Goal: Information Seeking & Learning: Learn about a topic

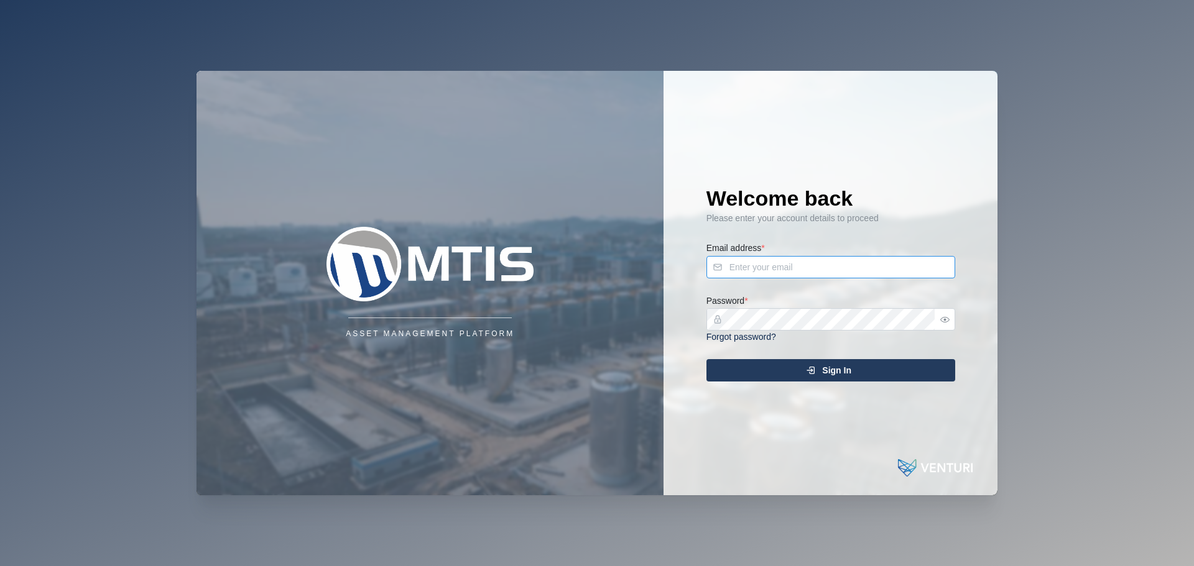
click at [818, 267] on input "Email address *" at bounding box center [830, 267] width 249 height 22
type input "[PERSON_NAME][EMAIL_ADDRESS][PERSON_NAME][DOMAIN_NAME]"
click at [802, 373] on div "Sign In" at bounding box center [828, 370] width 229 height 21
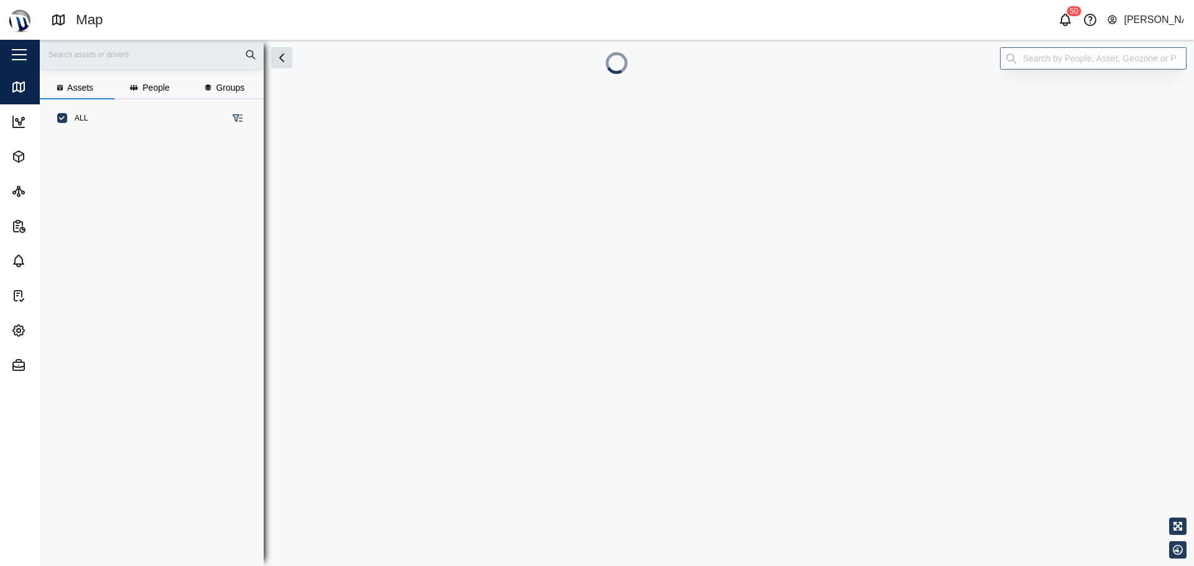
scroll to position [414, 195]
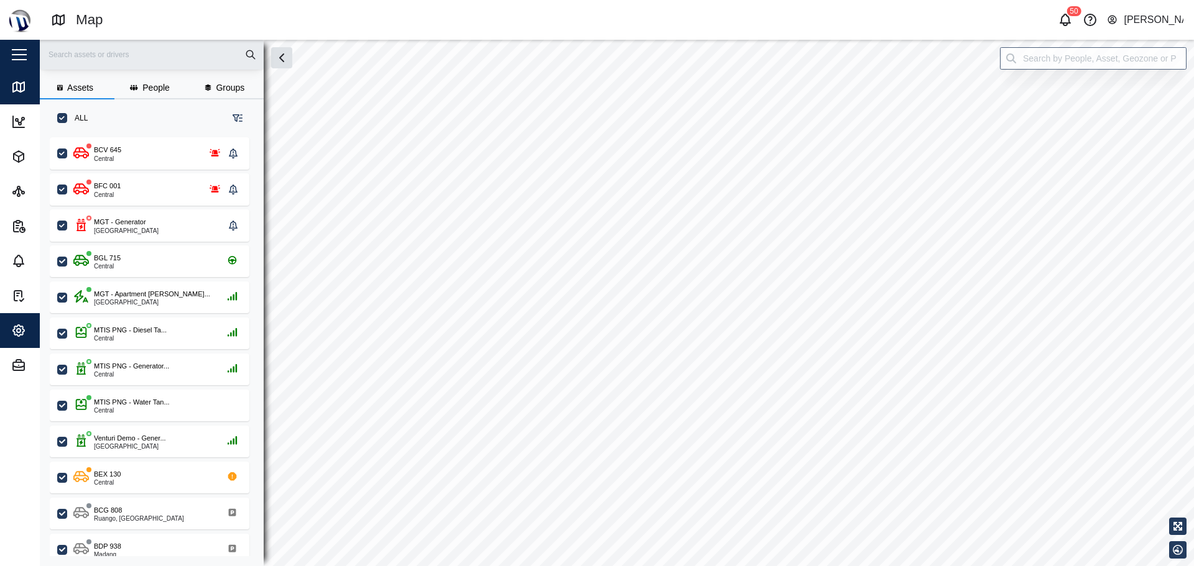
checkbox input "true"
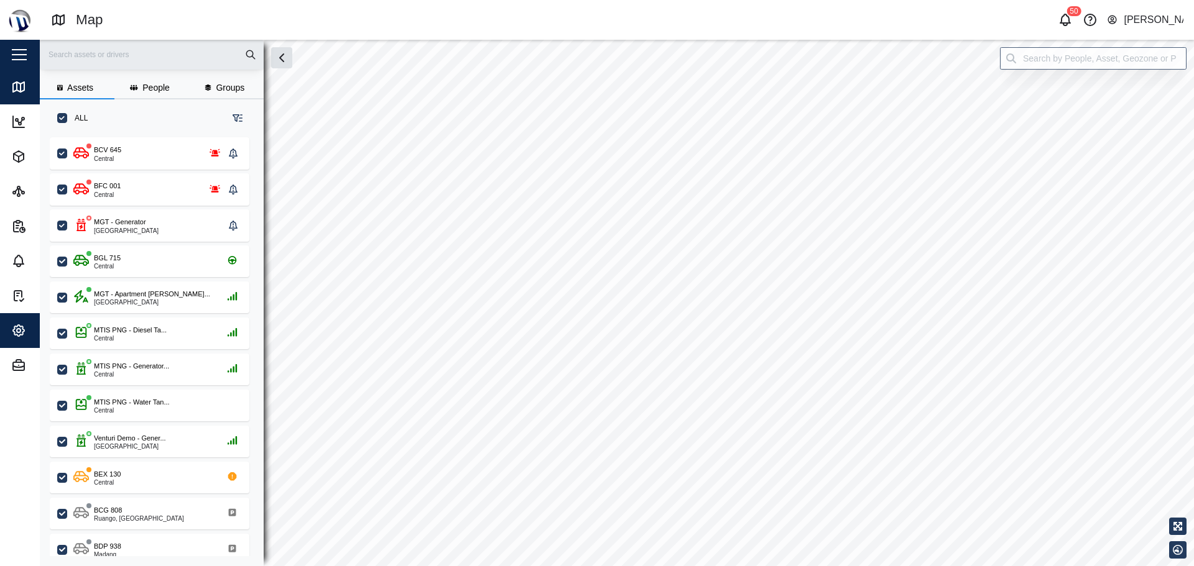
checkbox input "true"
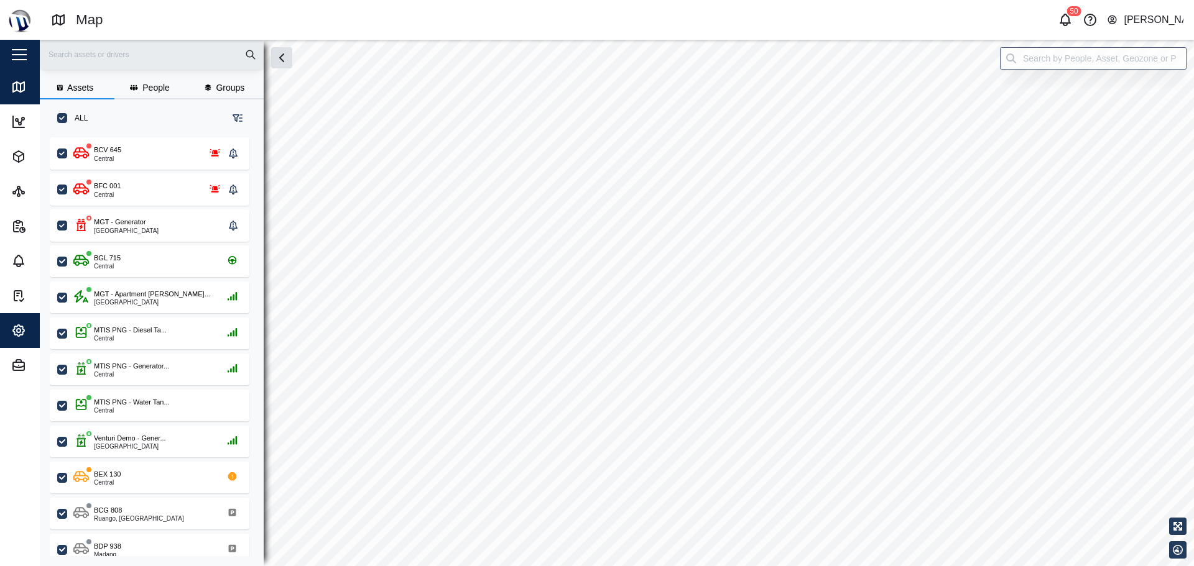
checkbox input "true"
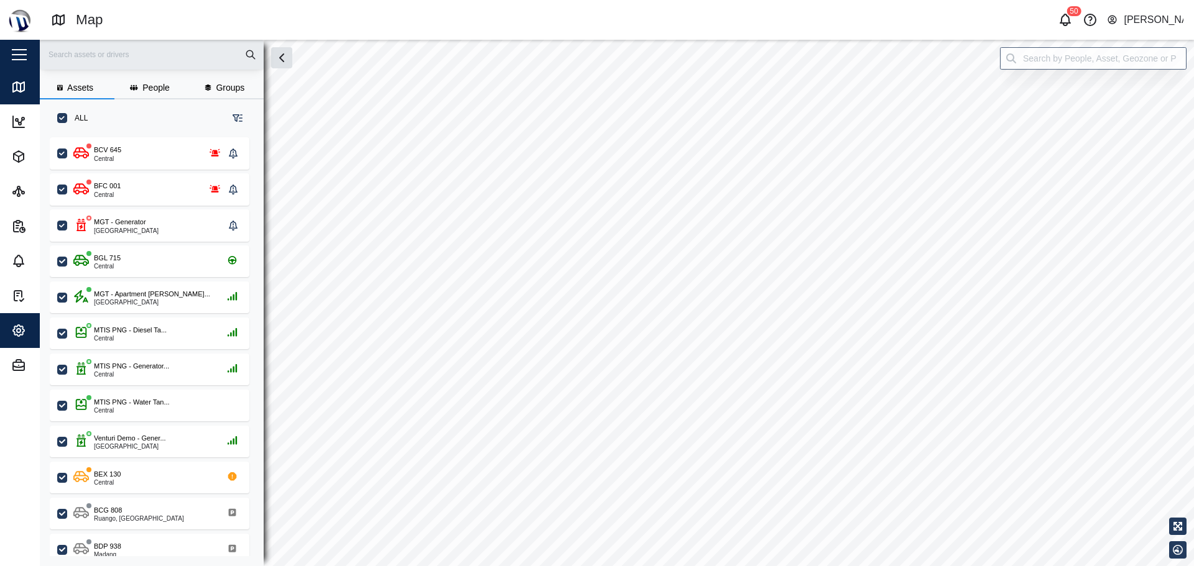
checkbox input "true"
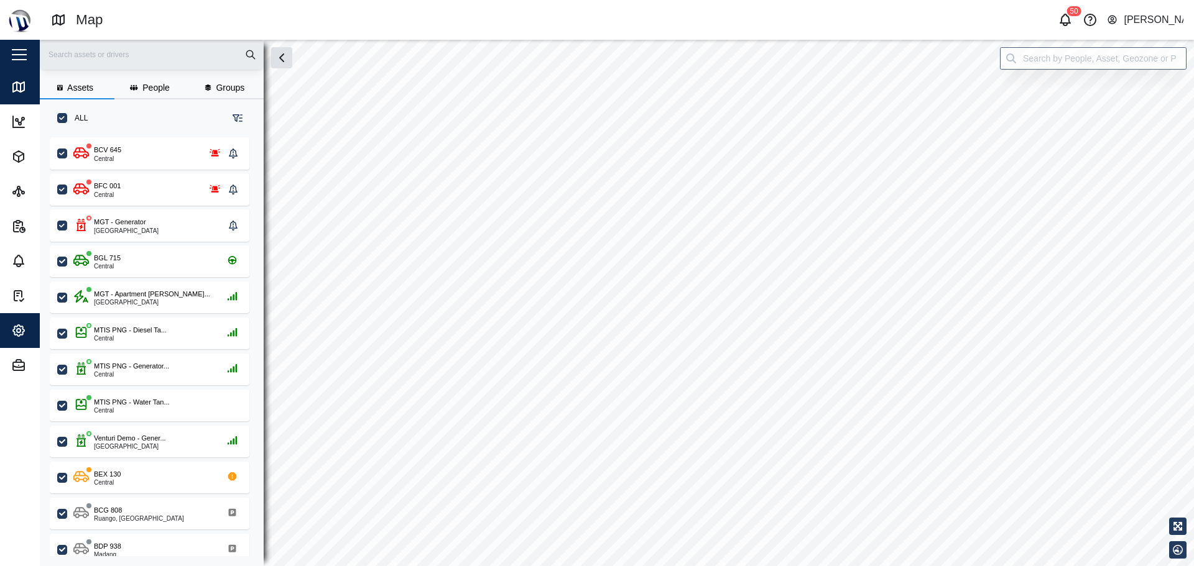
checkbox input "true"
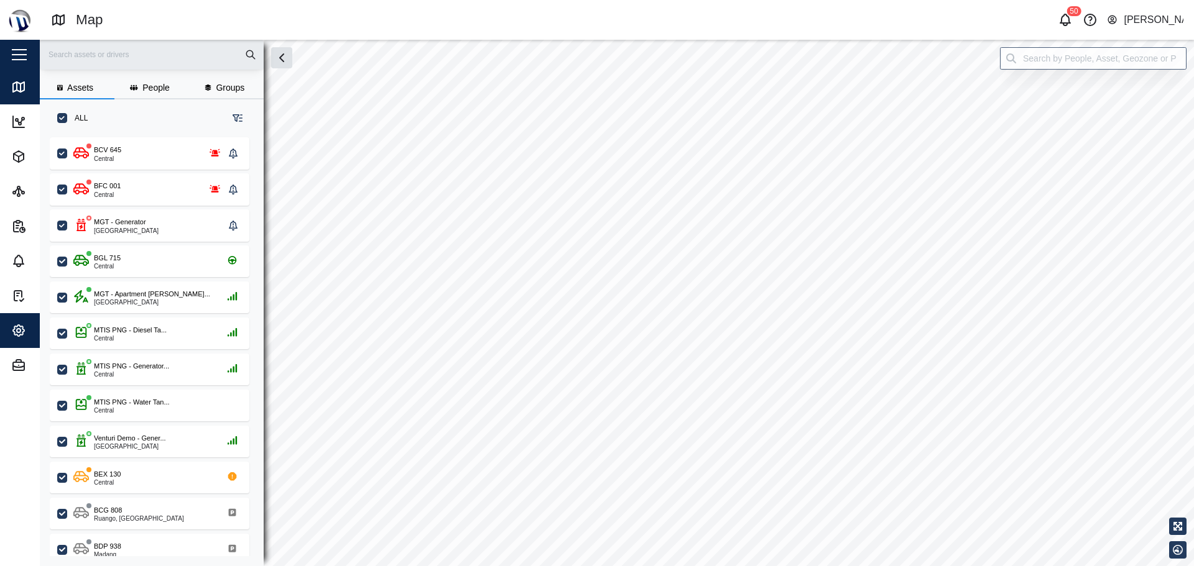
checkbox input "true"
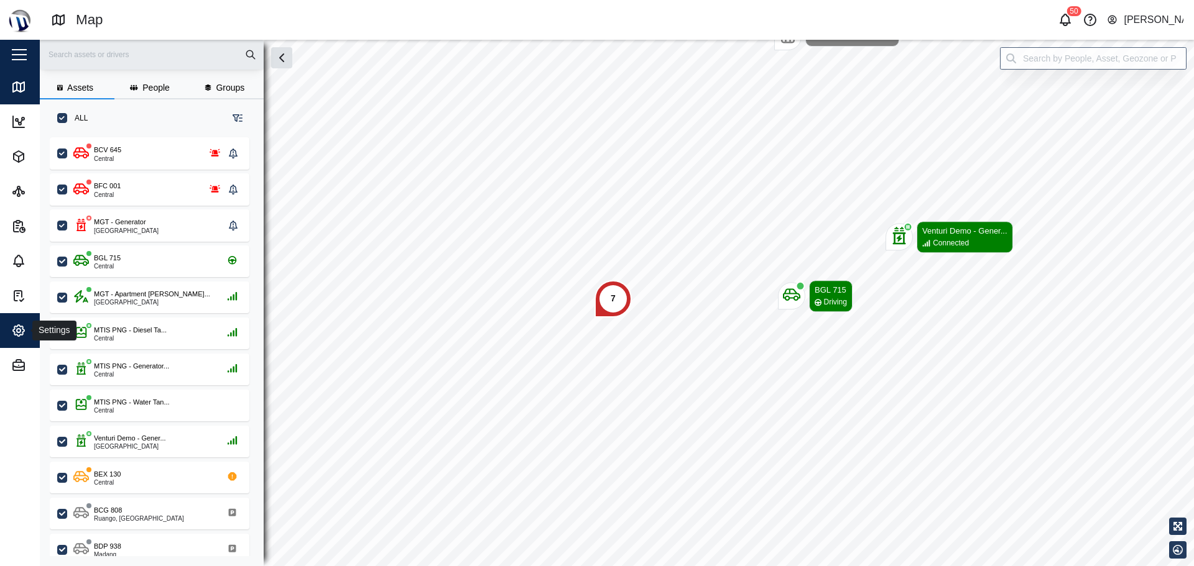
click at [12, 344] on span "Settings" at bounding box center [67, 330] width 113 height 35
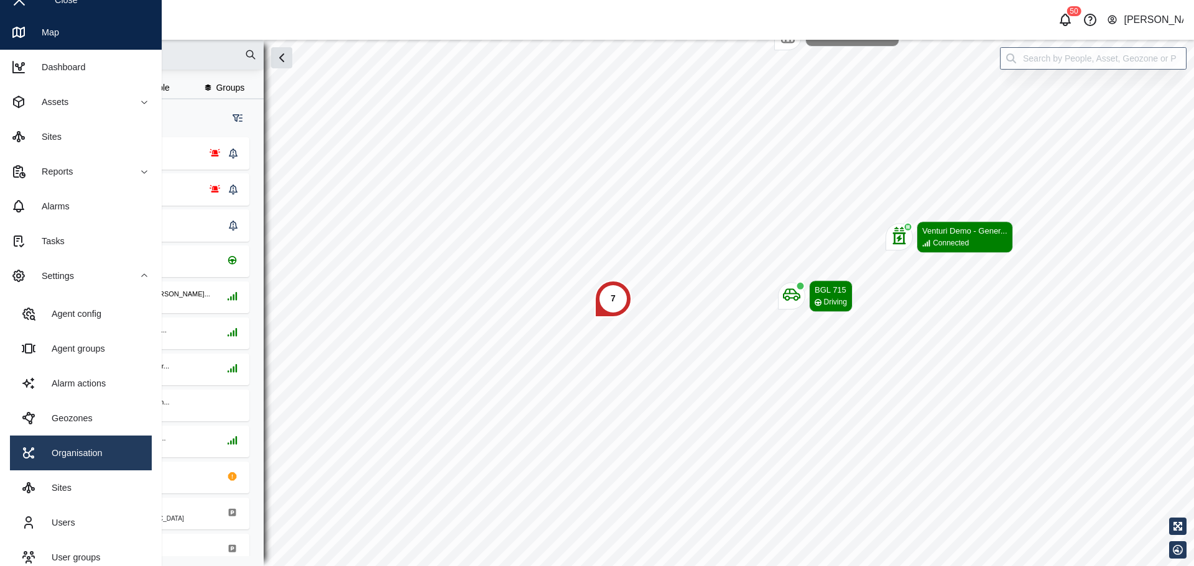
scroll to position [108, 0]
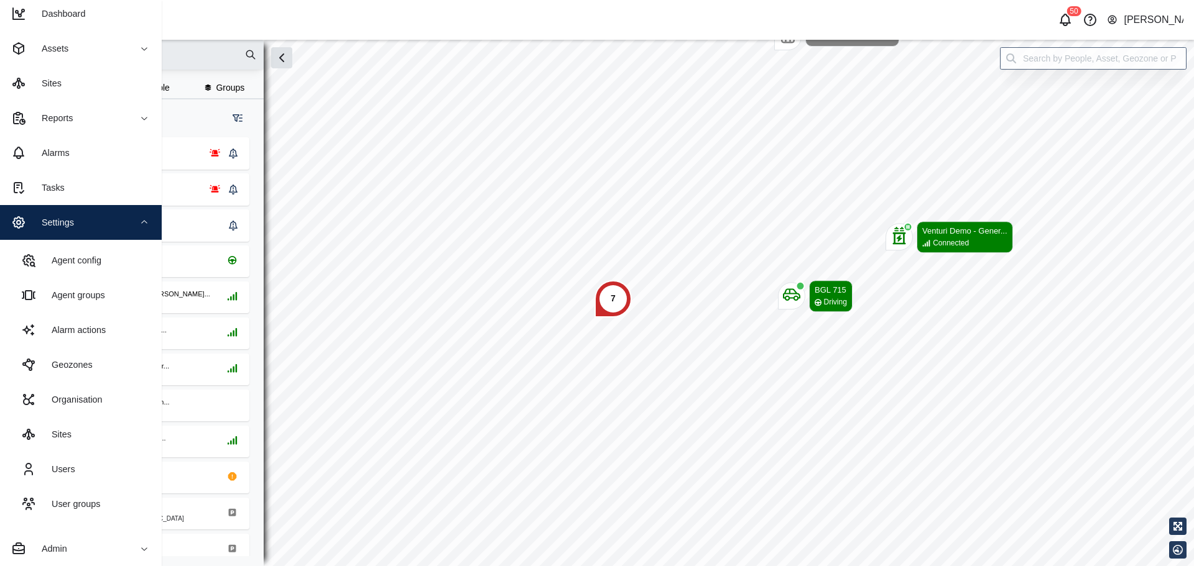
click at [140, 226] on icon "button" at bounding box center [144, 223] width 10 height 10
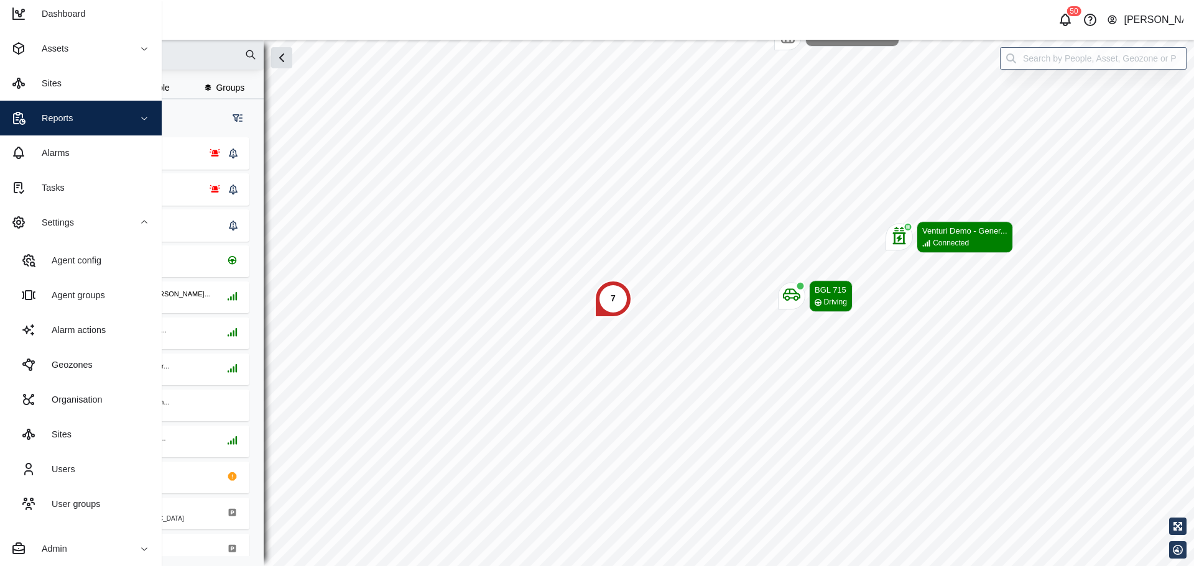
scroll to position [0, 0]
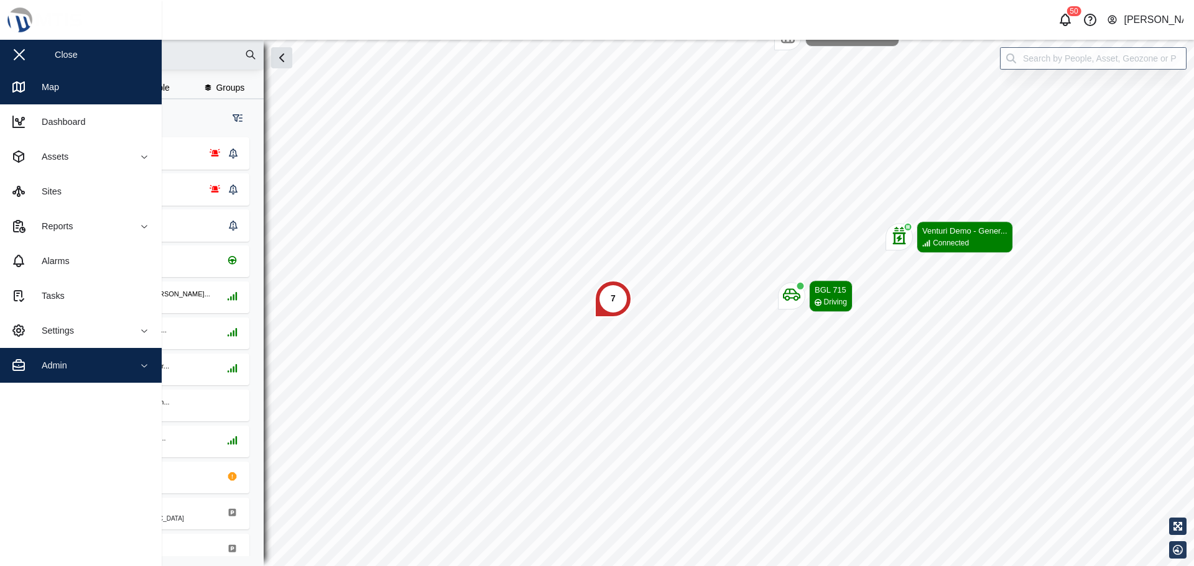
click at [111, 355] on span "Admin" at bounding box center [67, 365] width 113 height 35
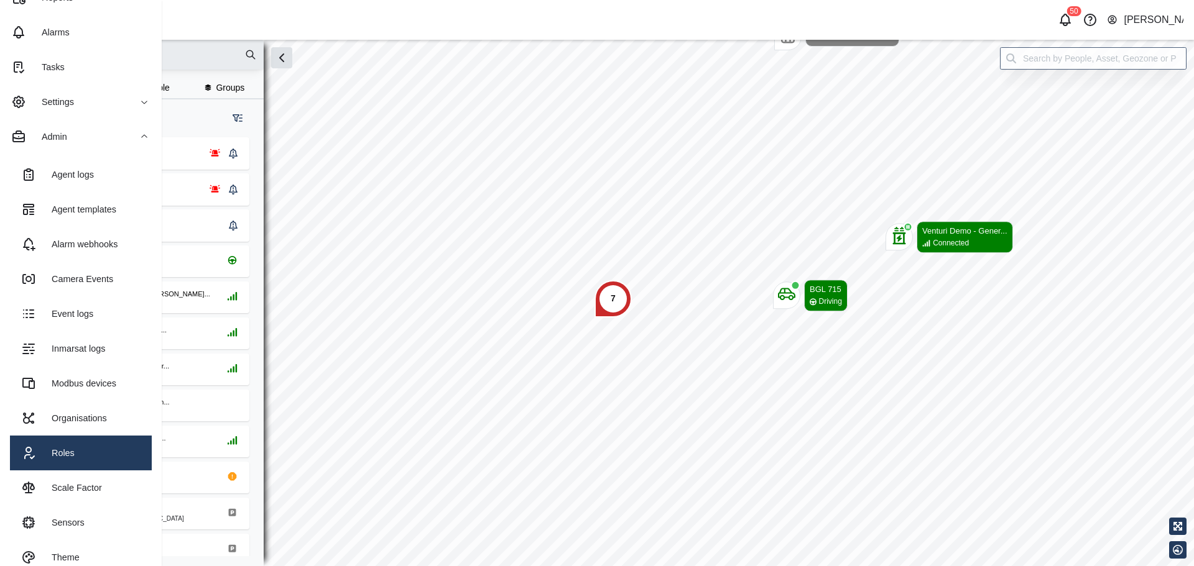
scroll to position [247, 0]
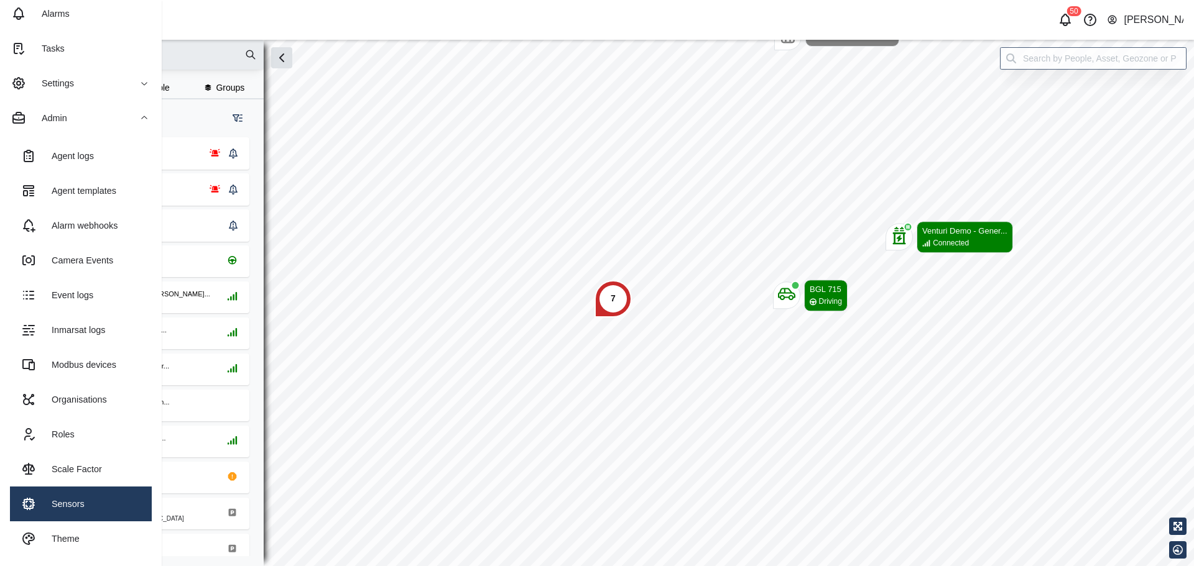
click at [68, 502] on div "Sensors" at bounding box center [63, 504] width 42 height 14
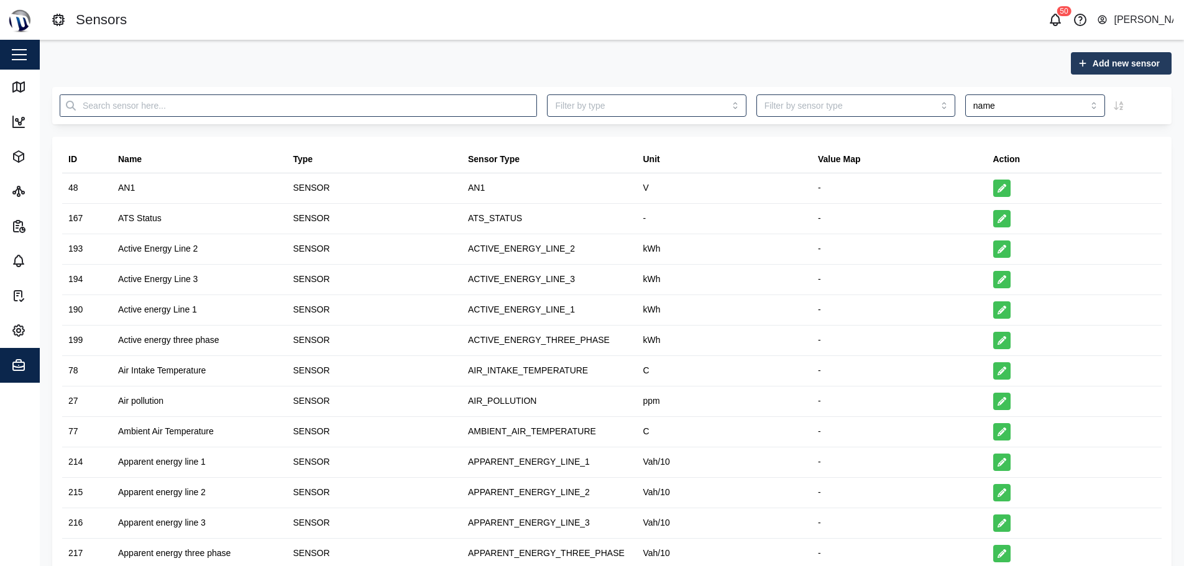
click at [789, 65] on div "Add new sensor" at bounding box center [612, 63] width 1120 height 22
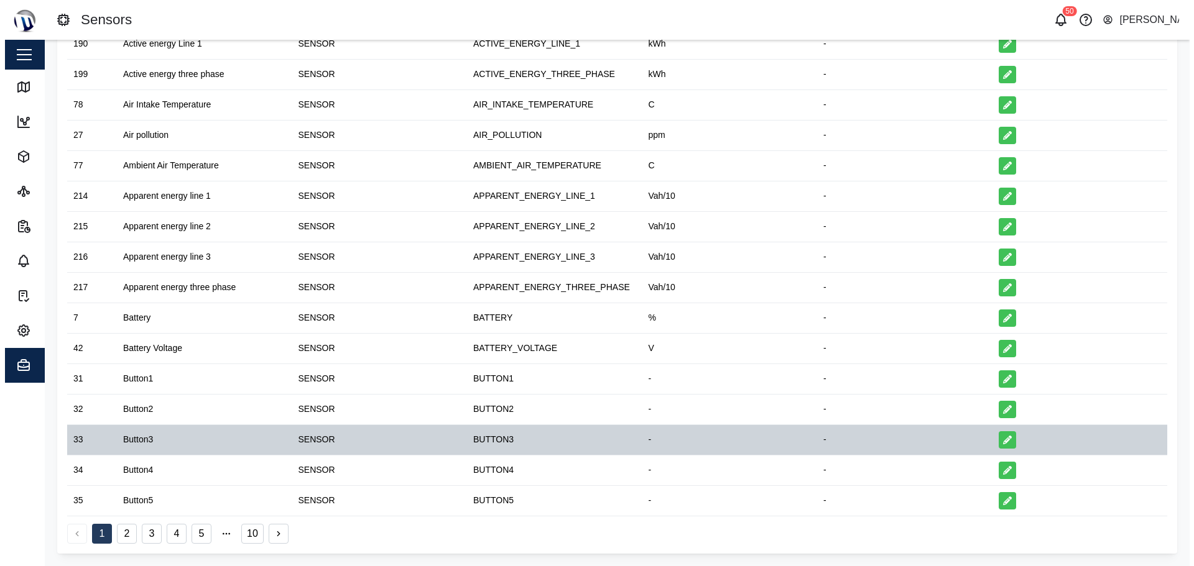
scroll to position [80, 0]
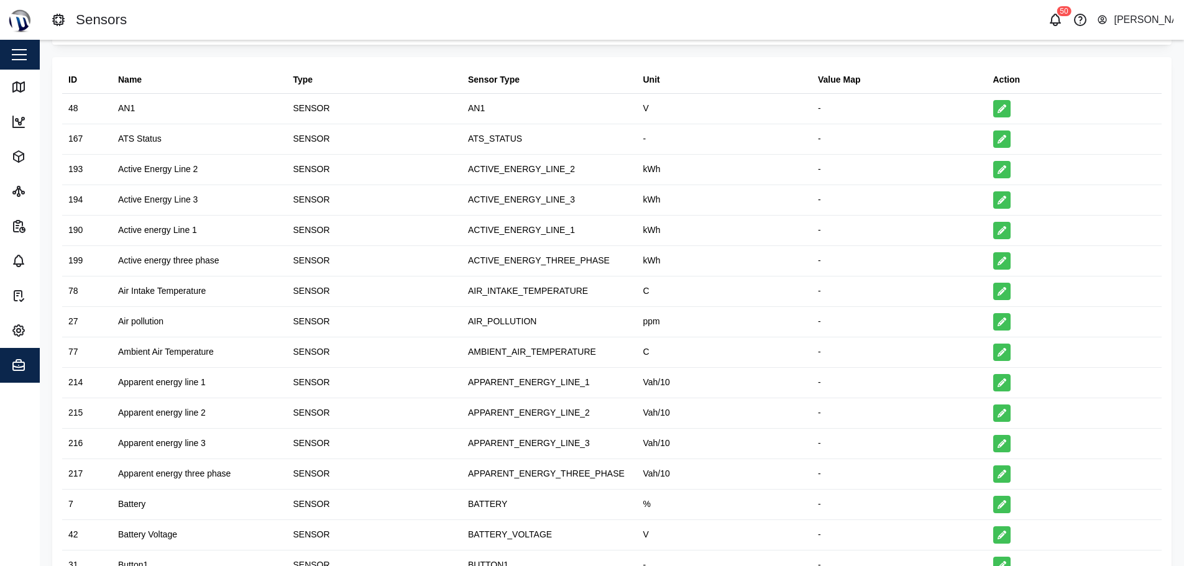
drag, startPoint x: 892, startPoint y: 0, endPoint x: 19, endPoint y: 375, distance: 950.1
click at [19, 375] on span "Admin" at bounding box center [67, 365] width 113 height 35
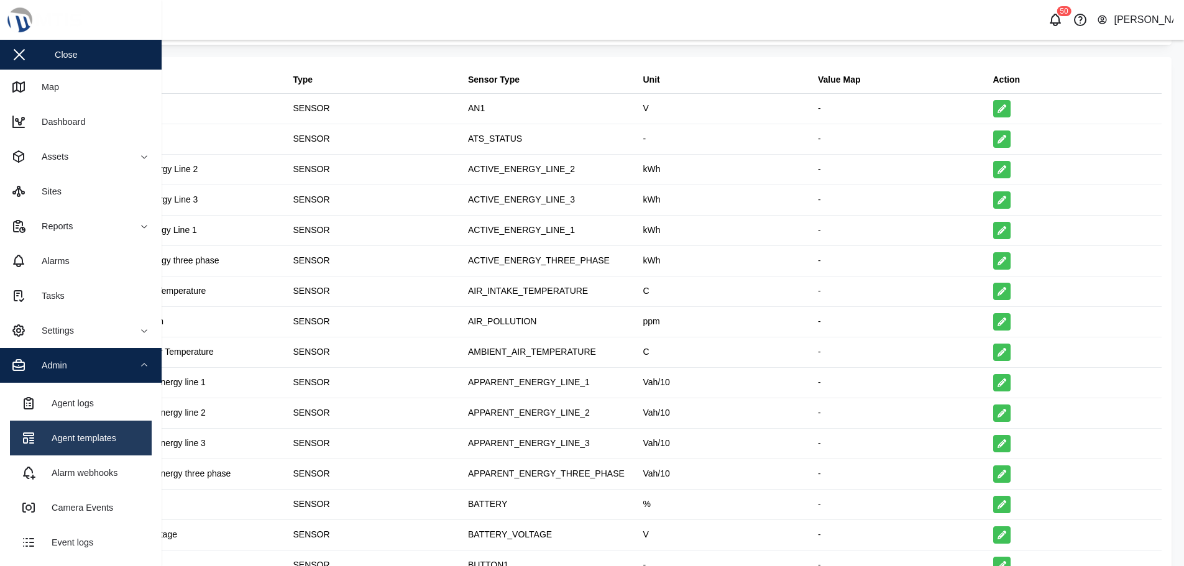
click at [104, 430] on link "Agent templates" at bounding box center [81, 438] width 142 height 35
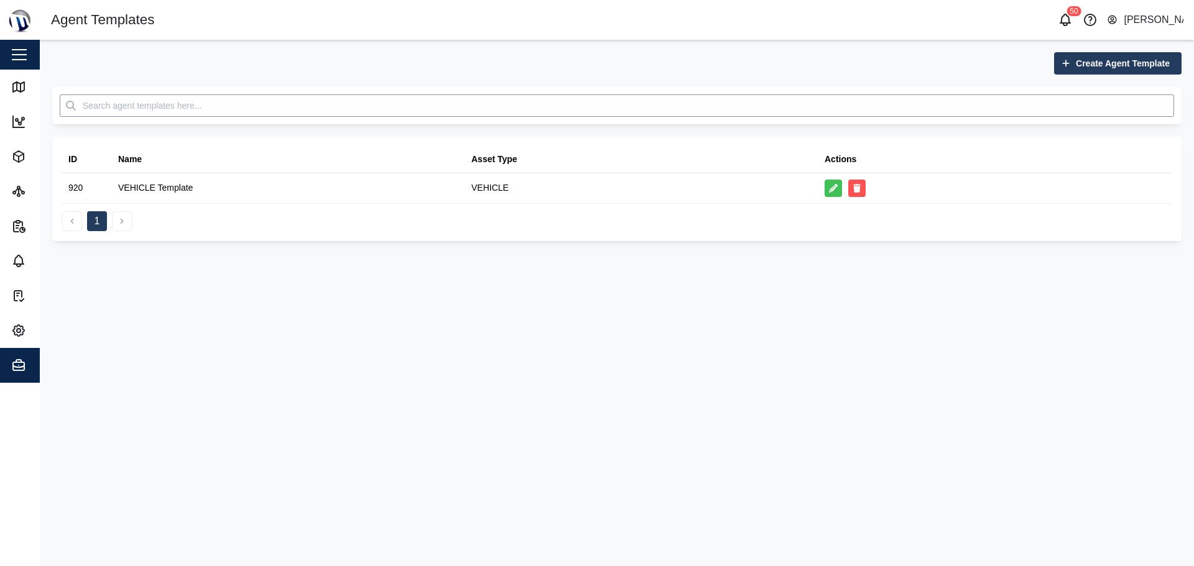
click at [241, 113] on input "text" at bounding box center [617, 105] width 1114 height 22
click at [260, 398] on main "Create Agent Template ID Name Asset Type Actions 920 VEHICLE Template VEHICLE 1" at bounding box center [617, 303] width 1154 height 527
click at [19, 372] on icon "button" at bounding box center [18, 365] width 15 height 15
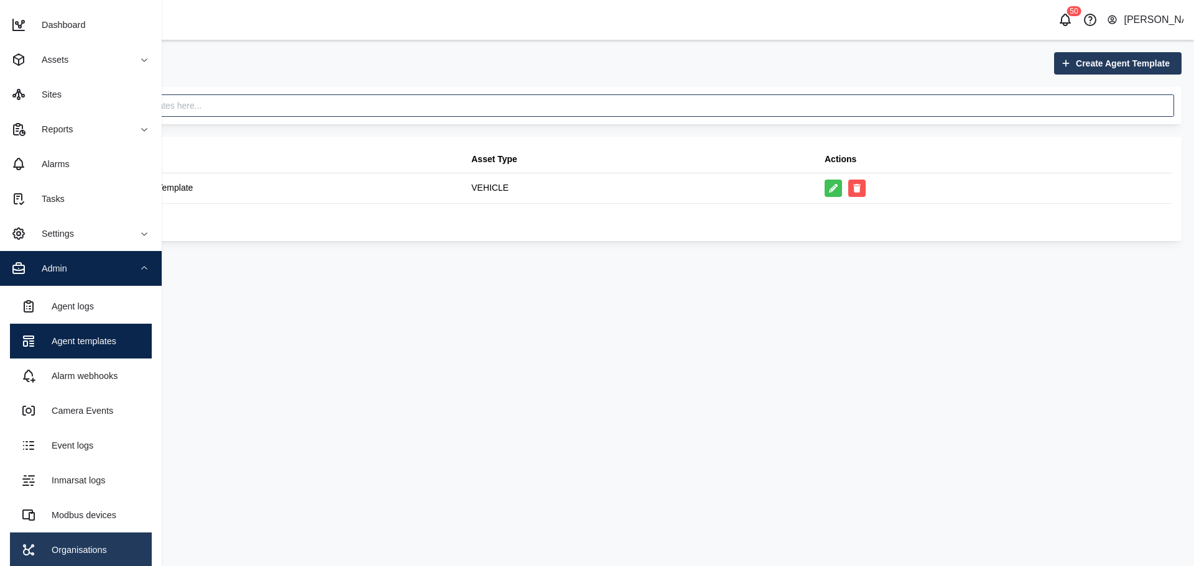
scroll to position [61, 0]
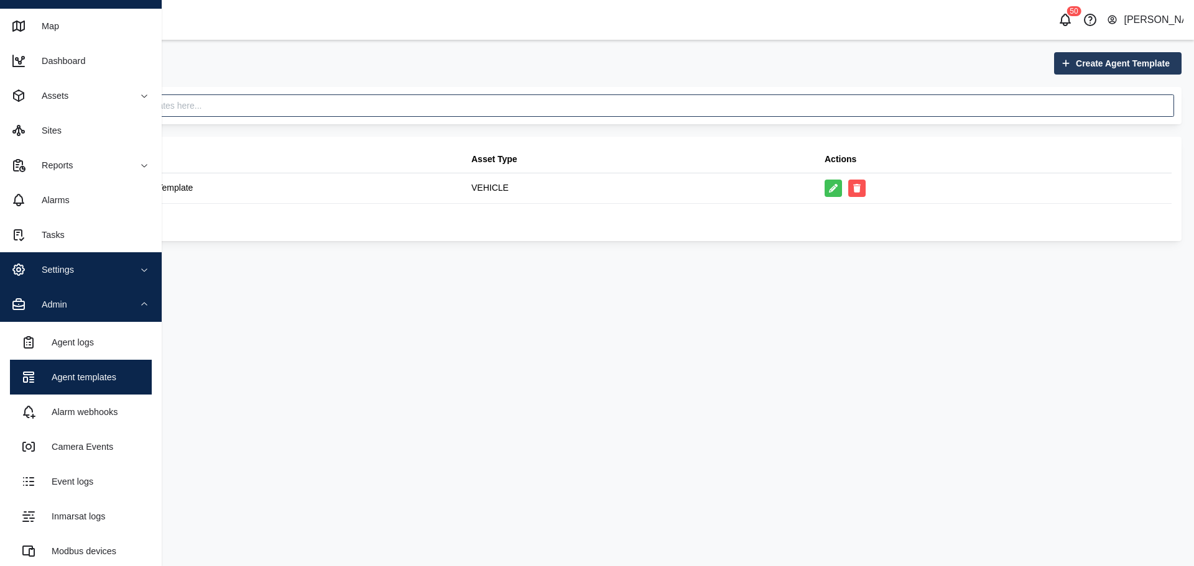
click at [135, 273] on button "Settings" at bounding box center [81, 269] width 162 height 35
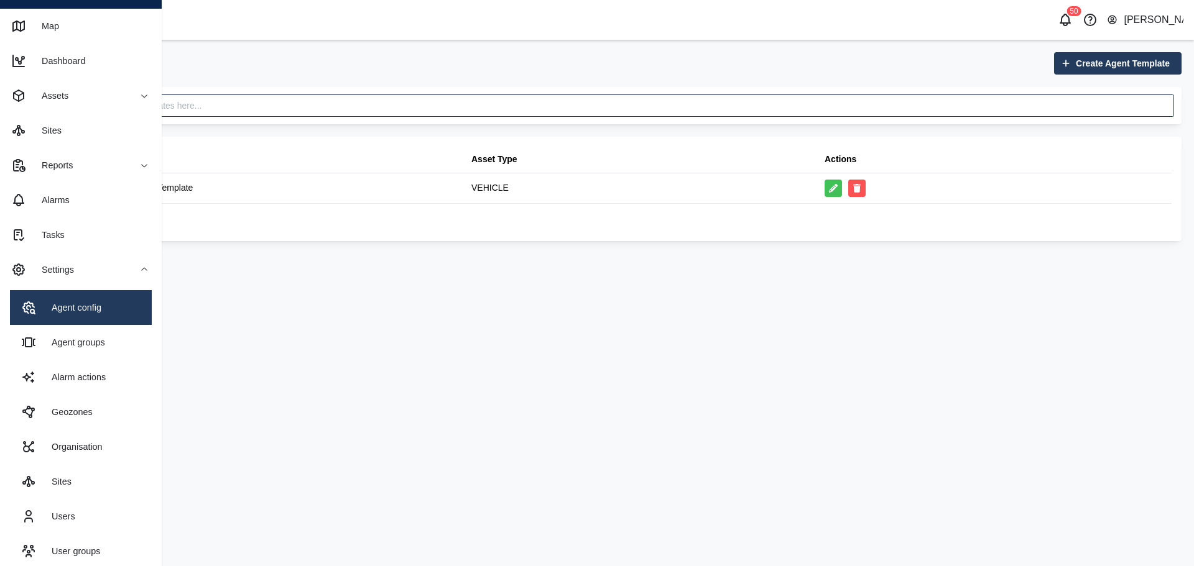
click at [98, 310] on div "Agent config" at bounding box center [71, 308] width 59 height 14
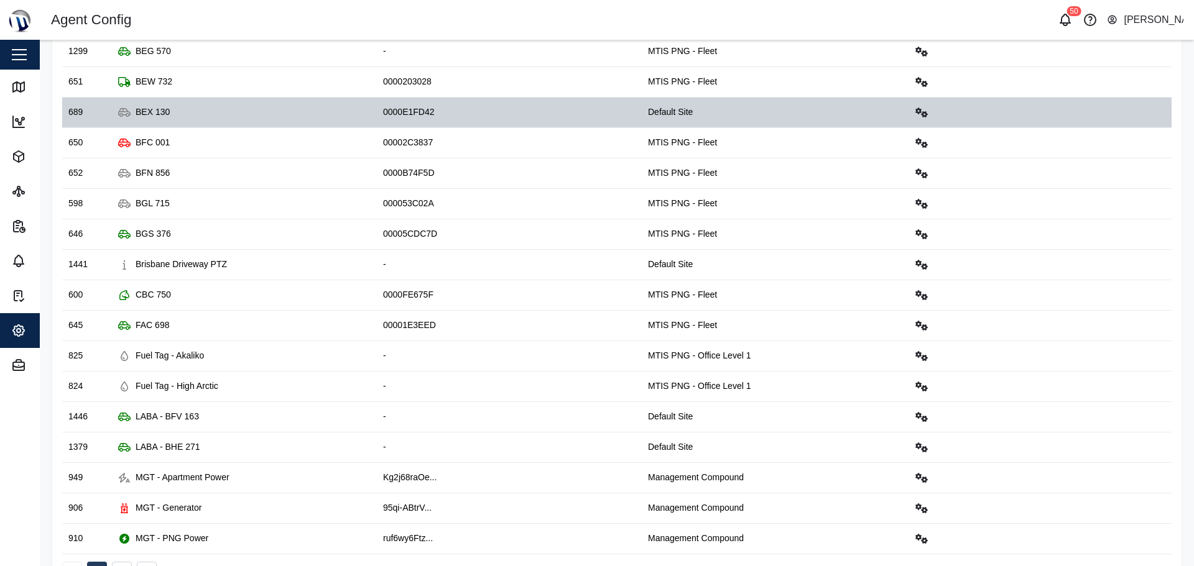
scroll to position [266, 0]
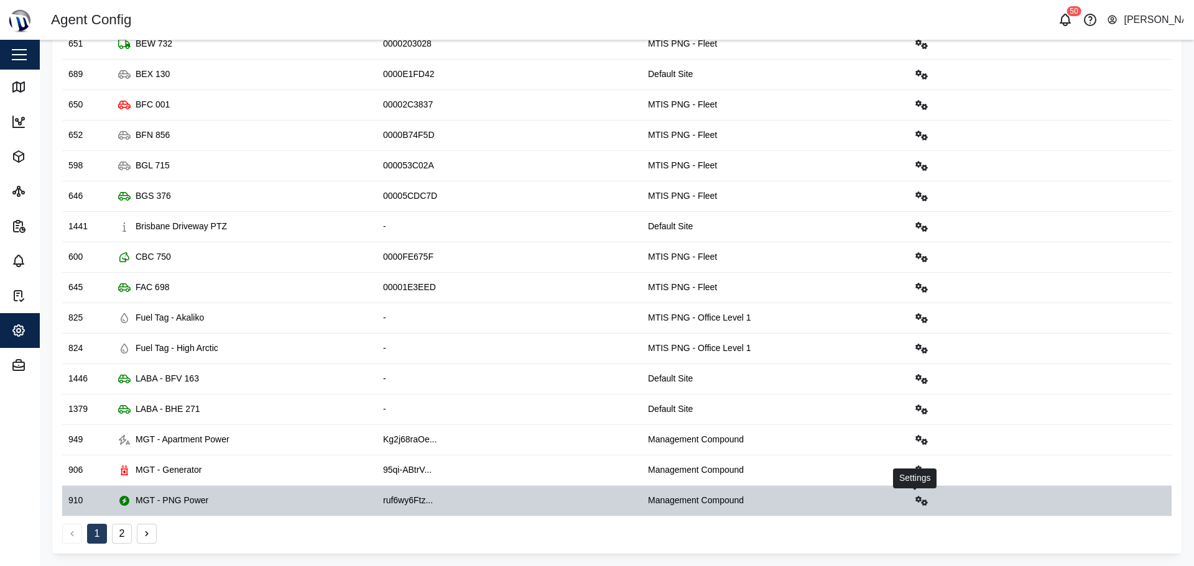
click at [915, 499] on icon "button" at bounding box center [921, 501] width 12 height 10
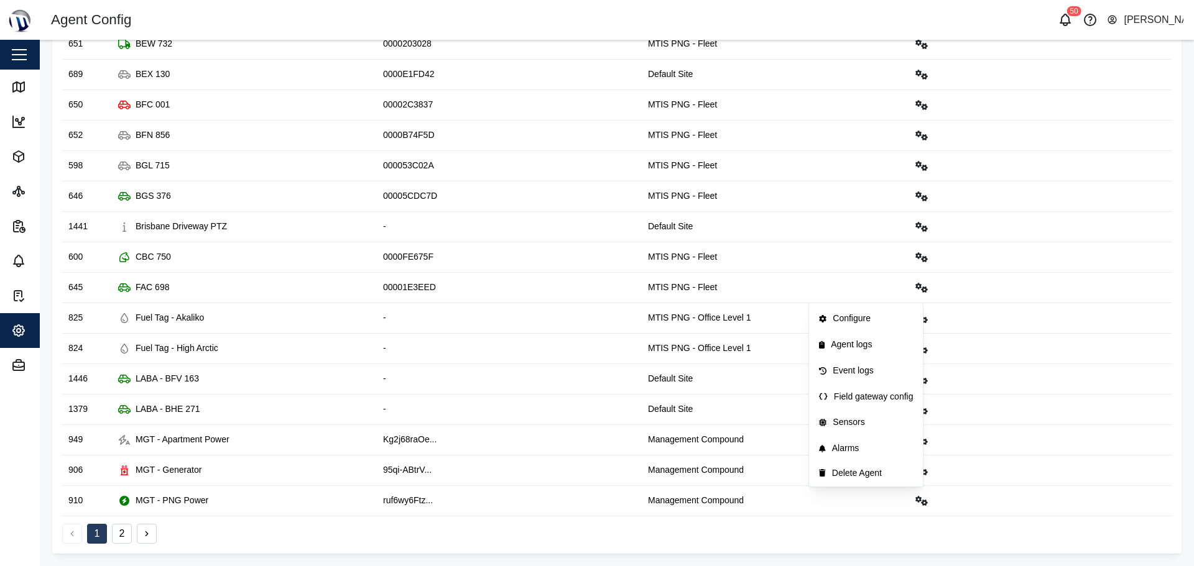
click at [661, 540] on div "1 2" at bounding box center [616, 530] width 1109 height 27
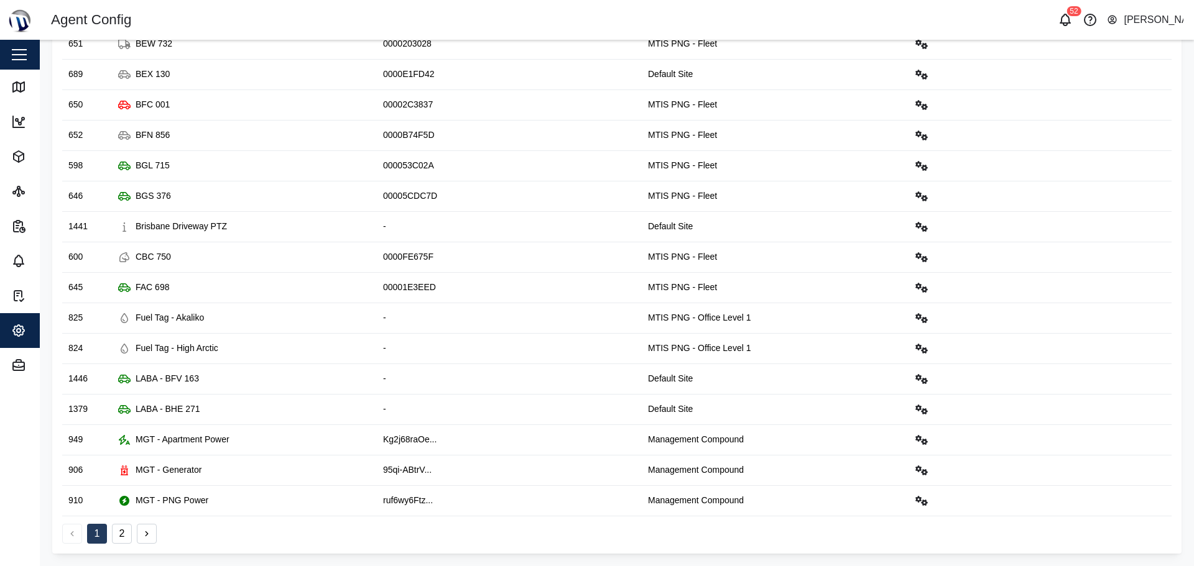
scroll to position [0, 0]
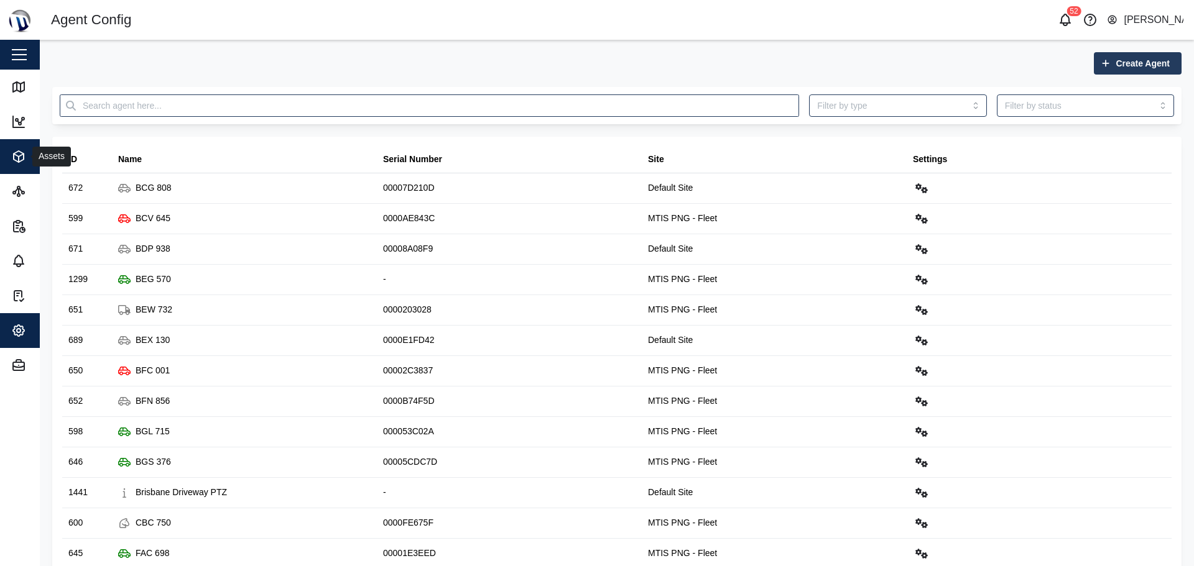
click at [31, 155] on div "Assets" at bounding box center [67, 156] width 113 height 15
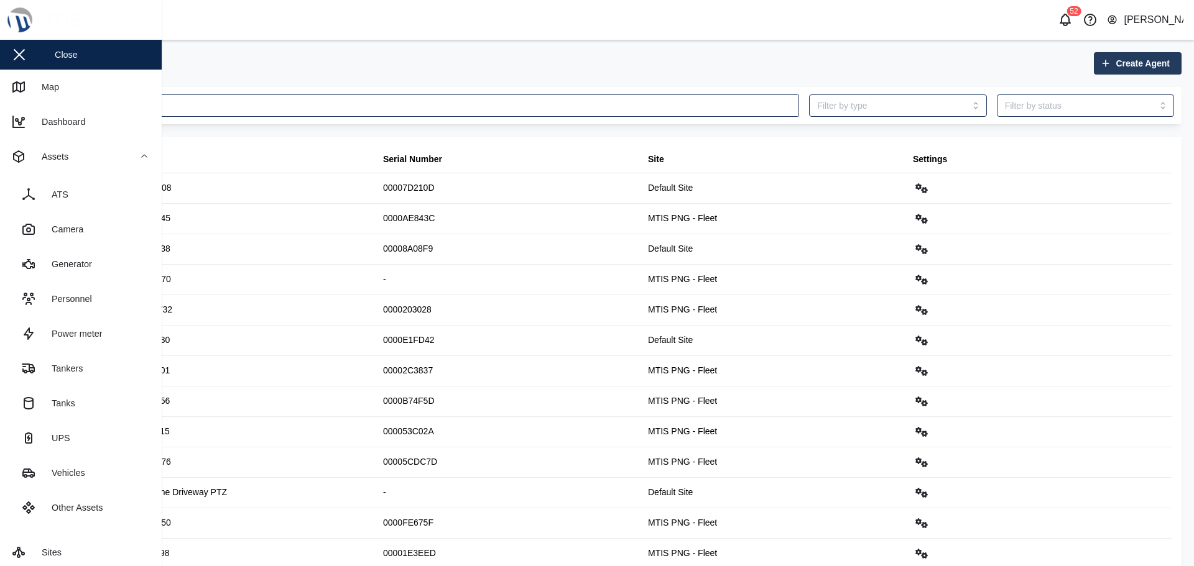
click at [65, 62] on div "Close" at bounding box center [66, 55] width 23 height 14
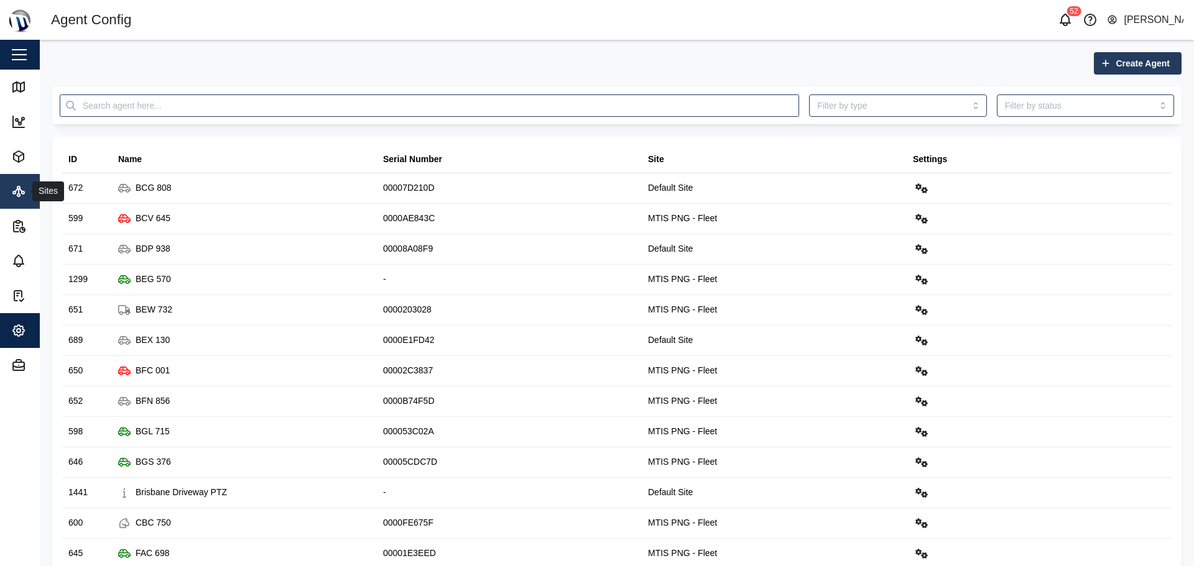
click at [13, 190] on icon at bounding box center [18, 191] width 15 height 15
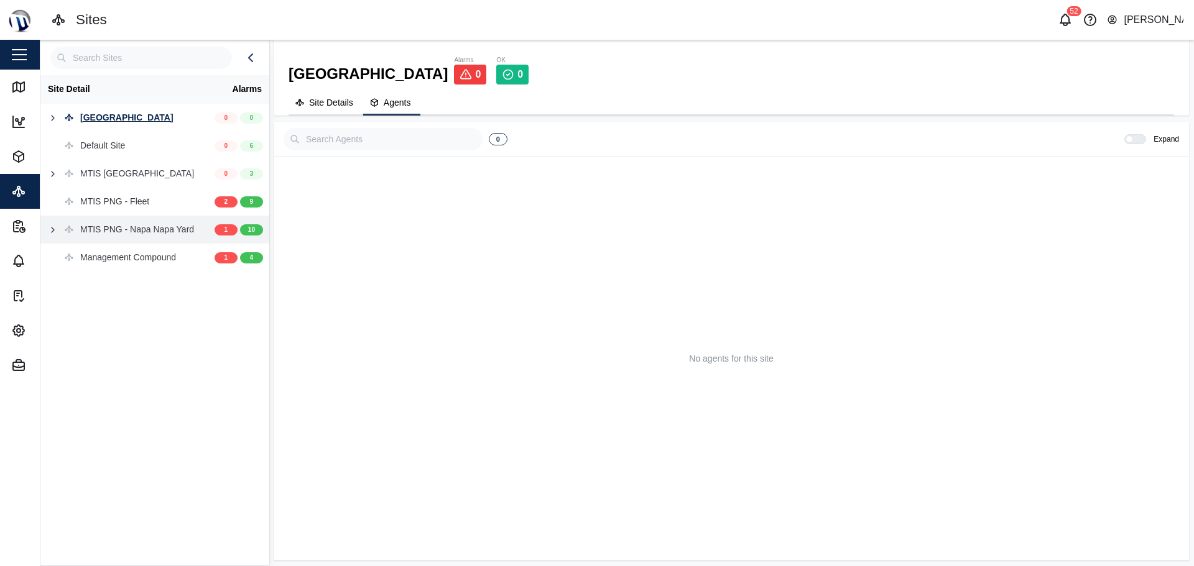
click at [107, 232] on div "MTIS PNG - Napa Napa Yard" at bounding box center [137, 230] width 114 height 14
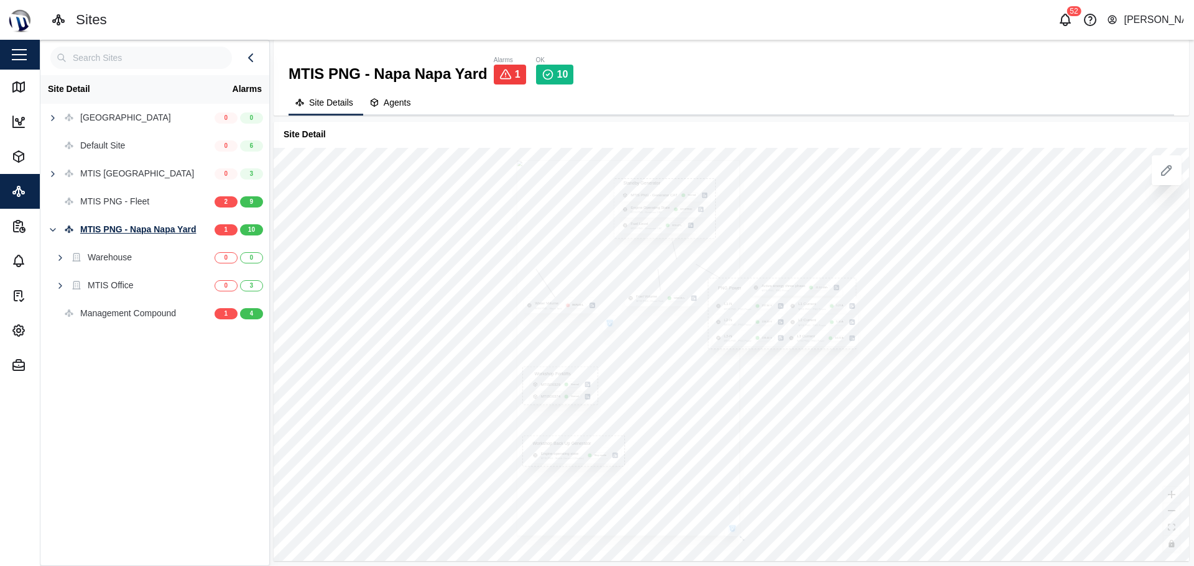
drag, startPoint x: 489, startPoint y: 359, endPoint x: 468, endPoint y: 380, distance: 30.3
click at [1161, 180] on div at bounding box center [1166, 170] width 30 height 30
click at [1162, 174] on icon at bounding box center [1166, 170] width 15 height 15
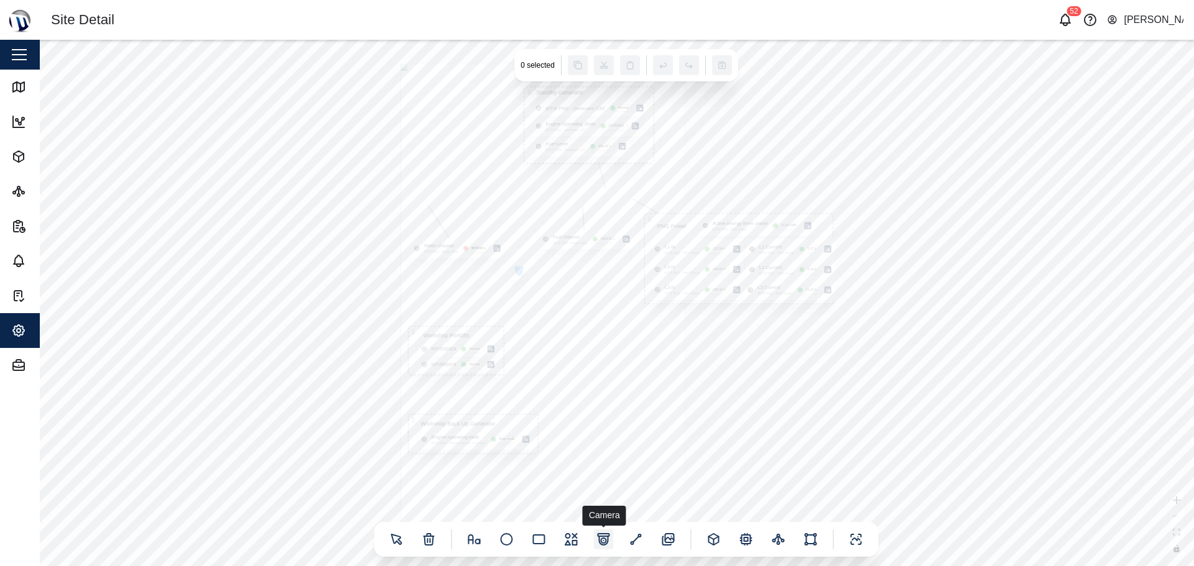
click at [601, 543] on icon at bounding box center [603, 540] width 9 height 9
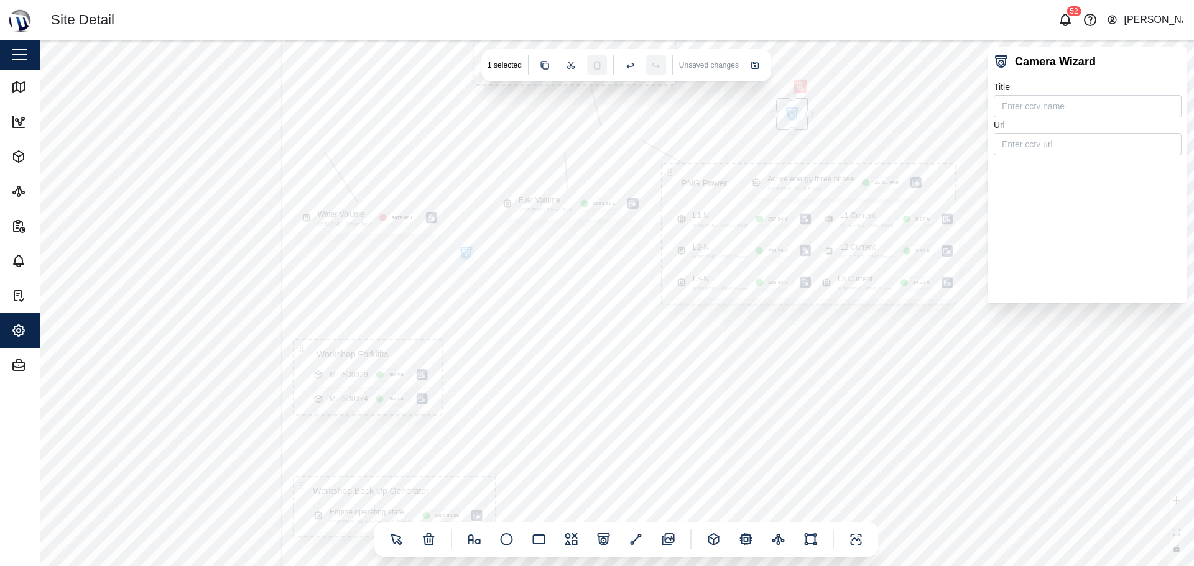
drag, startPoint x: 635, startPoint y: 319, endPoint x: 798, endPoint y: 114, distance: 261.5
click at [798, 114] on icon "button" at bounding box center [792, 114] width 15 height 15
drag, startPoint x: 775, startPoint y: 114, endPoint x: 565, endPoint y: 150, distance: 212.6
drag, startPoint x: 799, startPoint y: 369, endPoint x: 772, endPoint y: 343, distance: 37.8
drag, startPoint x: 778, startPoint y: 194, endPoint x: 779, endPoint y: 149, distance: 45.4
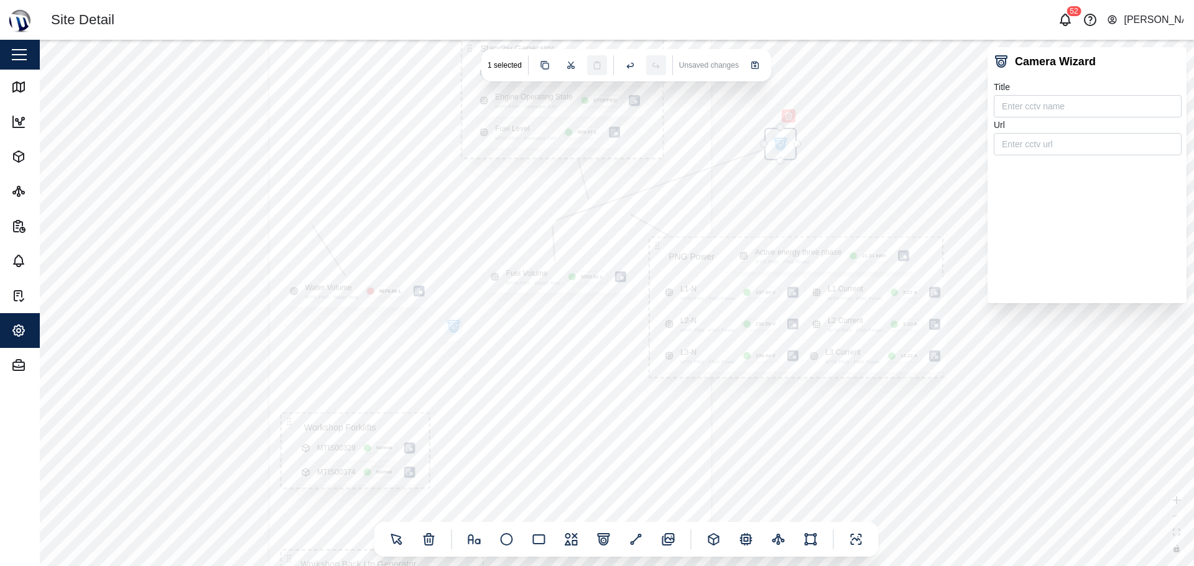
click at [779, 149] on icon "button" at bounding box center [780, 144] width 15 height 15
drag, startPoint x: 884, startPoint y: 463, endPoint x: 750, endPoint y: 367, distance: 164.8
drag, startPoint x: 770, startPoint y: 384, endPoint x: 738, endPoint y: 308, distance: 82.8
click at [592, 430] on icon "button" at bounding box center [591, 428] width 7 height 7
type input "3D Explorer"
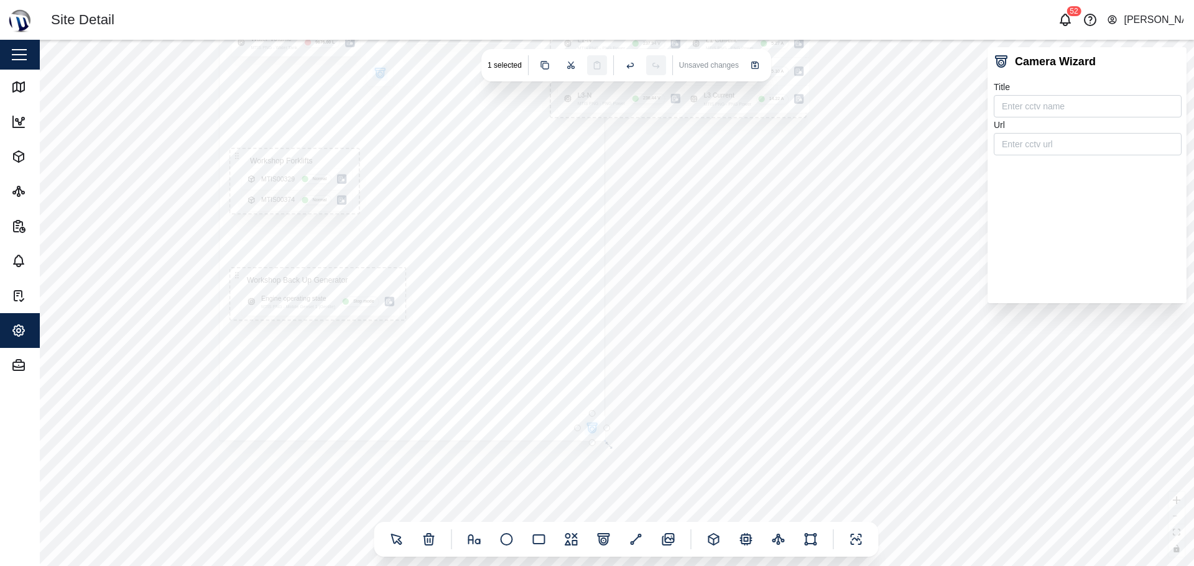
type input "[URL][DOMAIN_NAME]"
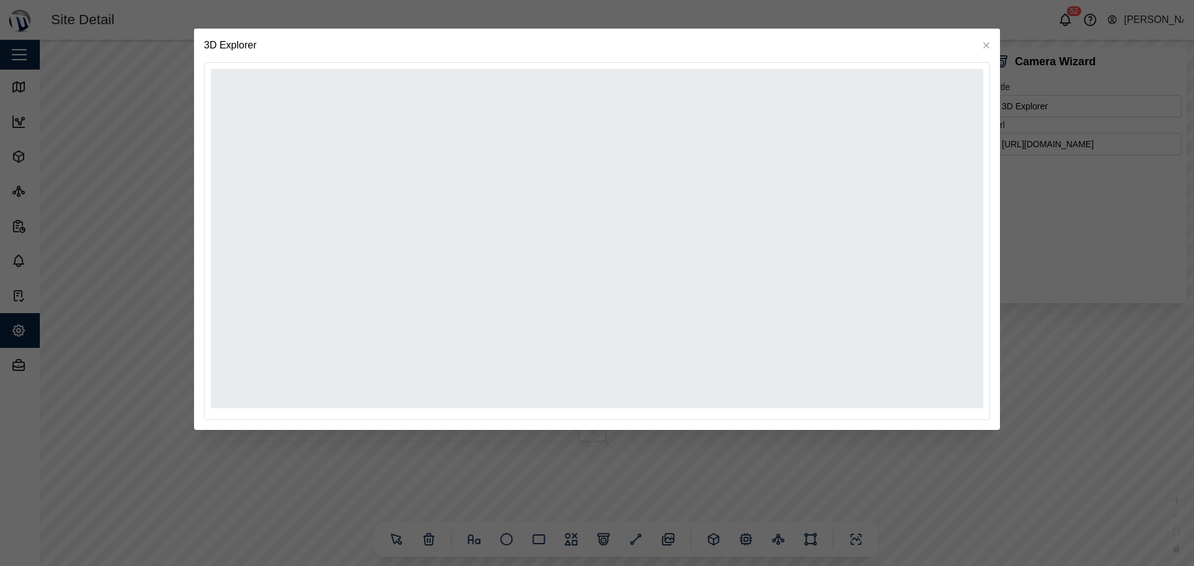
click at [1024, 434] on div at bounding box center [597, 283] width 1194 height 566
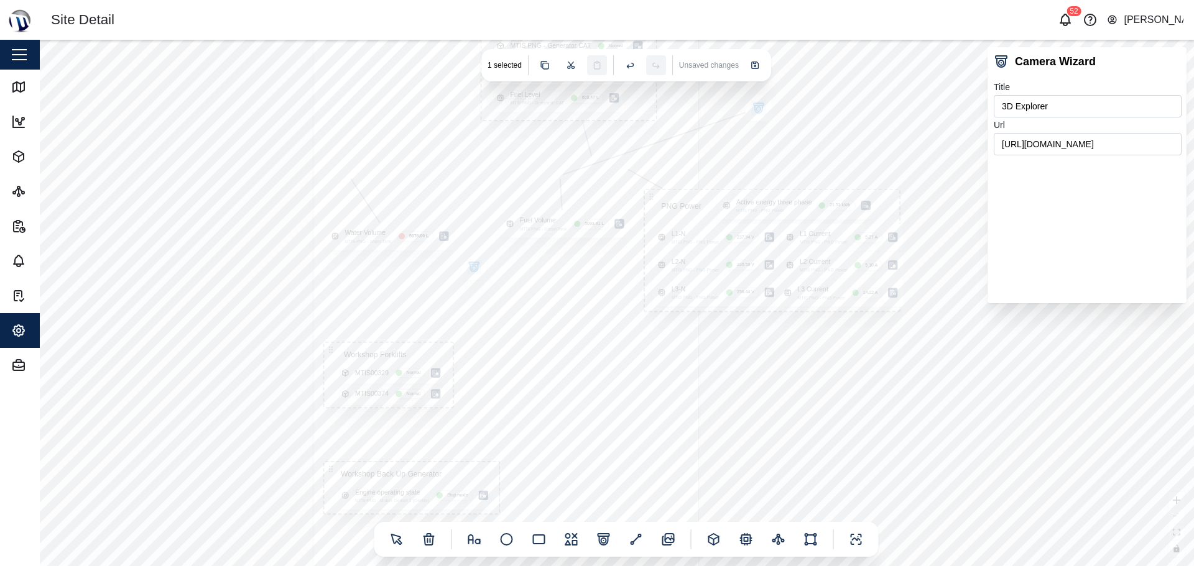
drag, startPoint x: 693, startPoint y: 280, endPoint x: 794, endPoint y: 387, distance: 147.8
drag, startPoint x: 819, startPoint y: 398, endPoint x: 819, endPoint y: 433, distance: 35.4
drag, startPoint x: 834, startPoint y: 185, endPoint x: 817, endPoint y: 247, distance: 64.6
click at [788, 232] on div "PNG Power Active energy three phase MTIS PNG - PNG Power 21.51 kWh L1-N MTIS PN…" at bounding box center [617, 303] width 1154 height 527
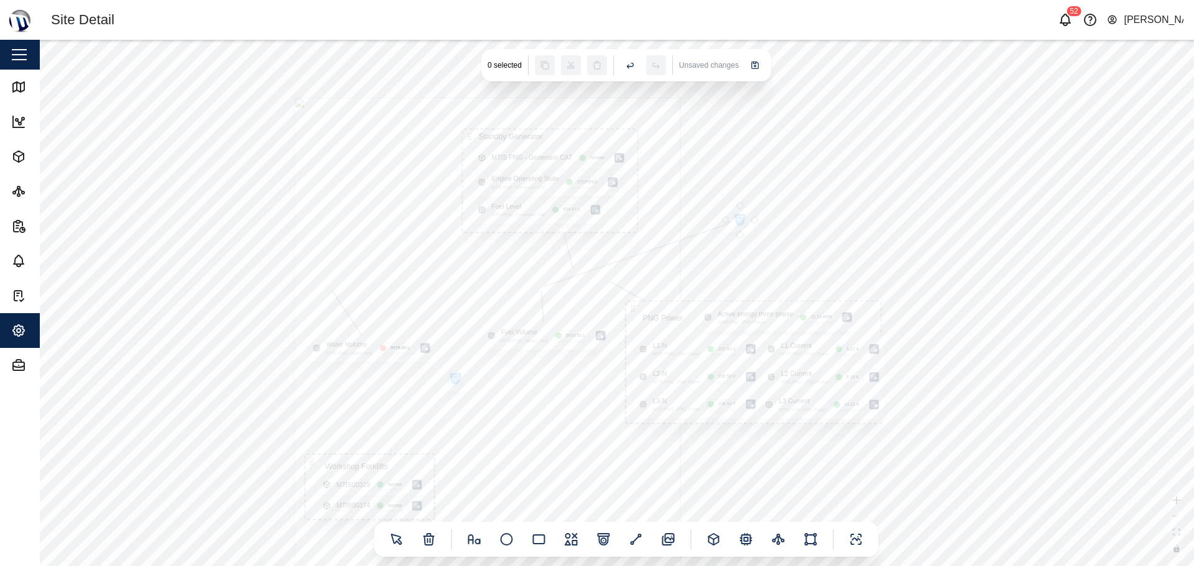
click at [737, 219] on icon "button" at bounding box center [739, 221] width 7 height 7
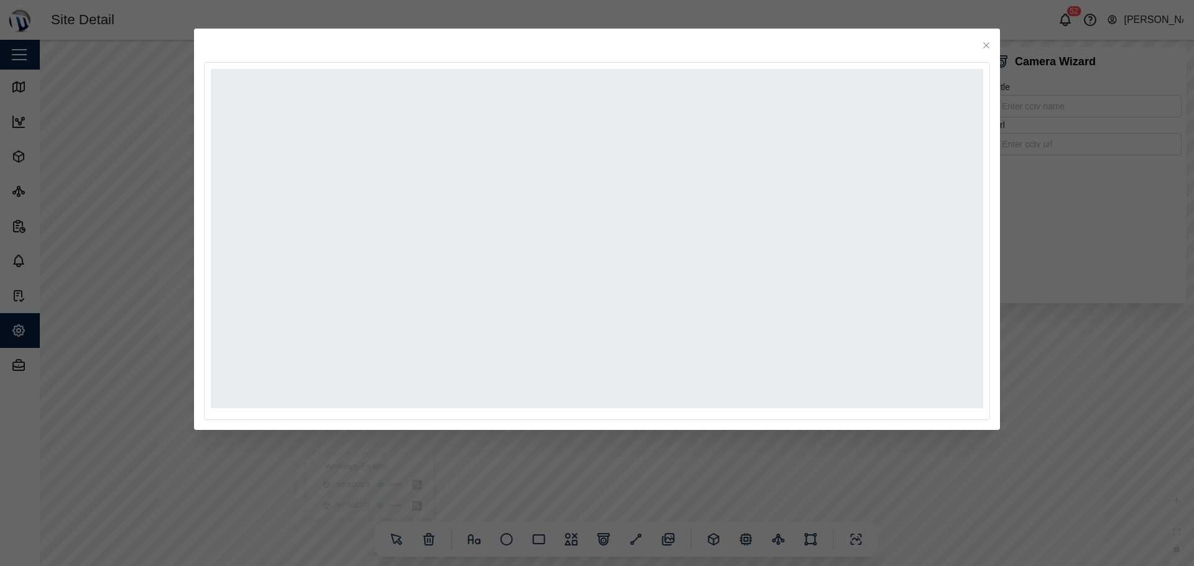
click at [988, 43] on icon "button" at bounding box center [986, 45] width 6 height 6
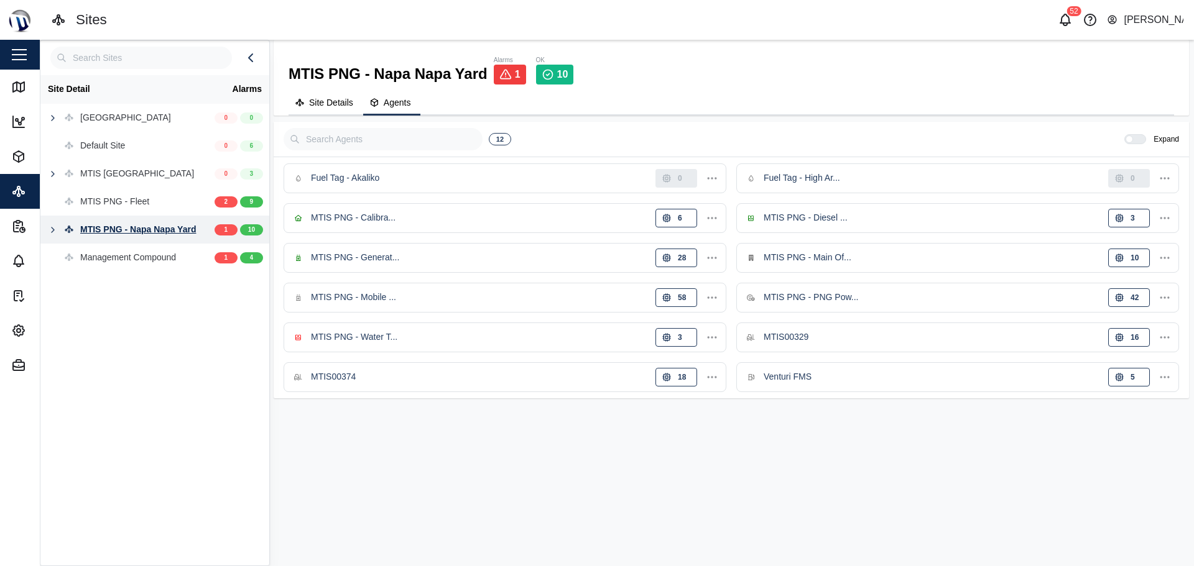
click at [53, 232] on icon "button" at bounding box center [53, 230] width 10 height 10
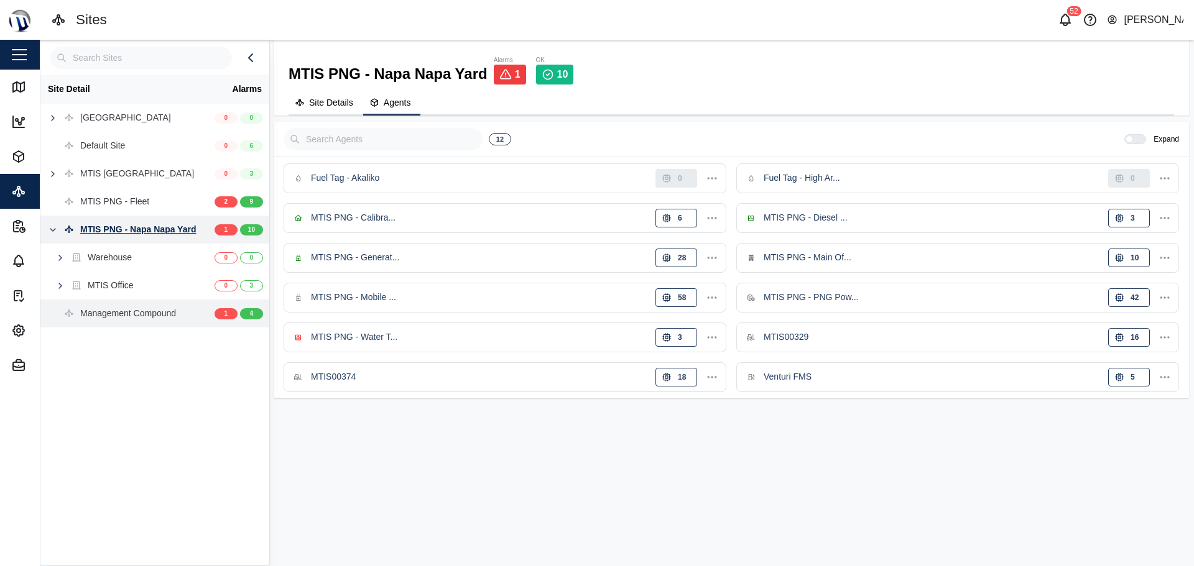
click at [111, 311] on div "Management Compound" at bounding box center [128, 314] width 96 height 14
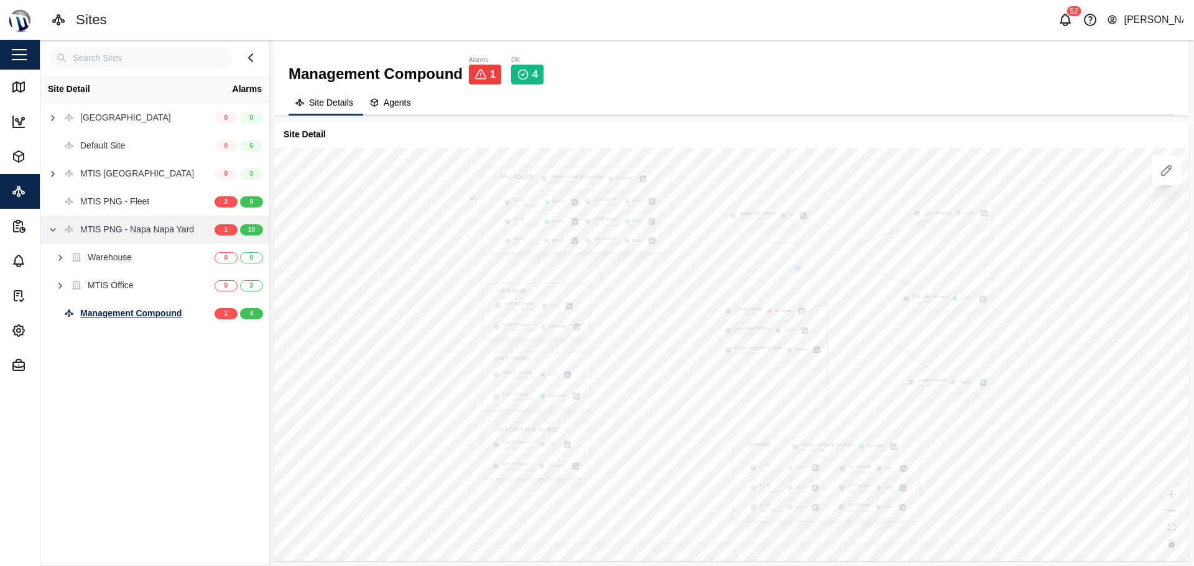
click at [57, 224] on button "button" at bounding box center [52, 229] width 17 height 17
click at [142, 223] on div "MTIS PNG - Napa Napa Yard" at bounding box center [137, 230] width 114 height 14
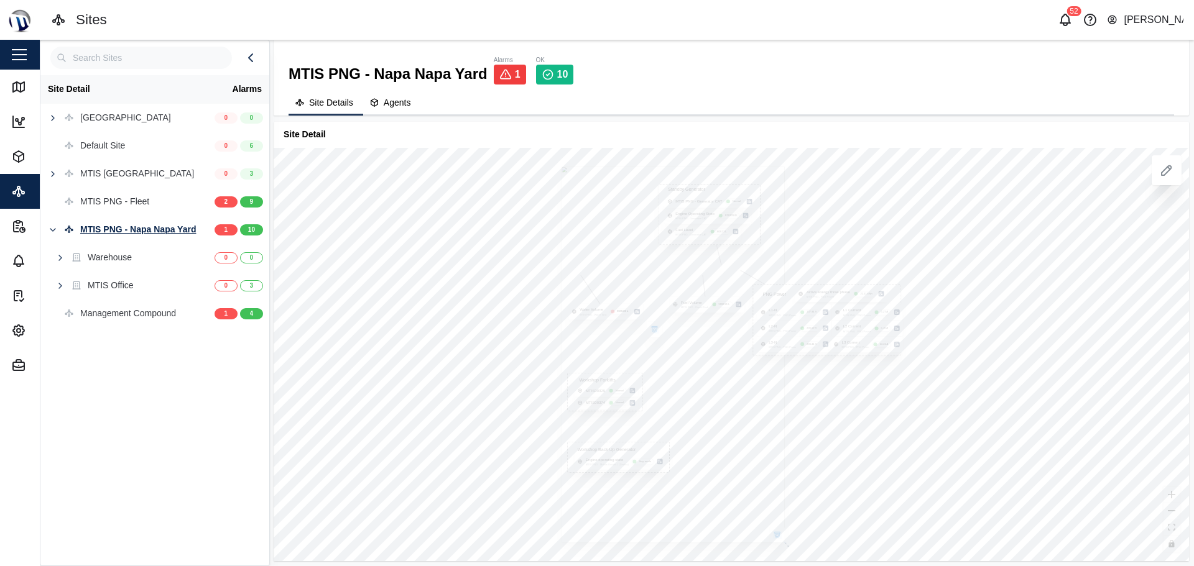
click at [655, 329] on icon "button" at bounding box center [654, 330] width 4 height 4
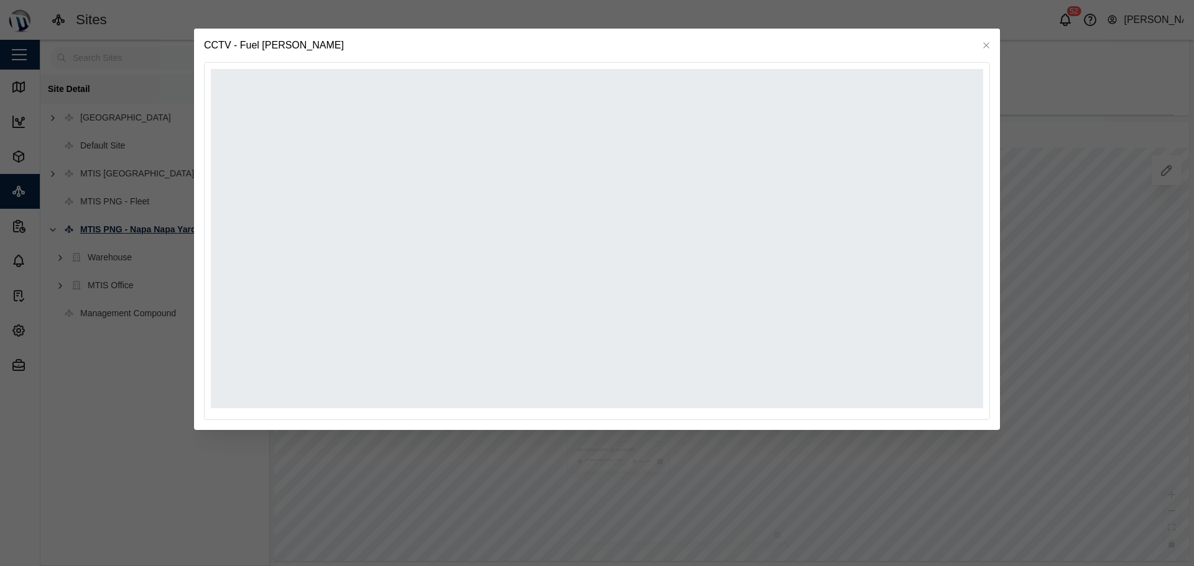
click at [1099, 270] on div at bounding box center [597, 283] width 1194 height 566
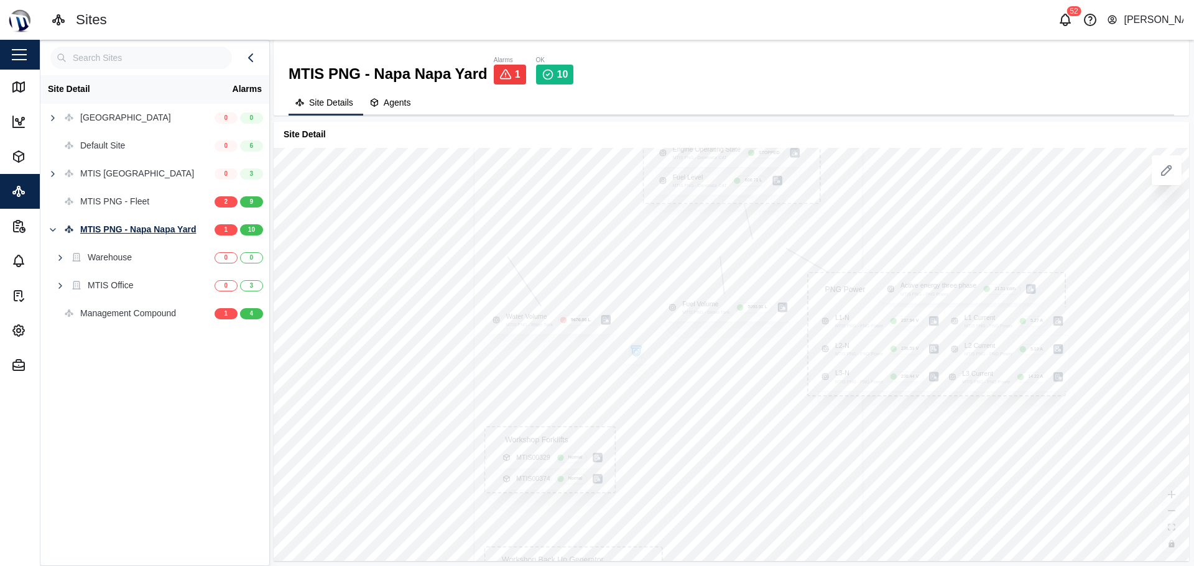
drag, startPoint x: 835, startPoint y: 450, endPoint x: 995, endPoint y: 525, distance: 176.3
drag, startPoint x: 671, startPoint y: 354, endPoint x: 671, endPoint y: 382, distance: 28.6
click at [670, 372] on icon "button" at bounding box center [666, 368] width 7 height 7
drag, startPoint x: 911, startPoint y: 453, endPoint x: 873, endPoint y: 424, distance: 47.5
drag, startPoint x: 880, startPoint y: 450, endPoint x: 904, endPoint y: 453, distance: 23.8
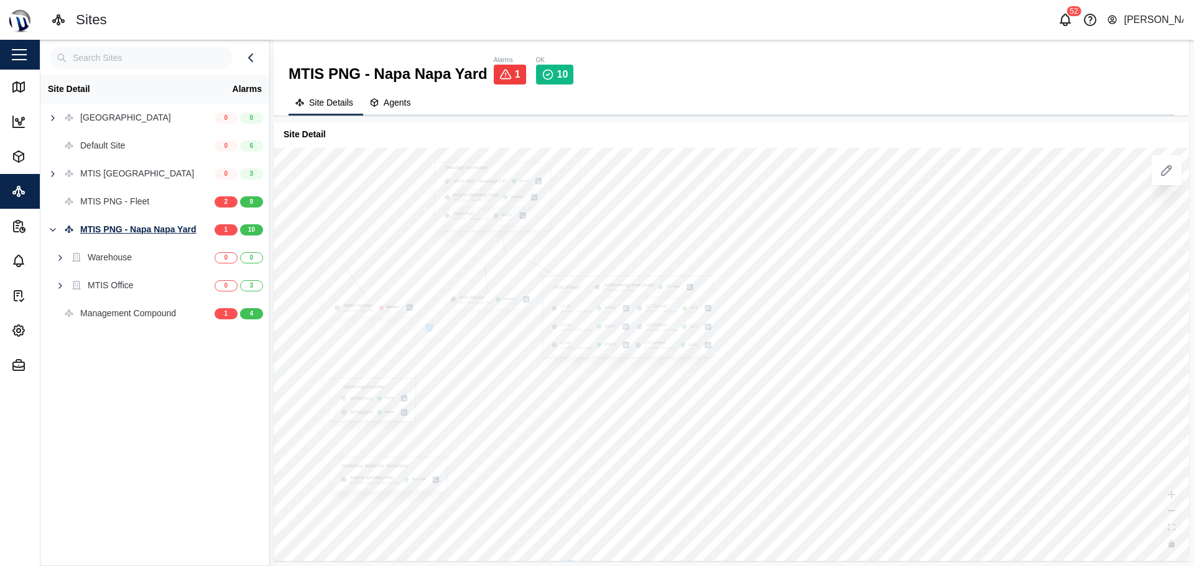
drag, startPoint x: 1021, startPoint y: 430, endPoint x: 766, endPoint y: 445, distance: 255.3
click at [766, 445] on div "PNG Power Active energy three phase MTIS PNG - PNG Power 21.51 kWh L1-N MTIS PN…" at bounding box center [731, 354] width 915 height 413
drag, startPoint x: 766, startPoint y: 444, endPoint x: 762, endPoint y: 430, distance: 14.4
click at [762, 430] on div "PNG Power Active energy three phase MTIS PNG - PNG Power 21.51 kWh L1-N MTIS PN…" at bounding box center [731, 354] width 915 height 413
click at [421, 316] on icon "button" at bounding box center [425, 314] width 9 height 9
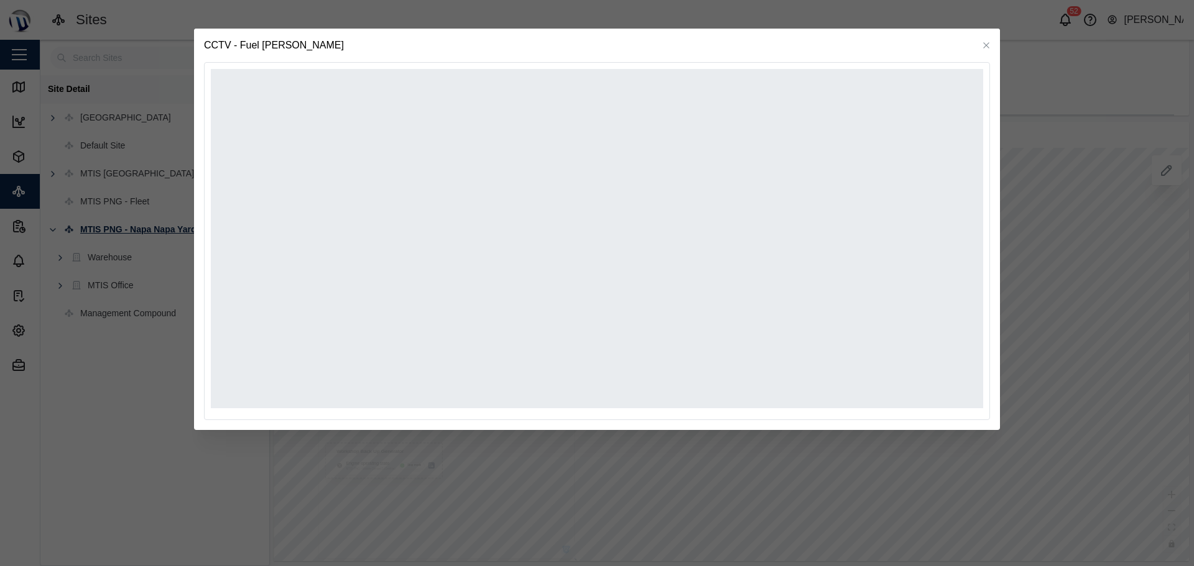
click at [658, 515] on div at bounding box center [597, 283] width 1194 height 566
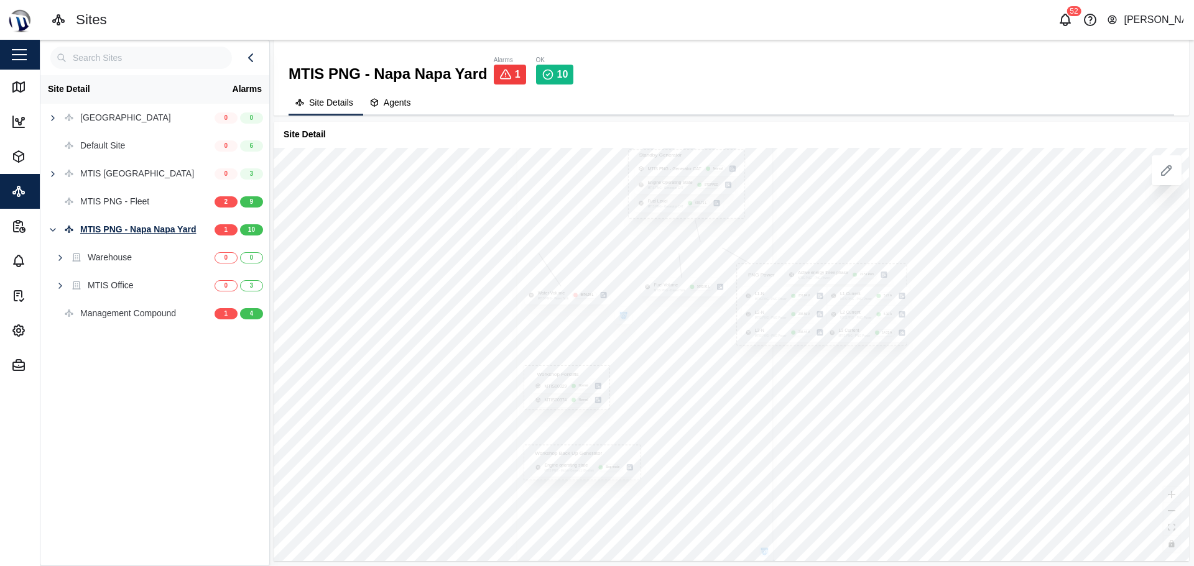
drag, startPoint x: 632, startPoint y: 408, endPoint x: 829, endPoint y: 410, distance: 197.1
click at [53, 175] on icon "button" at bounding box center [53, 174] width 10 height 10
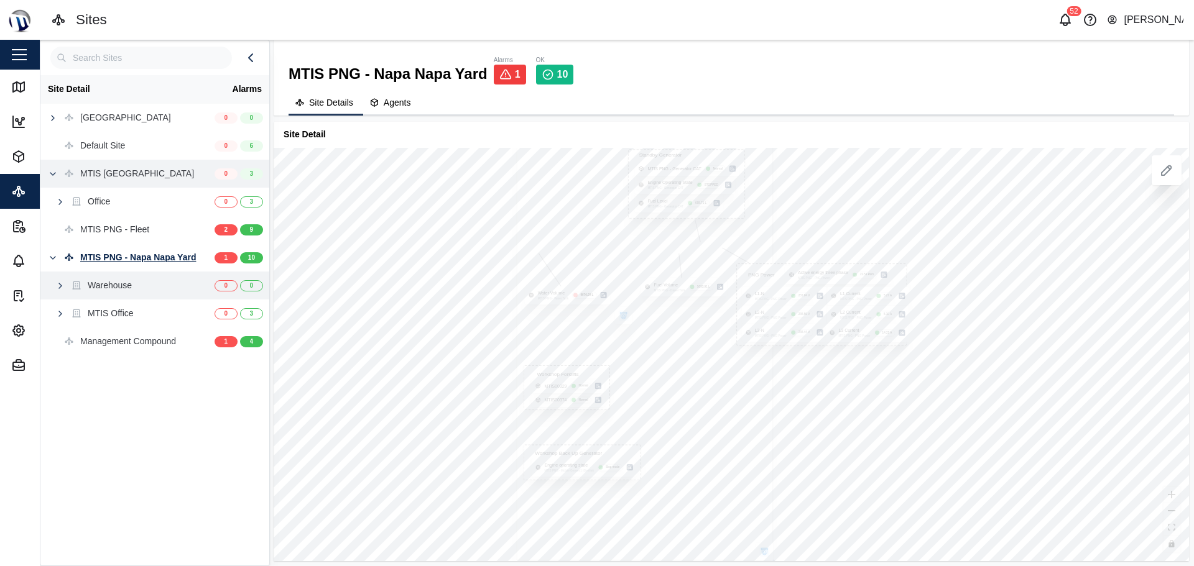
click at [56, 288] on icon "button" at bounding box center [60, 286] width 10 height 10
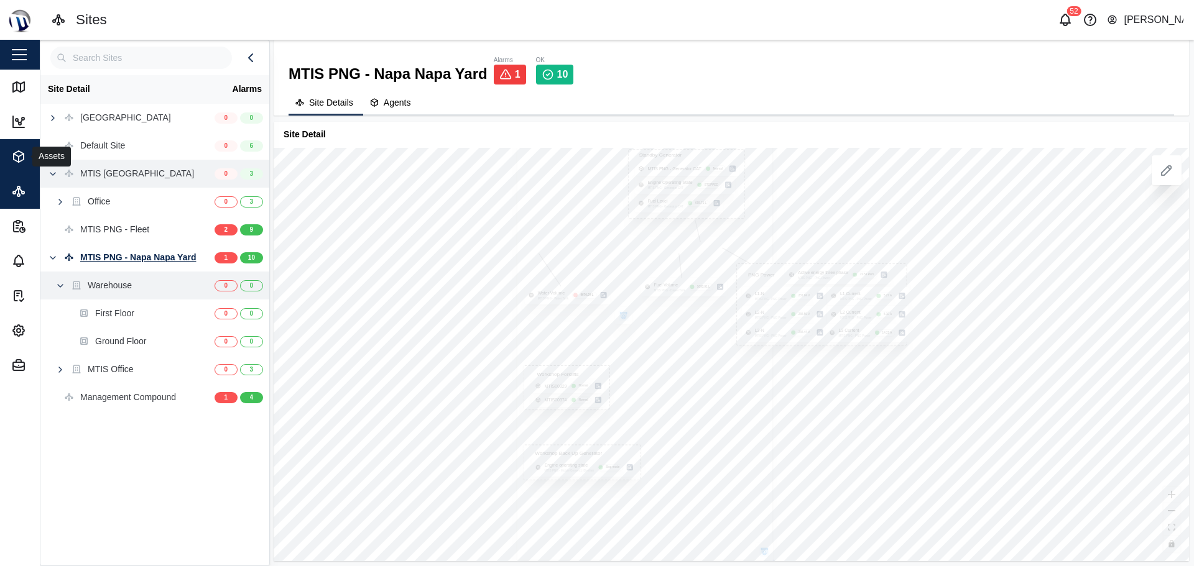
click at [20, 152] on icon "button" at bounding box center [19, 156] width 10 height 11
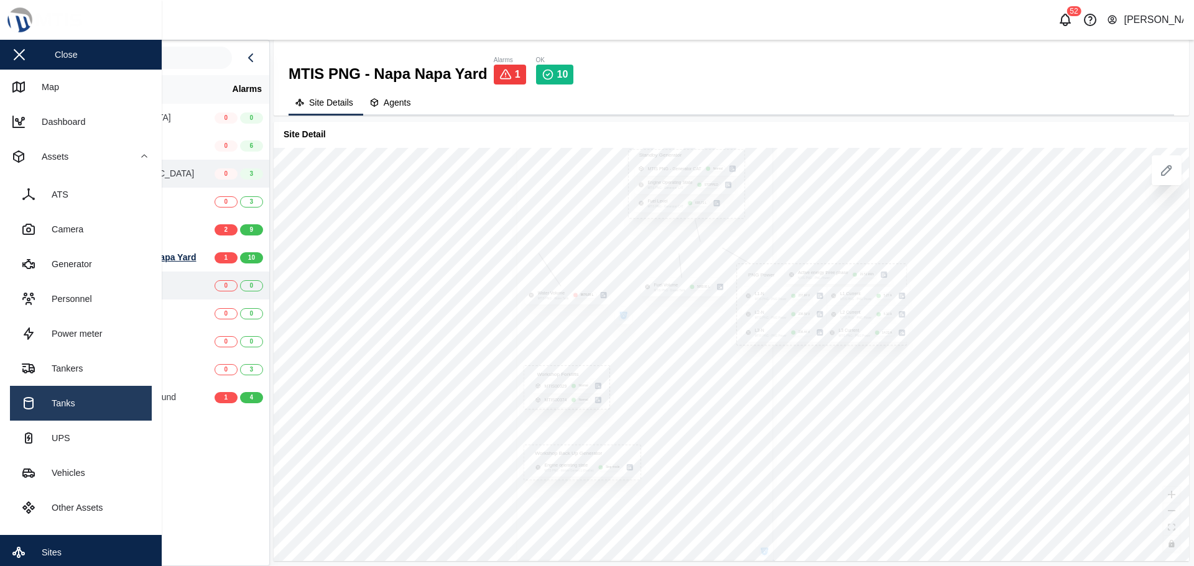
click at [102, 403] on link "Tanks" at bounding box center [81, 403] width 142 height 35
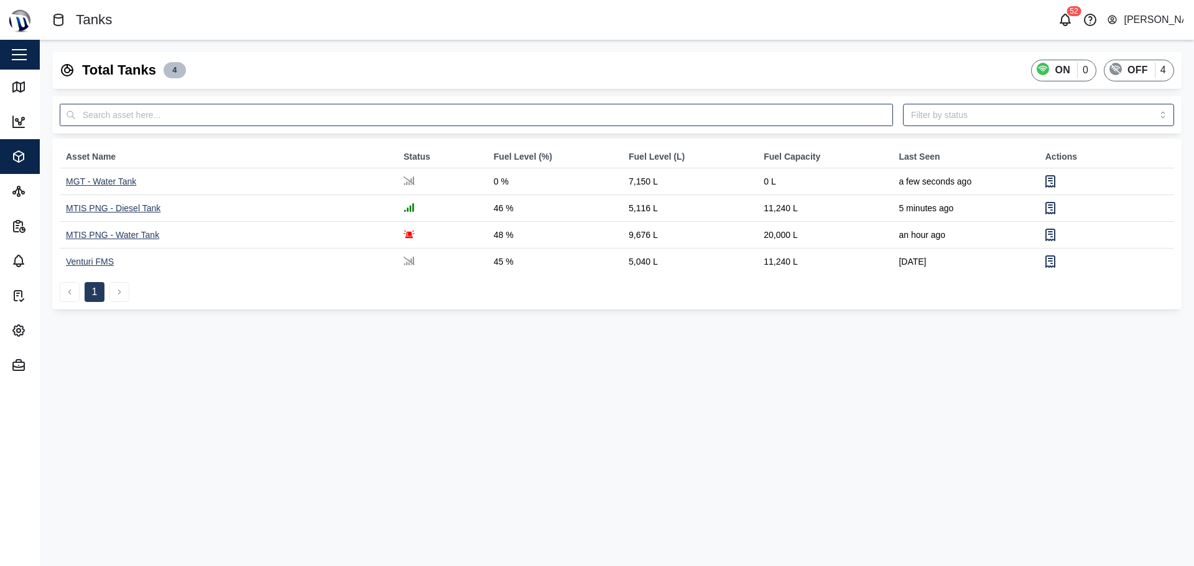
click at [137, 204] on div "MTIS PNG - Diesel Tank" at bounding box center [113, 208] width 94 height 10
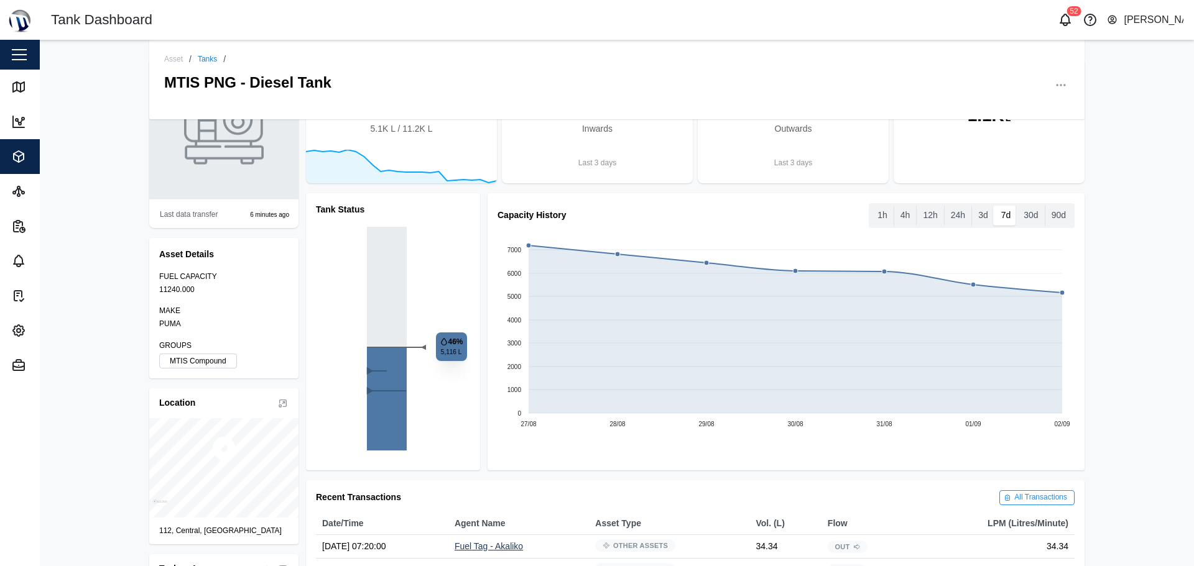
scroll to position [71, 0]
click at [956, 213] on label "24h" at bounding box center [957, 215] width 27 height 20
click at [944, 205] on hours "24h" at bounding box center [944, 205] width 0 height 0
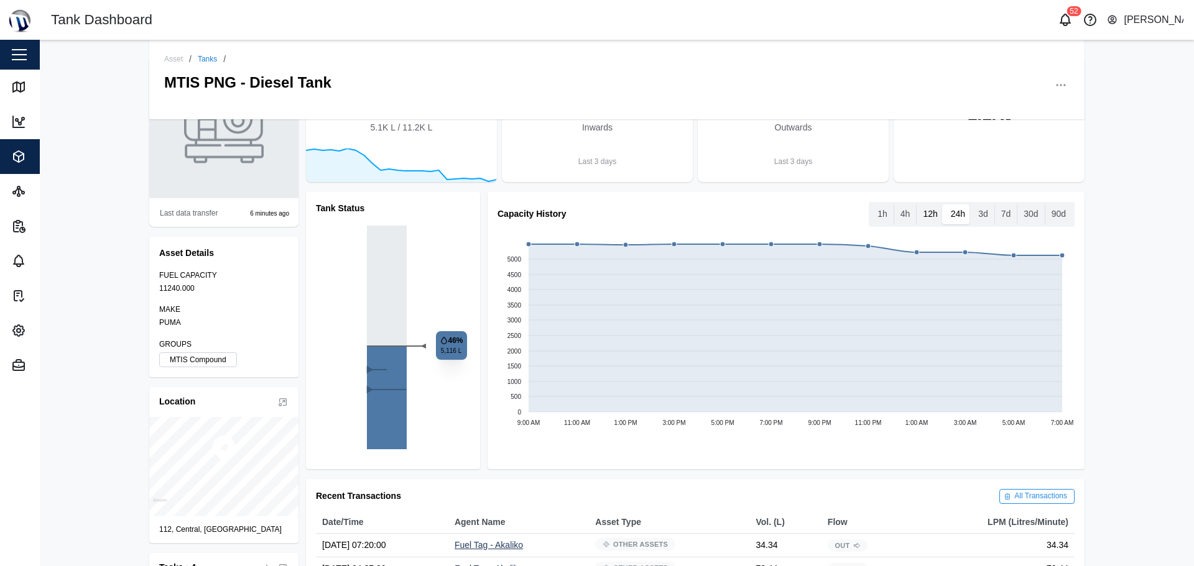
click at [918, 217] on label "12h" at bounding box center [929, 215] width 27 height 20
click at [916, 205] on hours "12h" at bounding box center [916, 205] width 0 height 0
click at [996, 218] on label "7d" at bounding box center [1006, 215] width 22 height 20
click at [995, 205] on days "7d" at bounding box center [995, 205] width 0 height 0
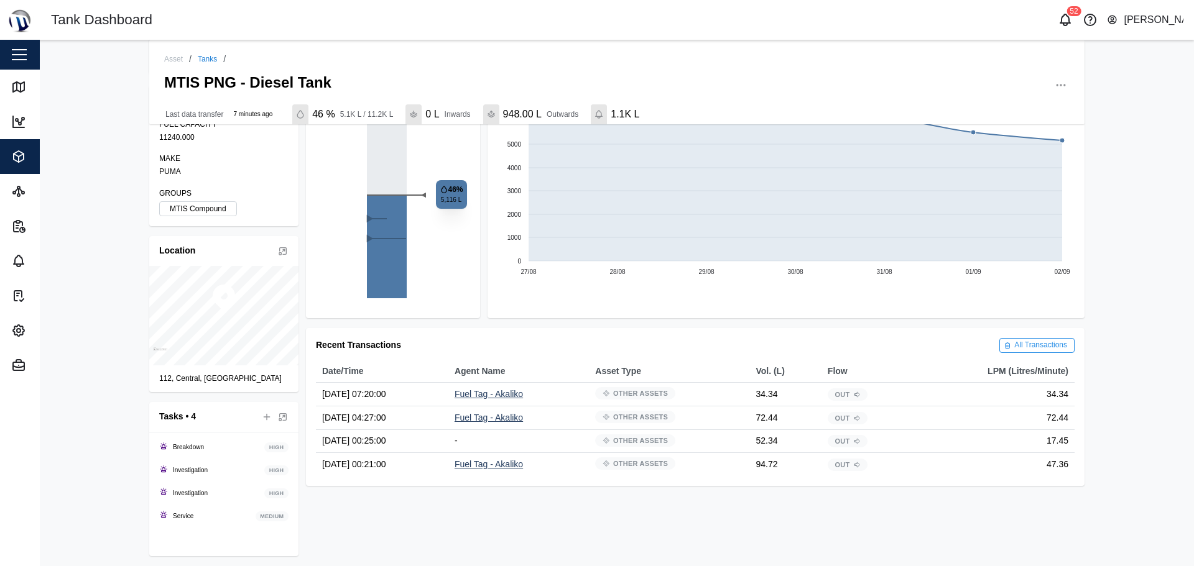
scroll to position [228, 0]
click at [1003, 346] on icon at bounding box center [1006, 345] width 7 height 7
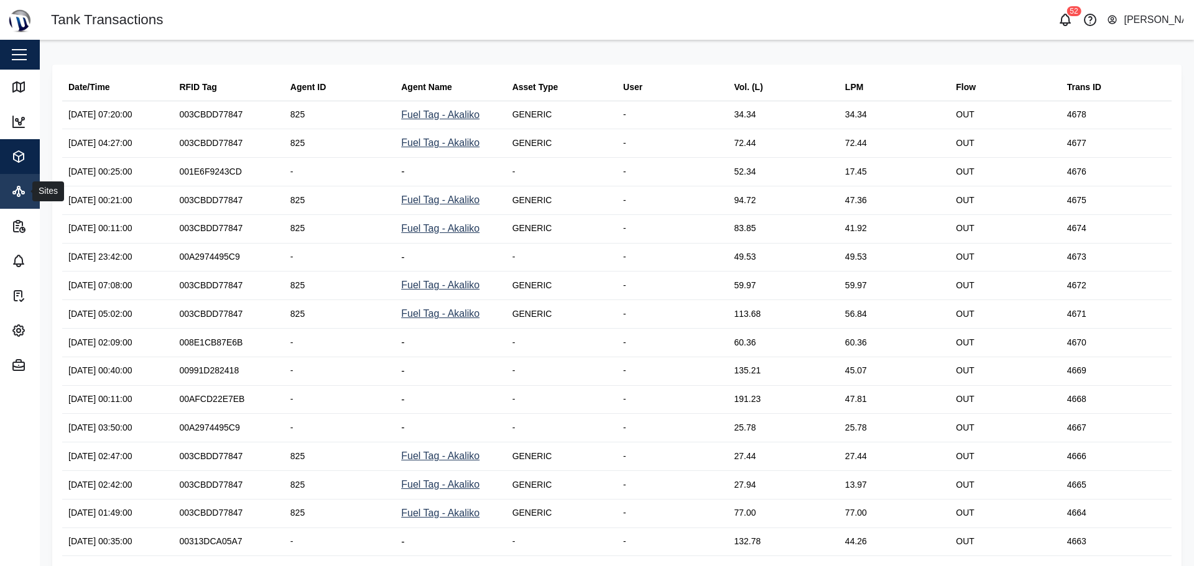
click at [29, 197] on div "Sites" at bounding box center [36, 191] width 50 height 15
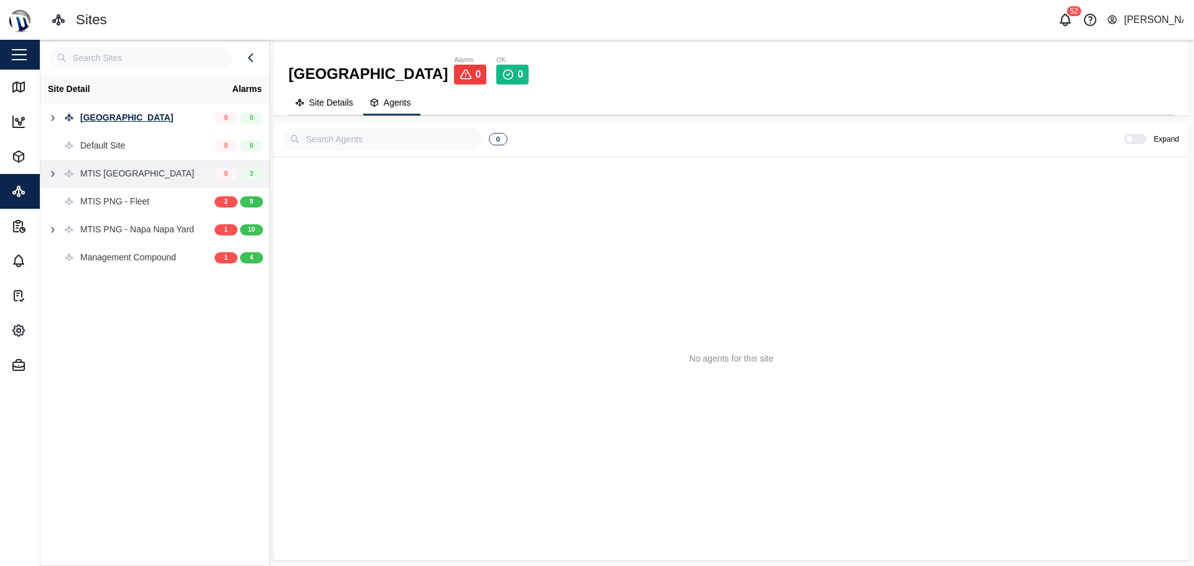
click at [50, 178] on icon "button" at bounding box center [53, 174] width 10 height 10
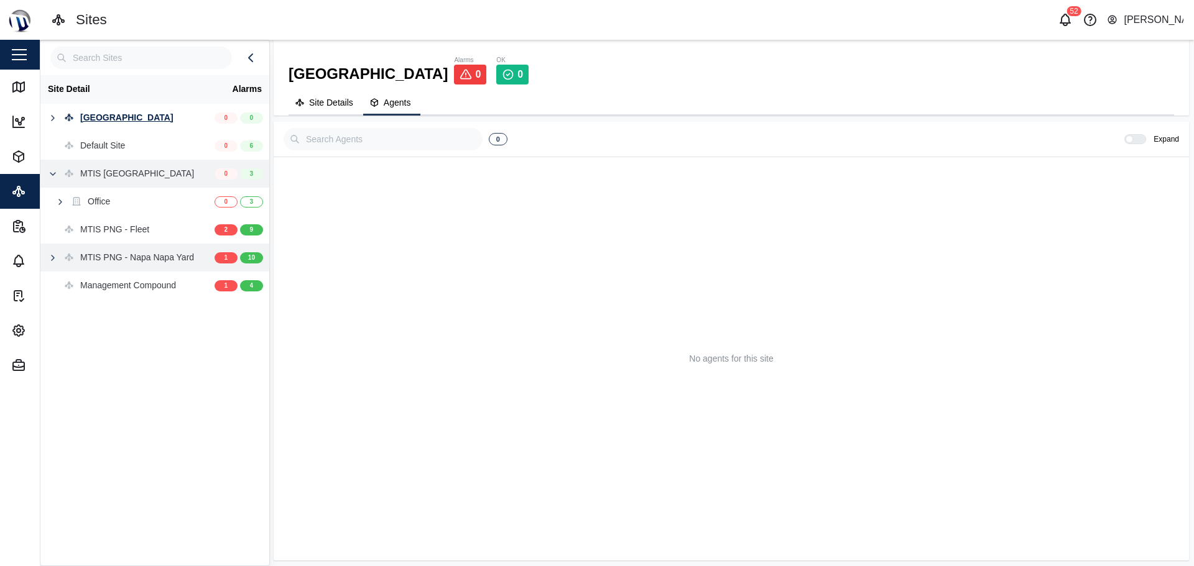
click at [53, 261] on icon "button" at bounding box center [53, 258] width 10 height 10
click at [93, 285] on div "Warehouse" at bounding box center [110, 286] width 44 height 14
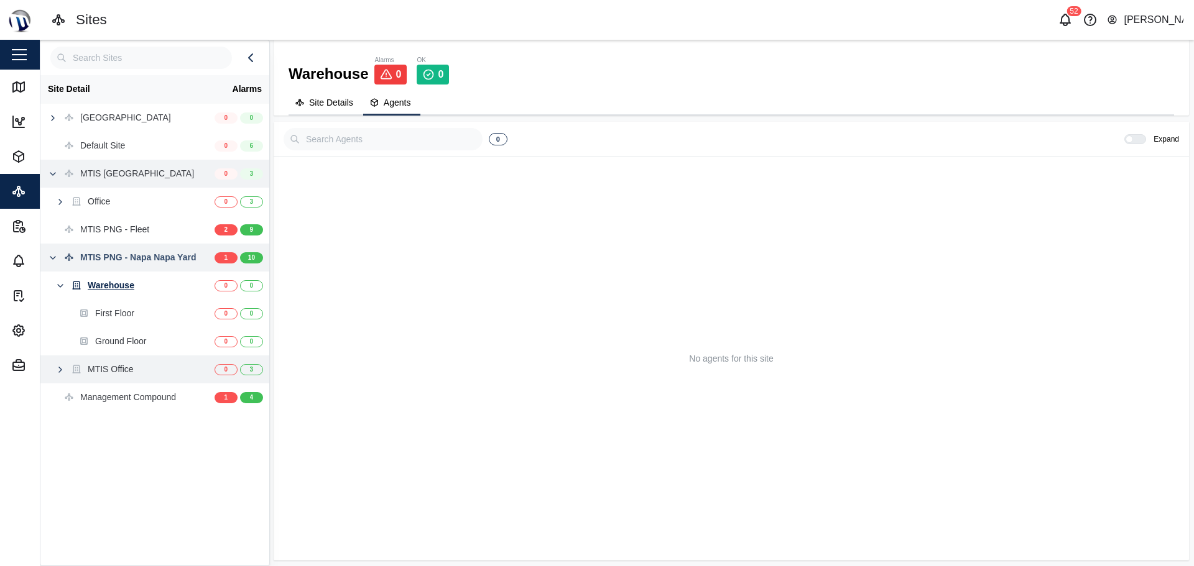
click at [117, 366] on div "MTIS Office" at bounding box center [111, 370] width 46 height 14
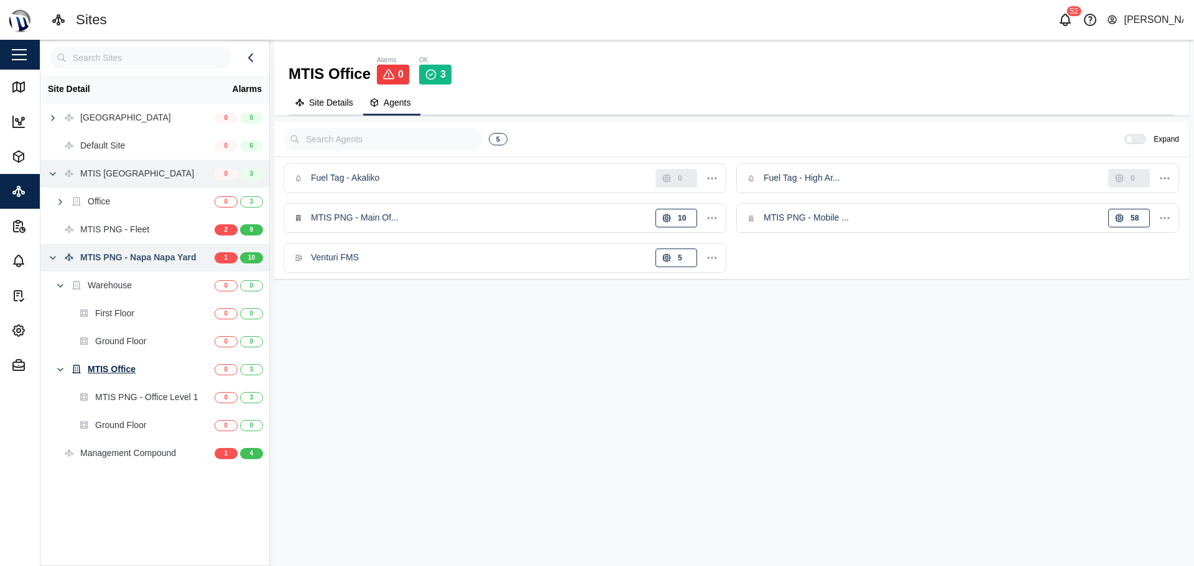
click at [116, 265] on div "MTIS PNG - Napa Napa Yard" at bounding box center [117, 258] width 155 height 28
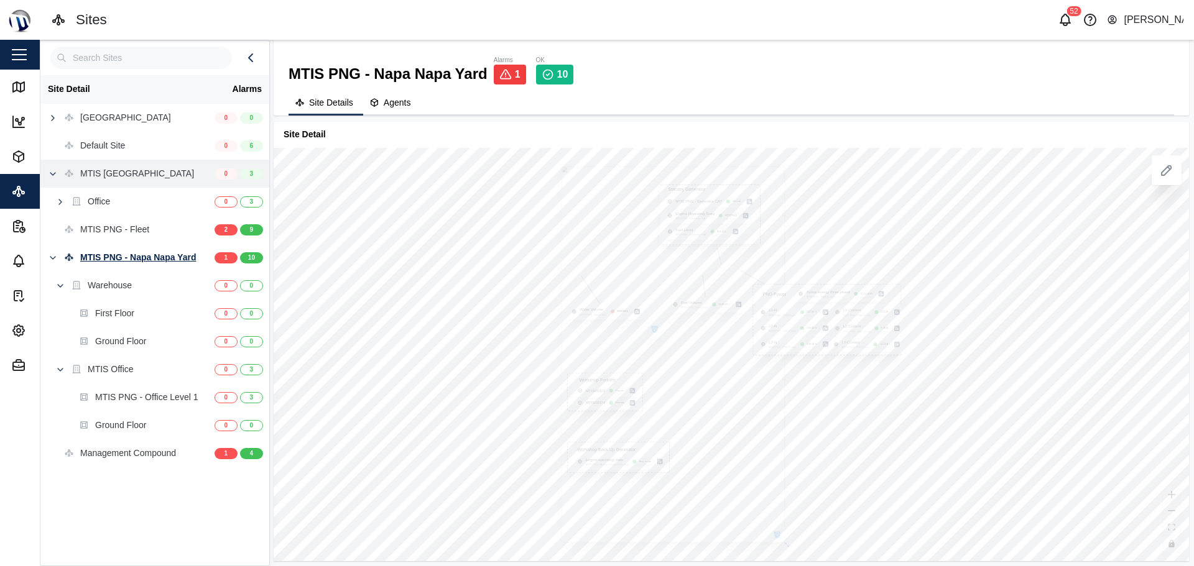
click at [655, 331] on icon "button" at bounding box center [654, 330] width 4 height 4
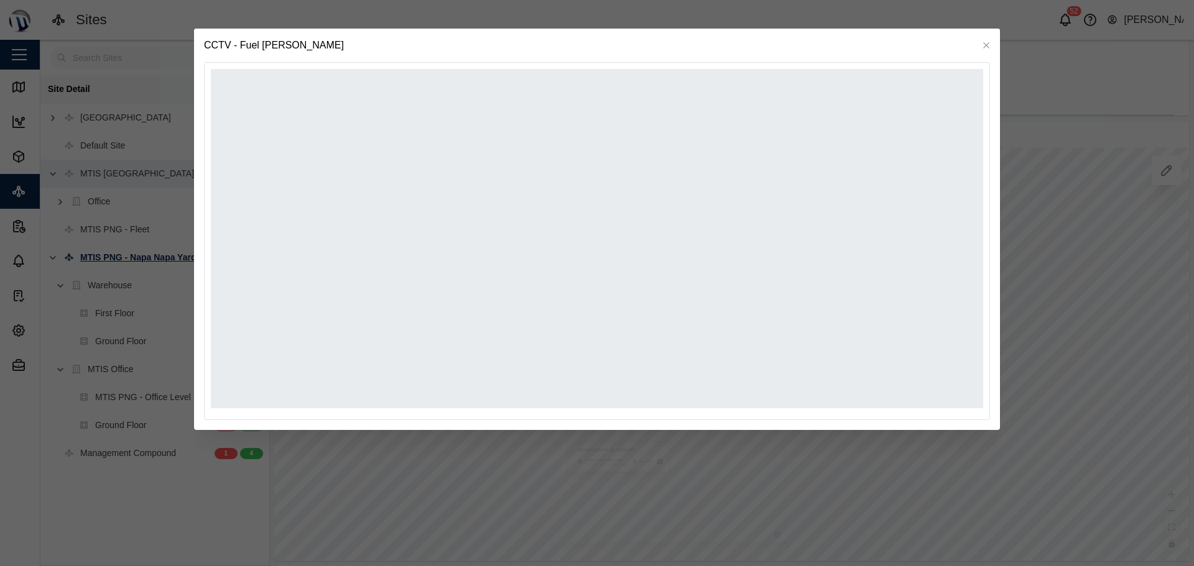
click at [59, 54] on div at bounding box center [597, 283] width 1194 height 566
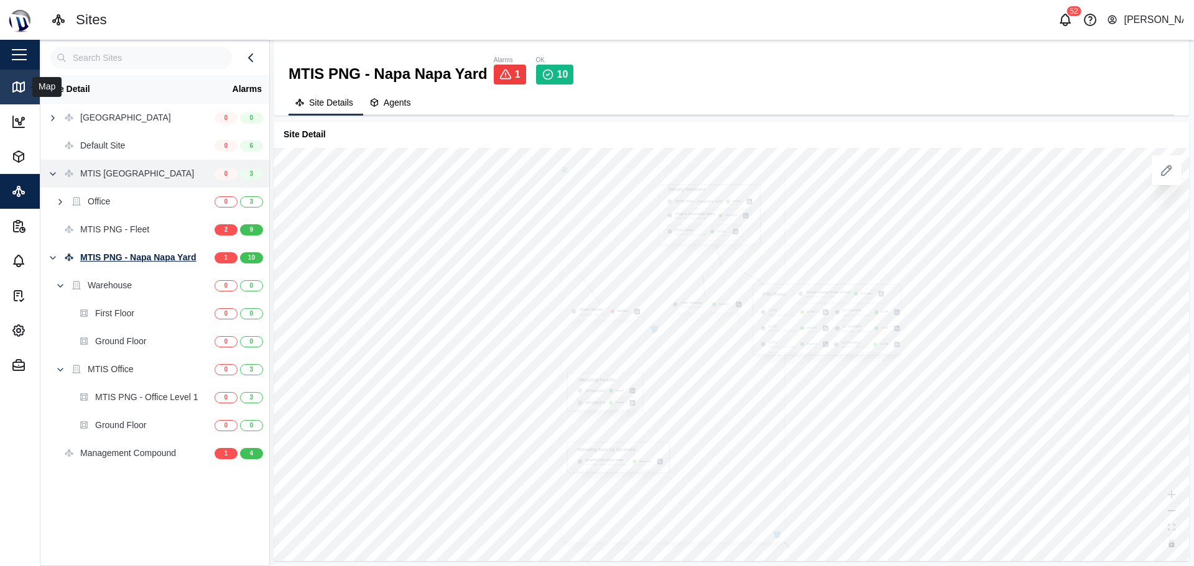
click at [17, 93] on icon at bounding box center [18, 87] width 15 height 15
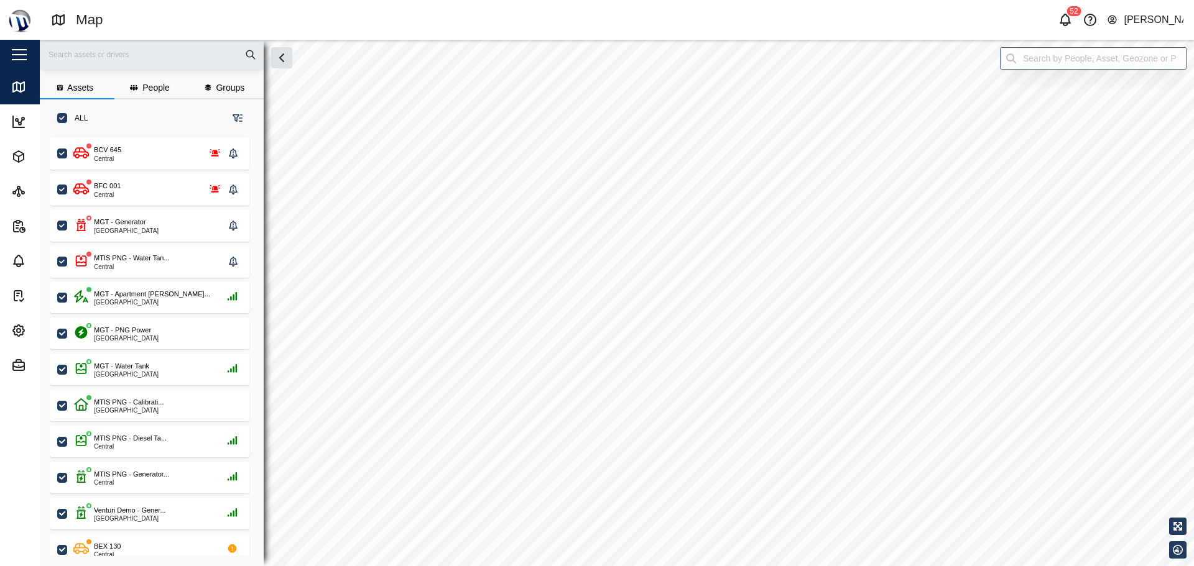
scroll to position [414, 195]
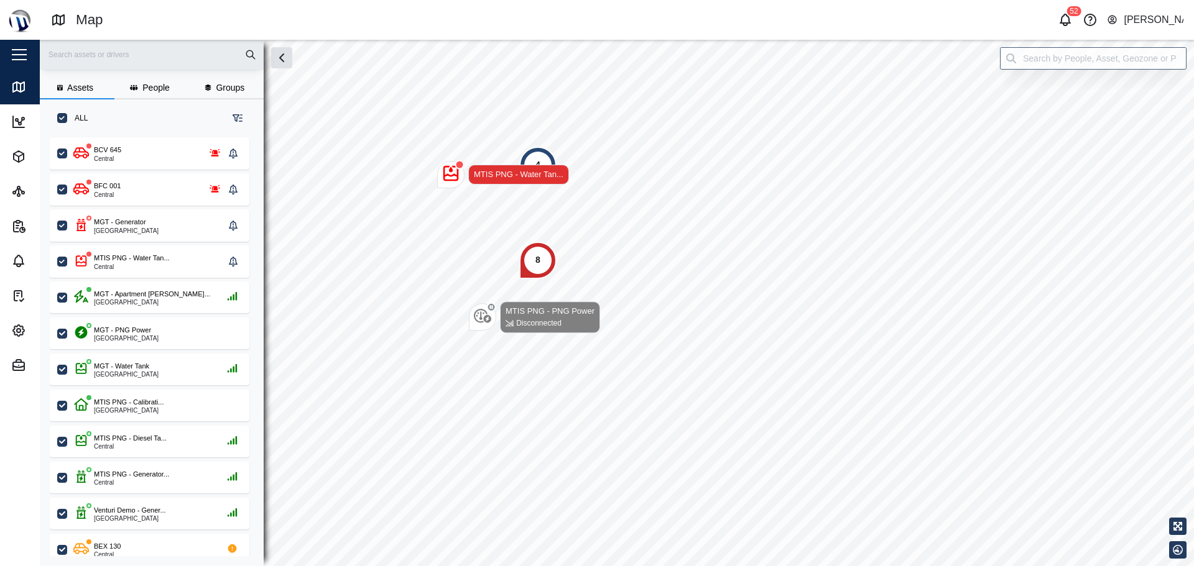
click at [540, 264] on div "8" at bounding box center [537, 261] width 5 height 14
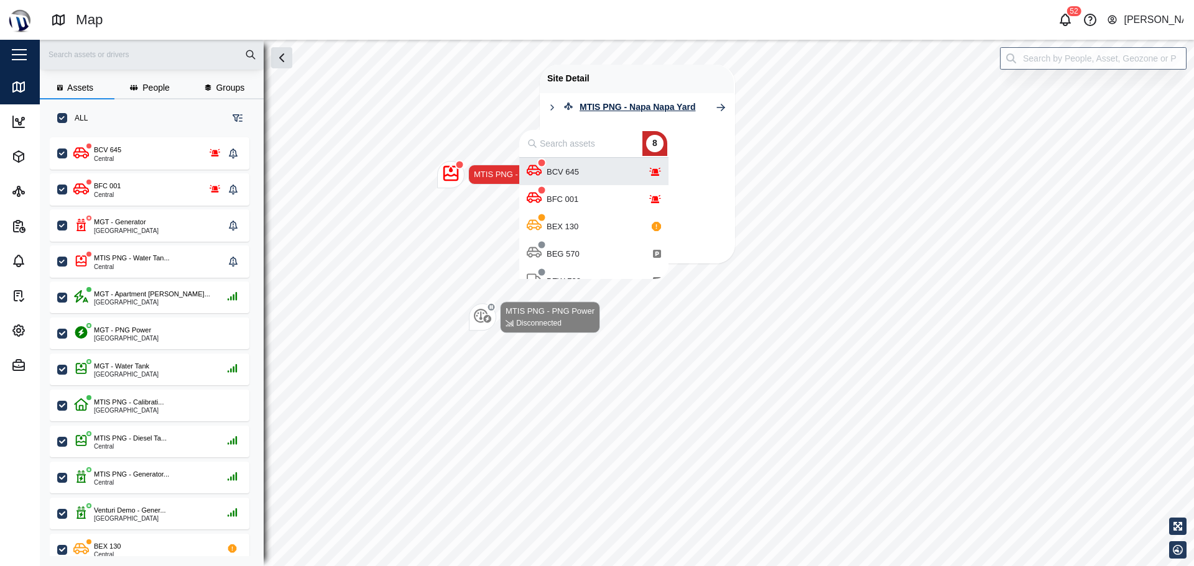
click at [713, 174] on div "Site Detail MTIS PNG - [GEOGRAPHIC_DATA]" at bounding box center [637, 164] width 194 height 199
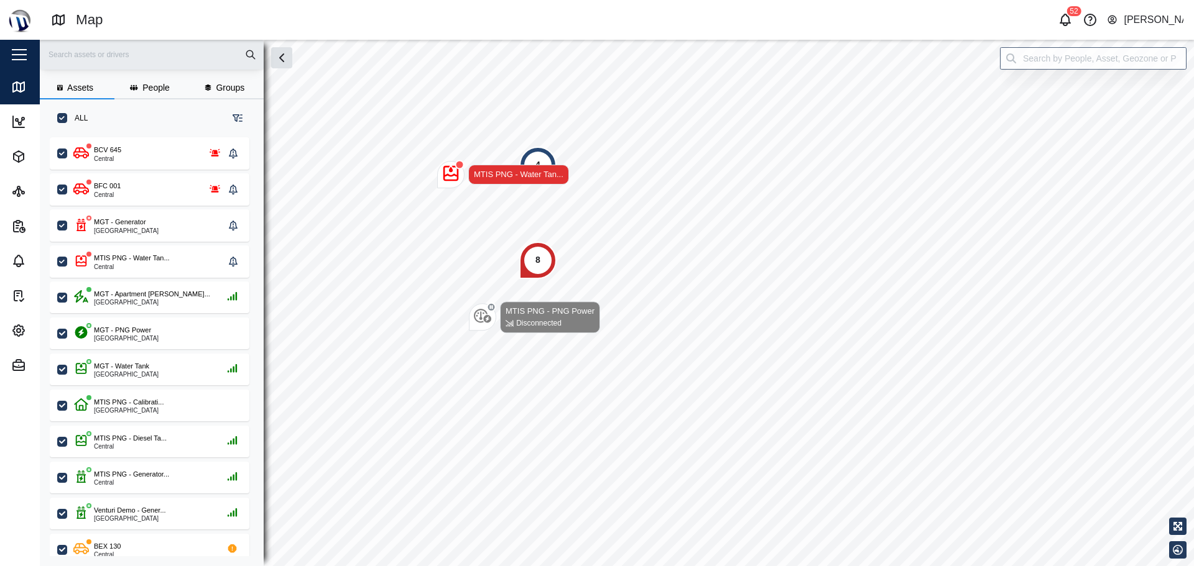
click at [536, 264] on div "8" at bounding box center [537, 261] width 5 height 14
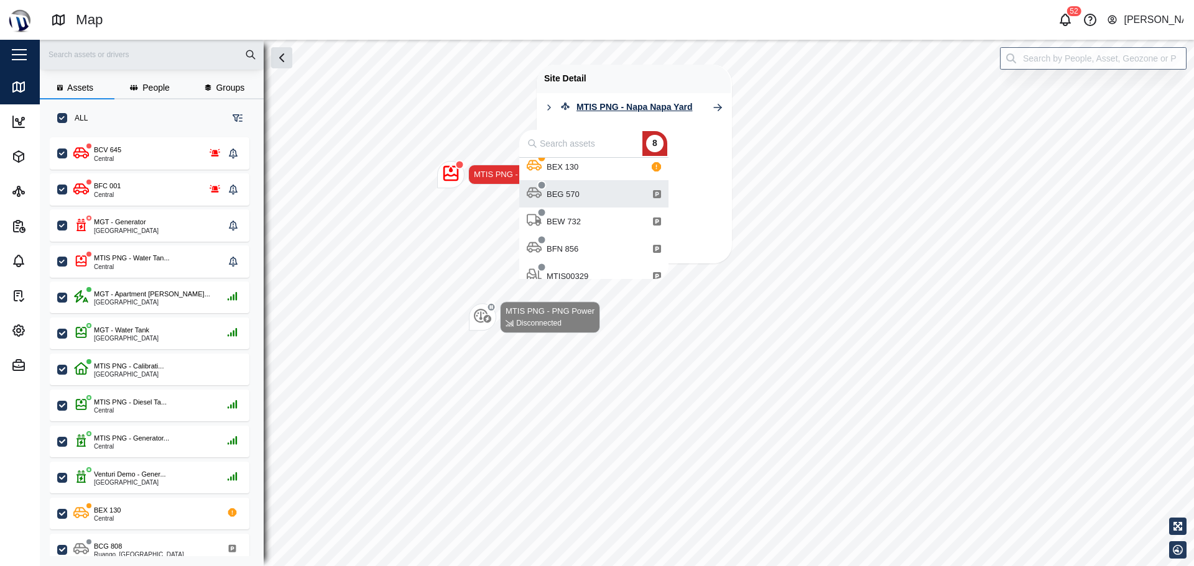
scroll to position [98, 0]
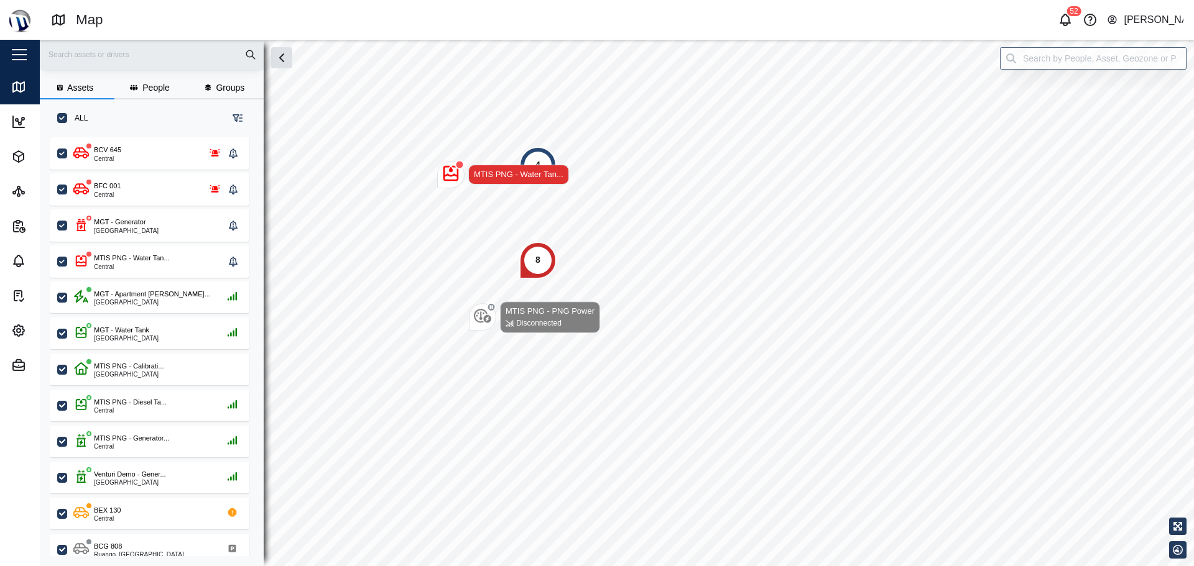
click at [540, 150] on div "4" at bounding box center [537, 165] width 37 height 37
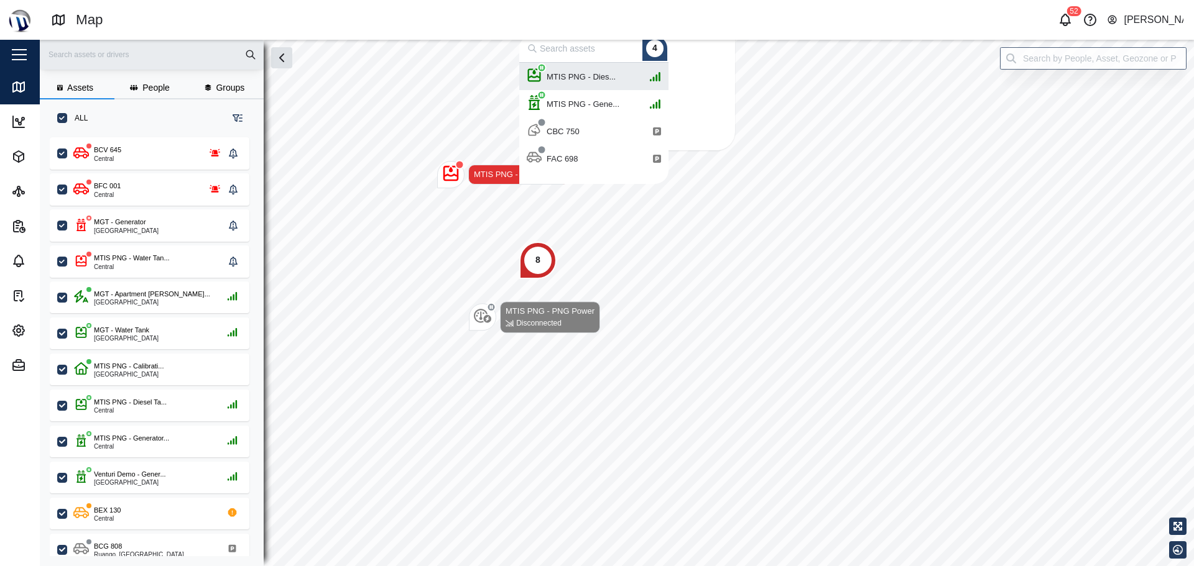
scroll to position [112, 140]
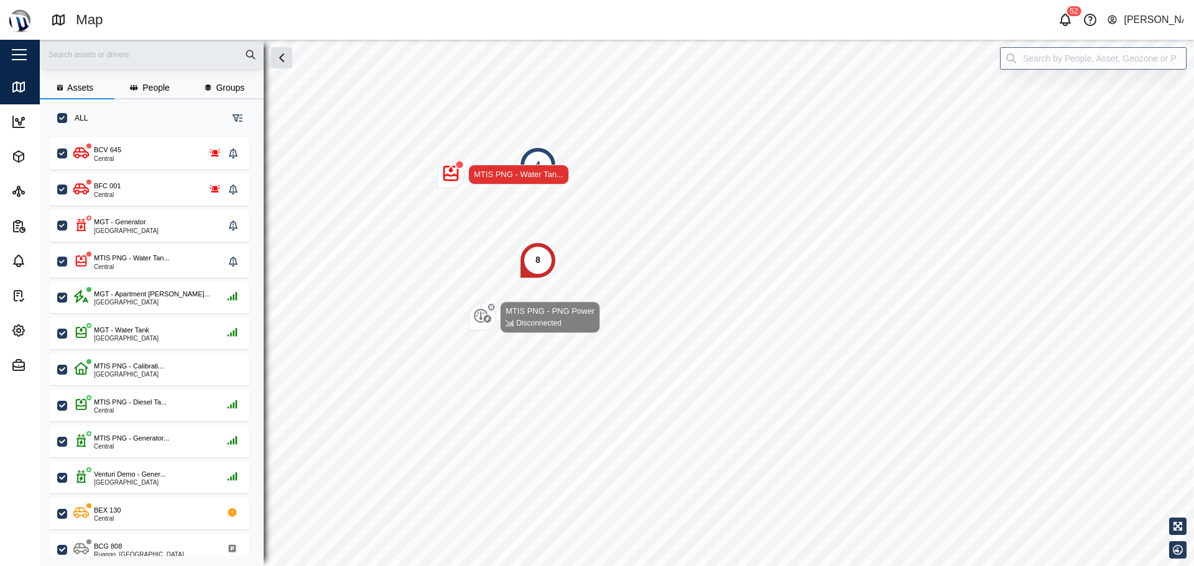
click at [530, 269] on div "8" at bounding box center [537, 260] width 37 height 37
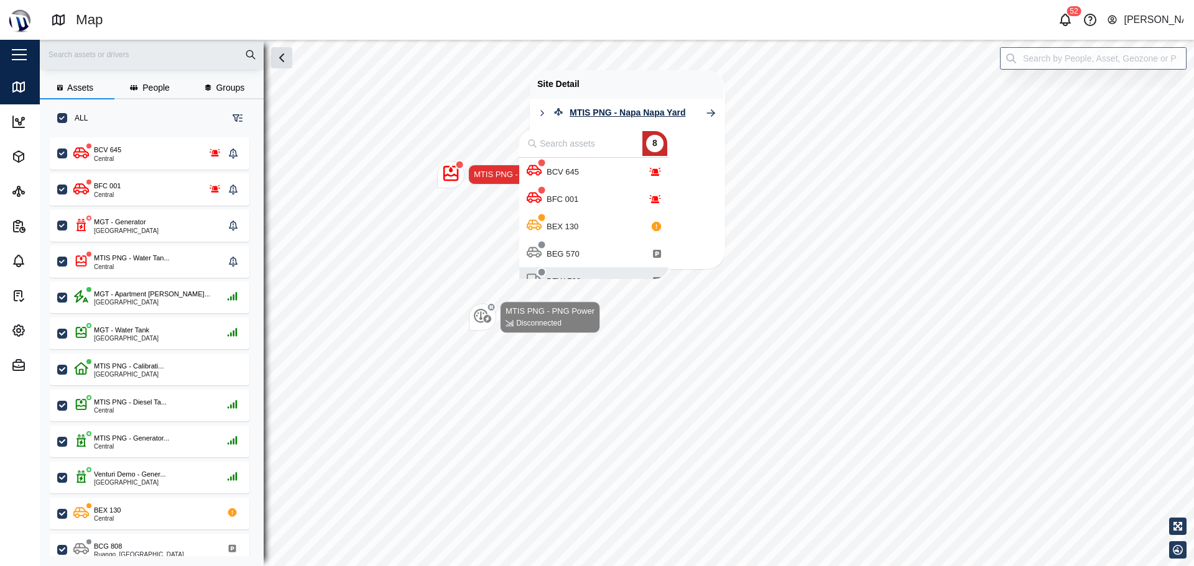
scroll to position [16, 0]
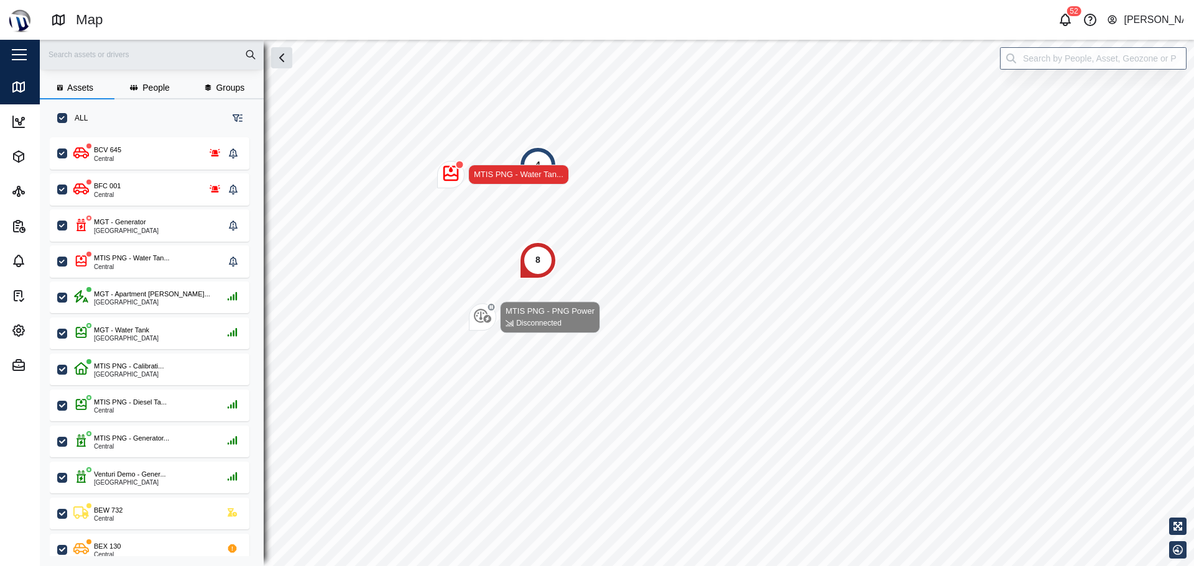
click at [544, 151] on div "4" at bounding box center [537, 165] width 37 height 37
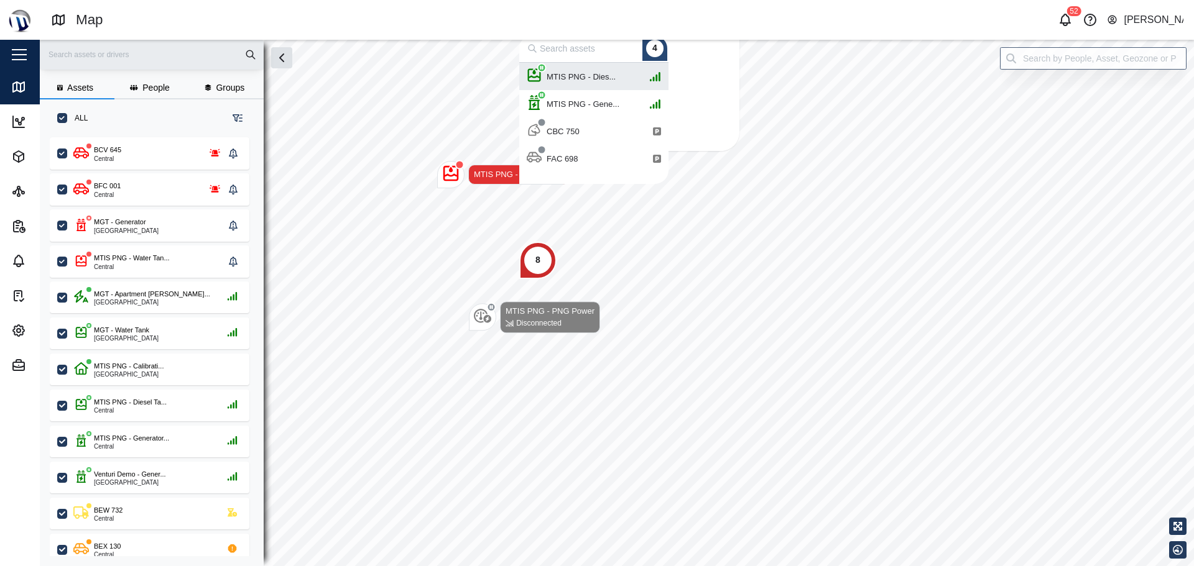
scroll to position [112, 140]
click at [594, 85] on div "MTIS PNG - Dies..." at bounding box center [574, 76] width 94 height 27
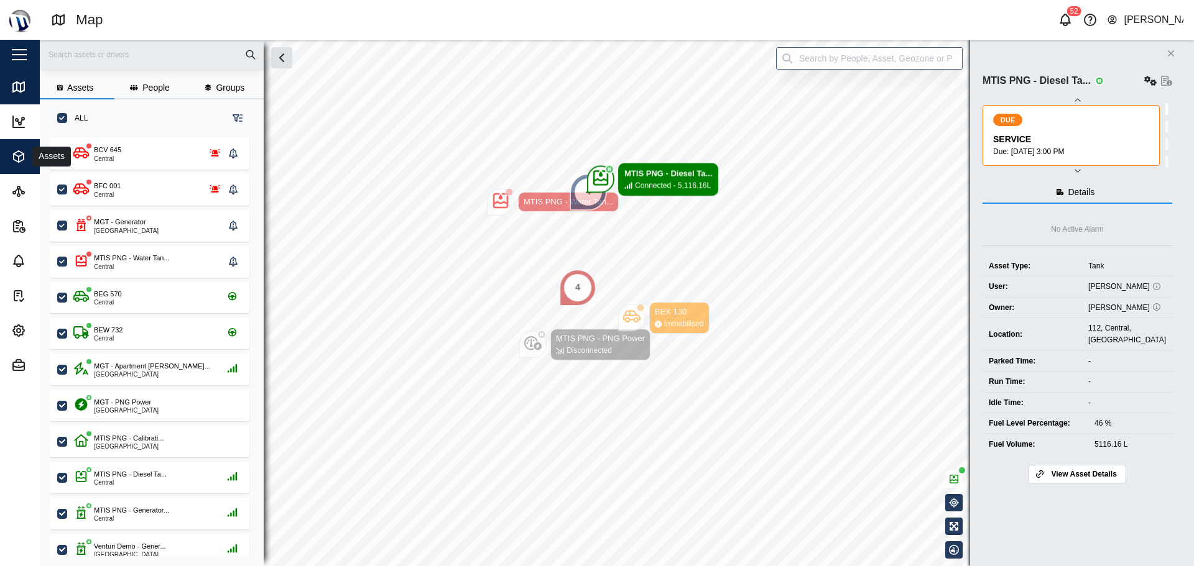
click at [25, 150] on icon "button" at bounding box center [18, 156] width 15 height 15
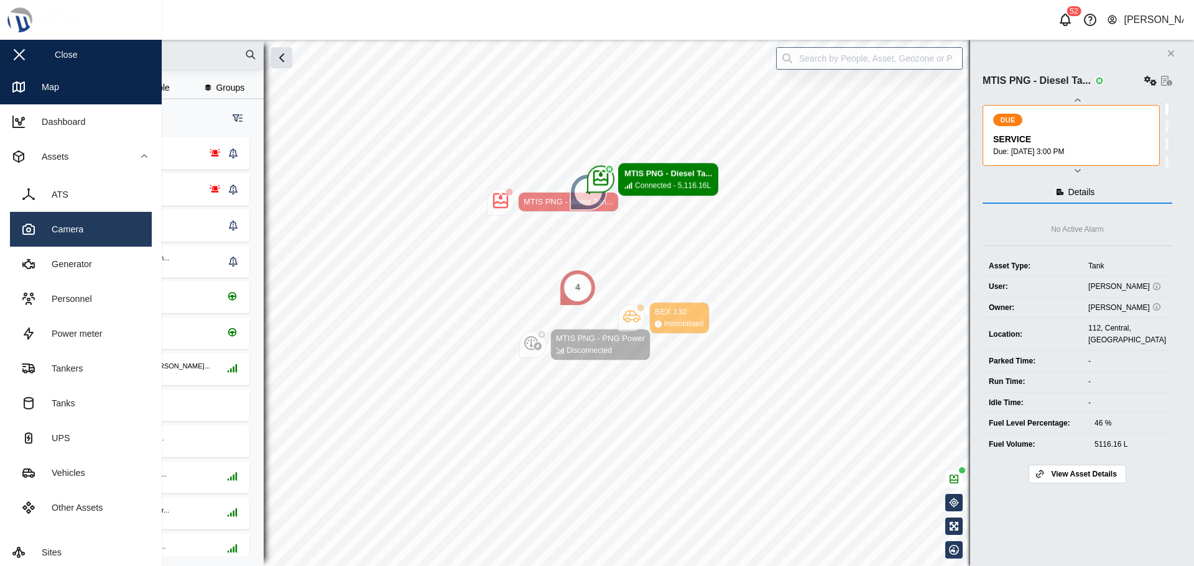
click at [67, 226] on div "Camera" at bounding box center [62, 230] width 41 height 14
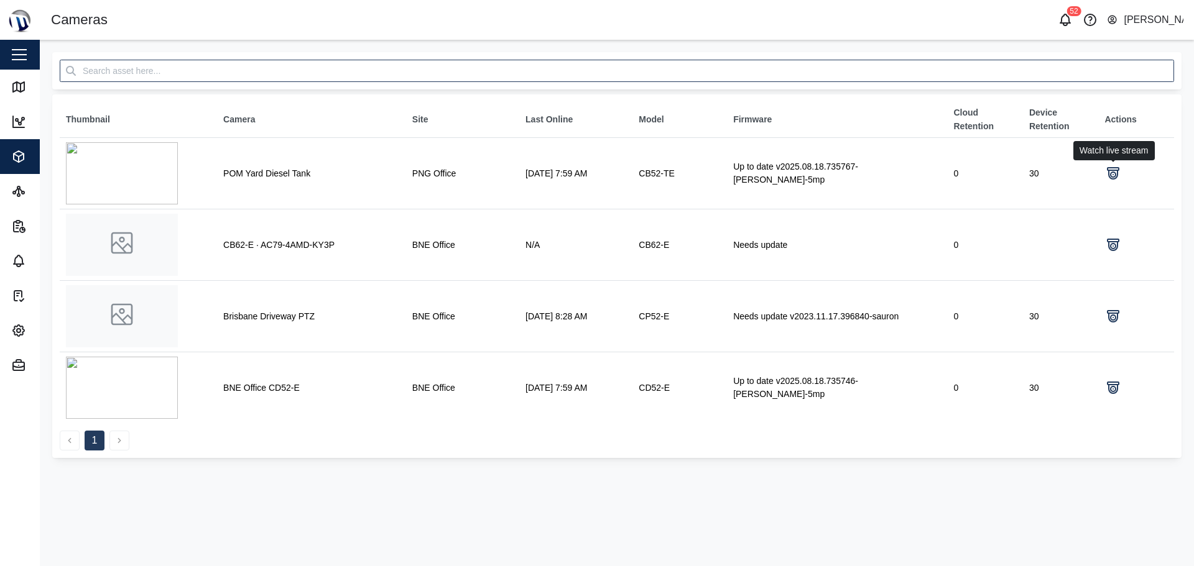
click at [1104, 177] on link at bounding box center [1112, 173] width 17 height 17
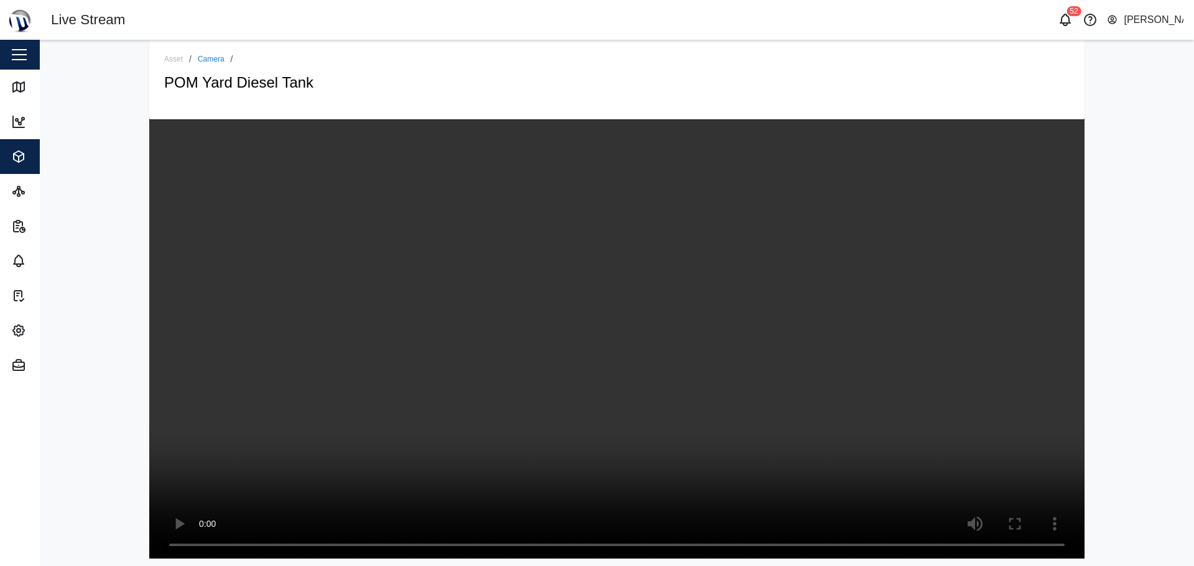
scroll to position [21, 0]
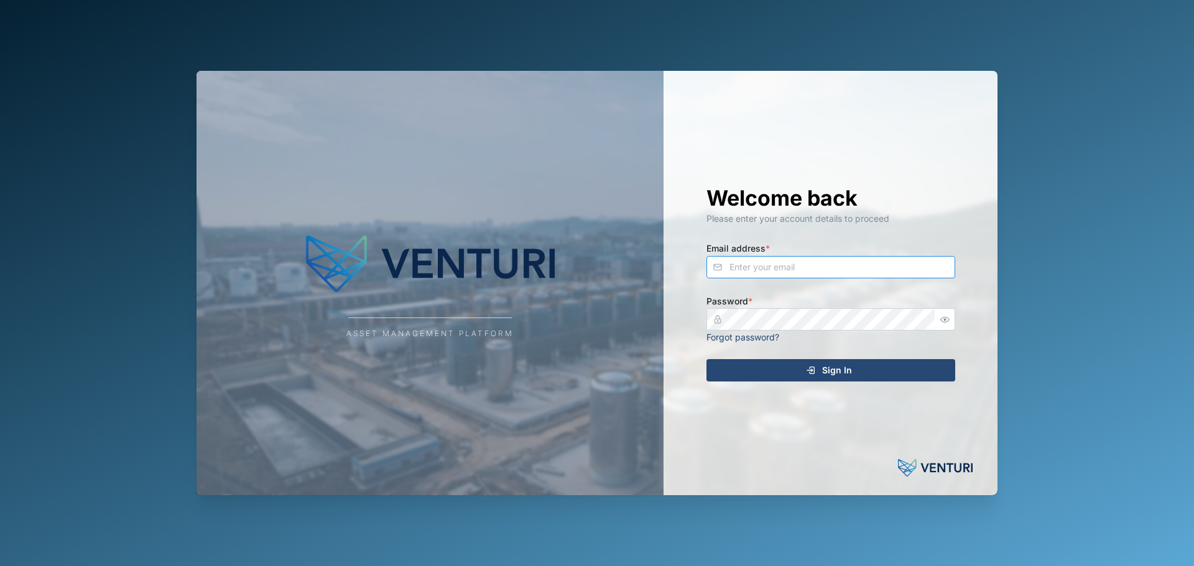
click at [831, 264] on input "Email address *" at bounding box center [830, 267] width 249 height 22
type input "[PERSON_NAME][EMAIL_ADDRESS][PERSON_NAME][DOMAIN_NAME]"
click at [647, 323] on div "Asset Management Platform Welcome back Please enter your account details to pro…" at bounding box center [596, 283] width 801 height 425
click at [706, 359] on button "Sign In" at bounding box center [830, 370] width 249 height 22
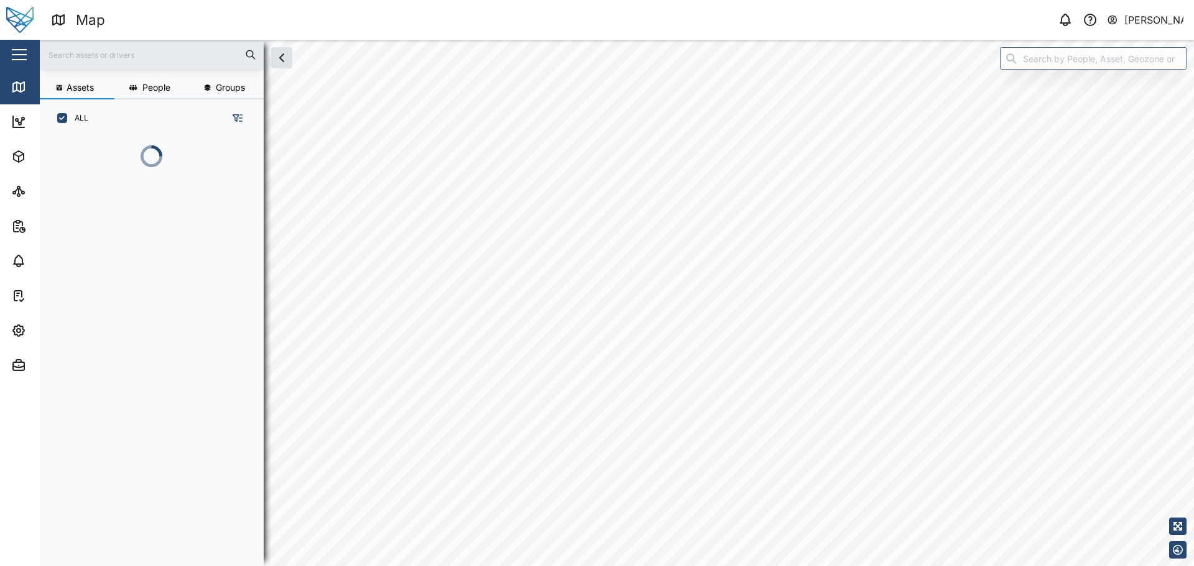
scroll to position [414, 195]
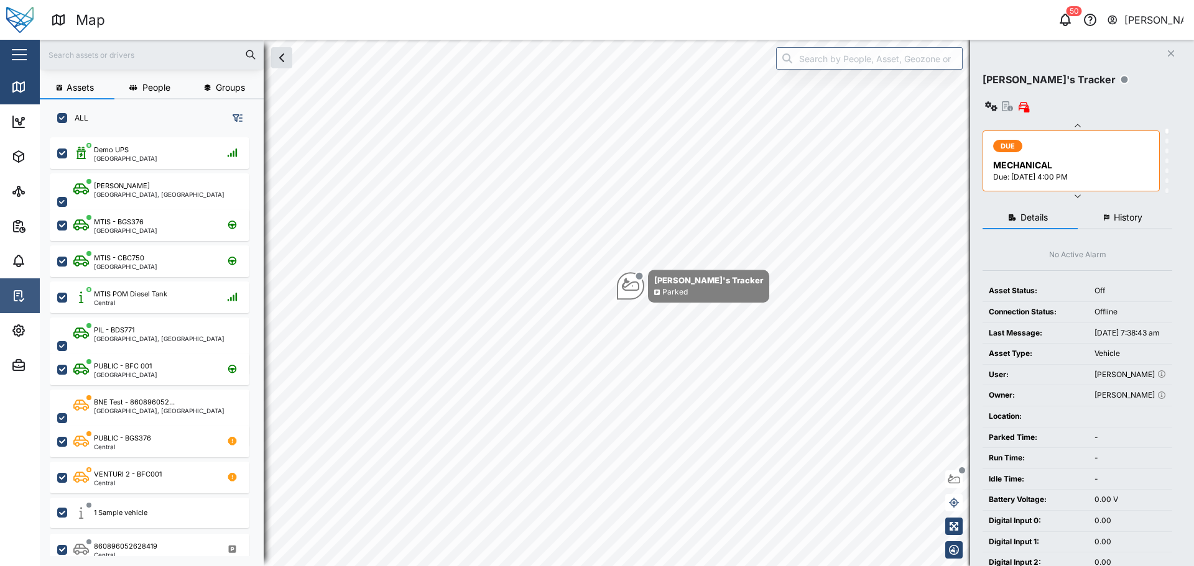
checkbox input "true"
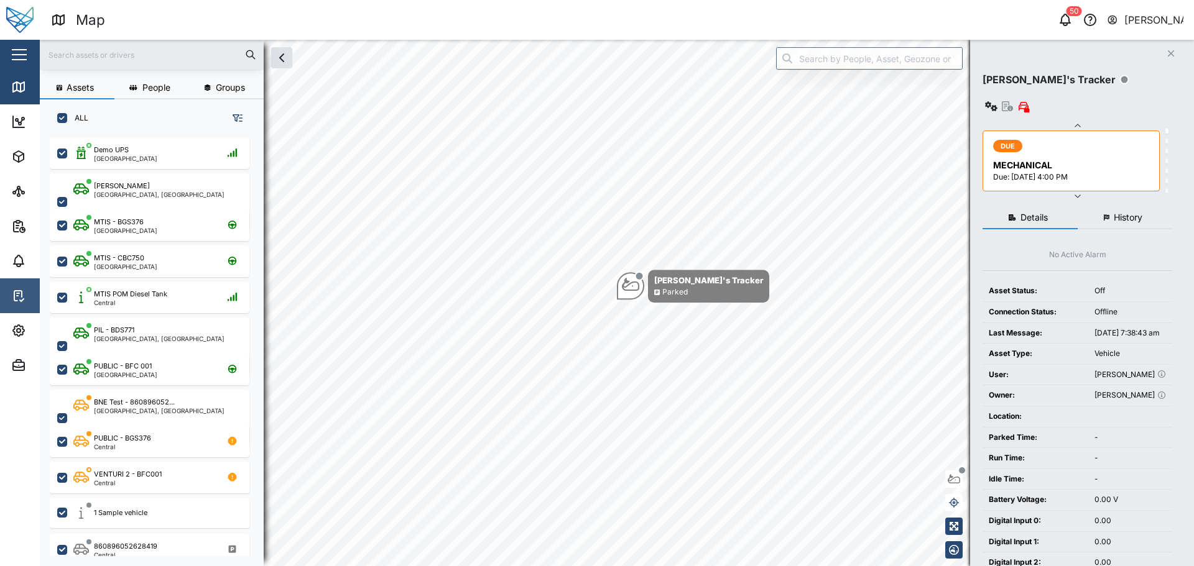
checkbox input "true"
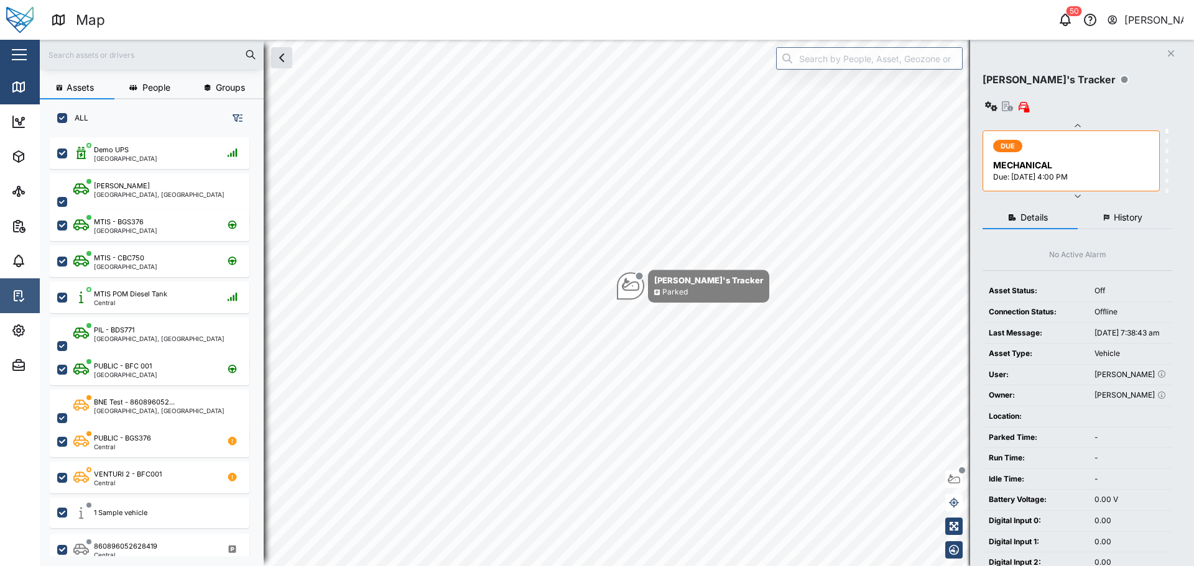
checkbox input "true"
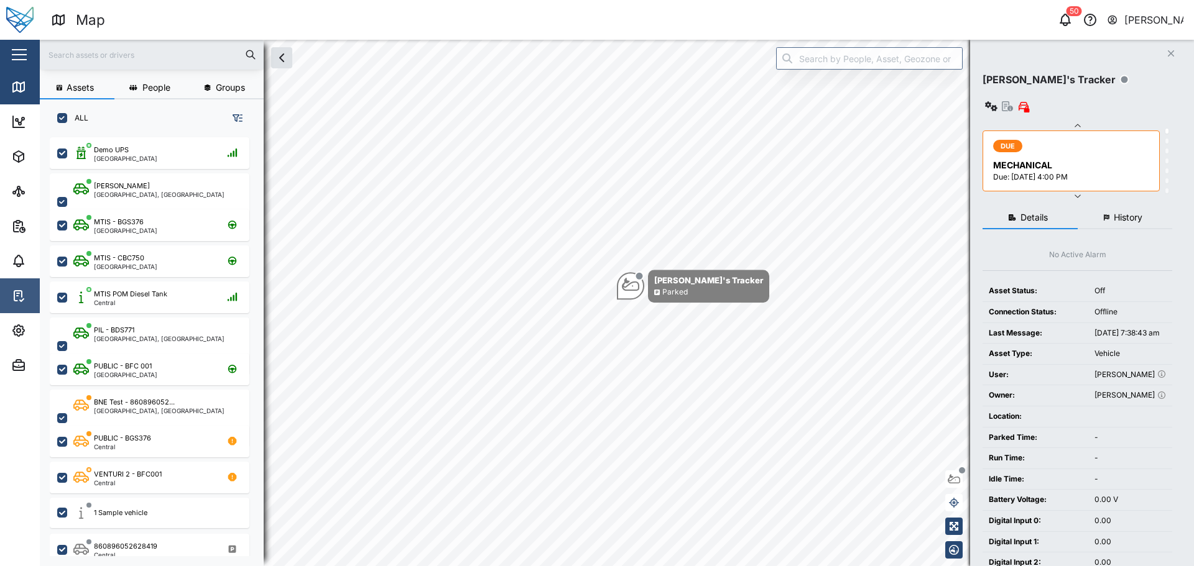
checkbox input "true"
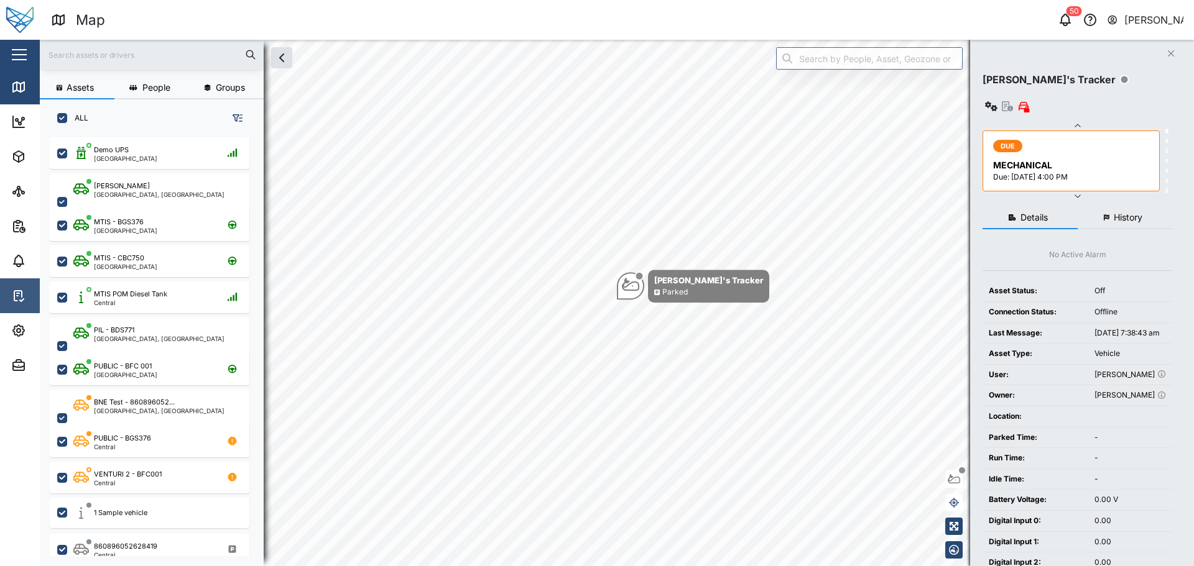
checkbox input "true"
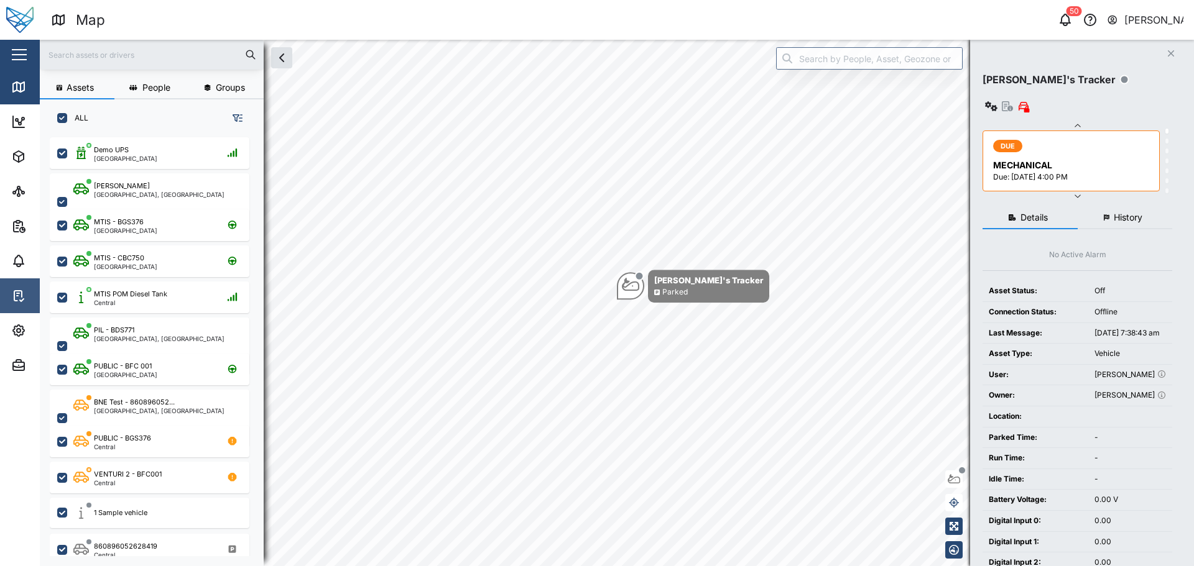
checkbox input "true"
click at [17, 331] on icon "button" at bounding box center [19, 331] width 4 height 4
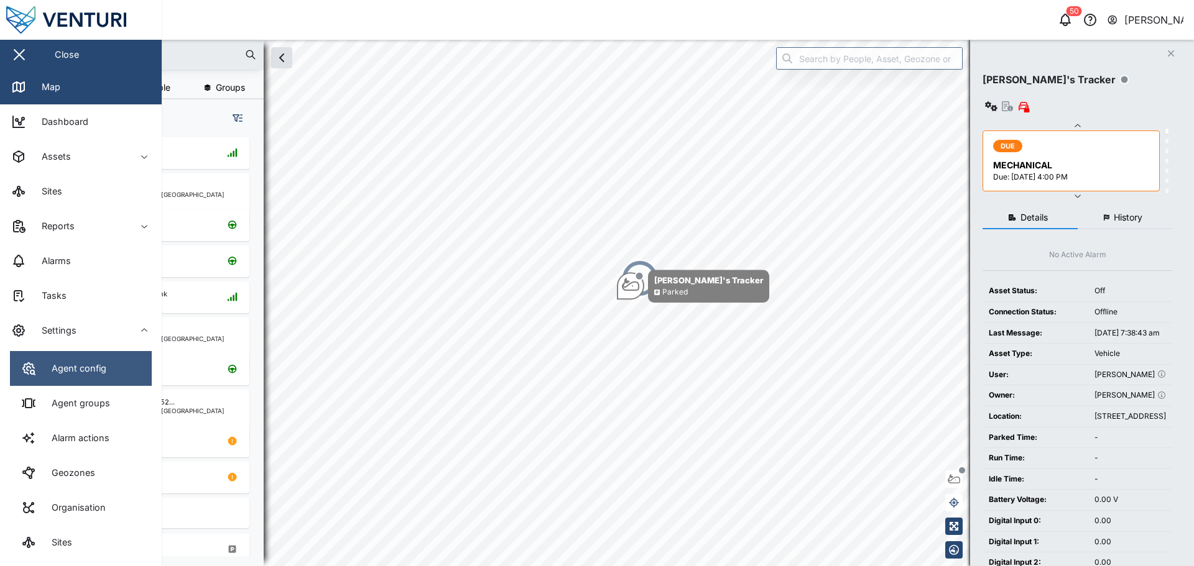
click at [62, 372] on div "Agent config" at bounding box center [74, 369] width 64 height 14
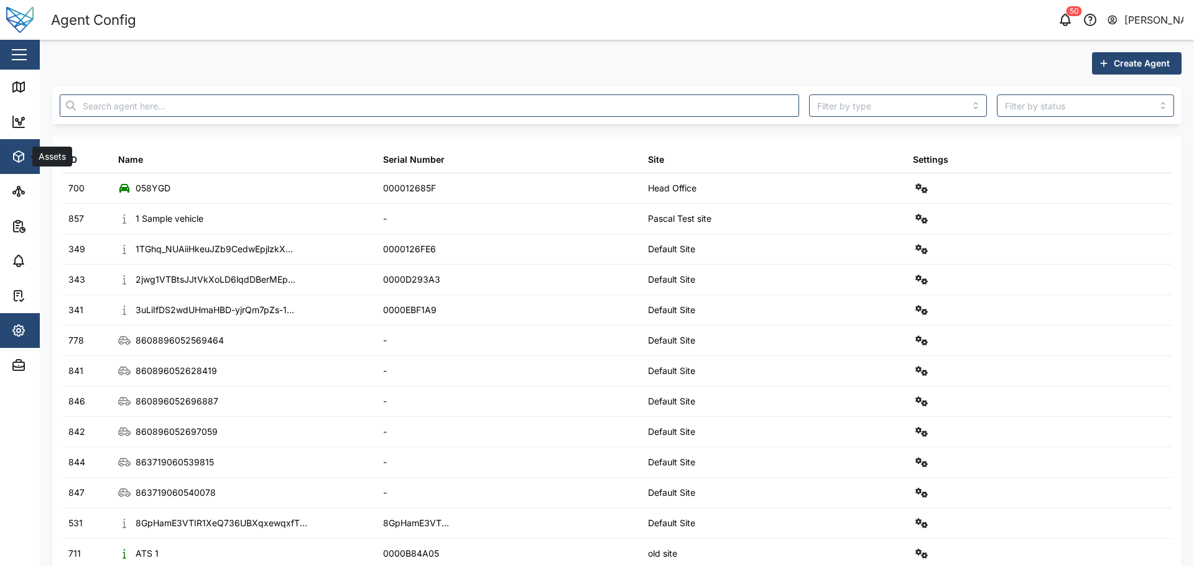
click at [18, 167] on span "Assets" at bounding box center [67, 156] width 113 height 35
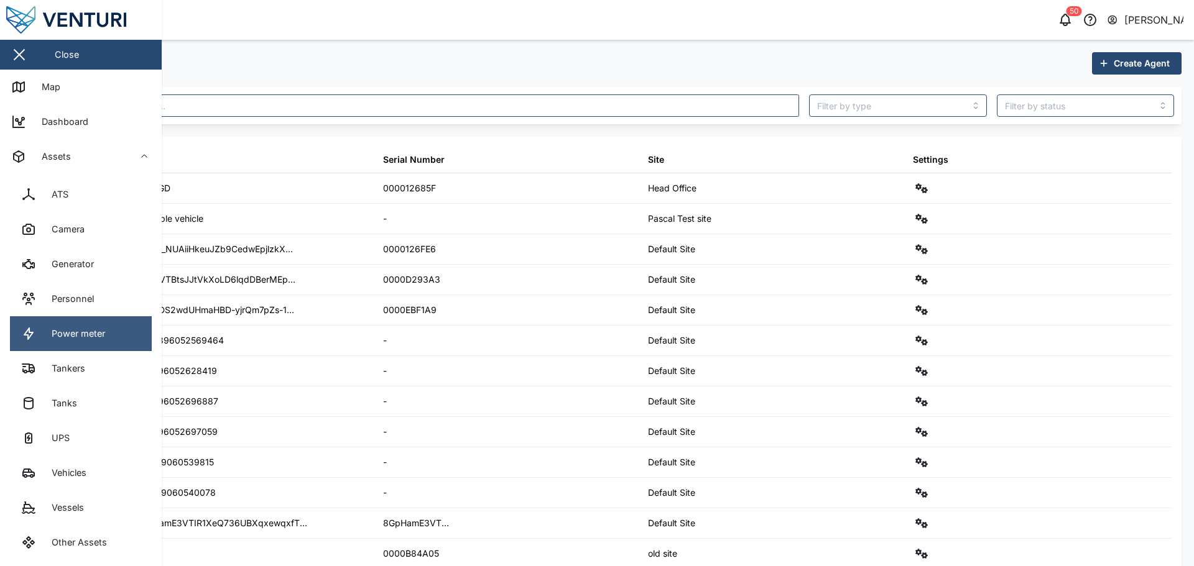
click at [101, 326] on link "Power meter" at bounding box center [81, 333] width 142 height 35
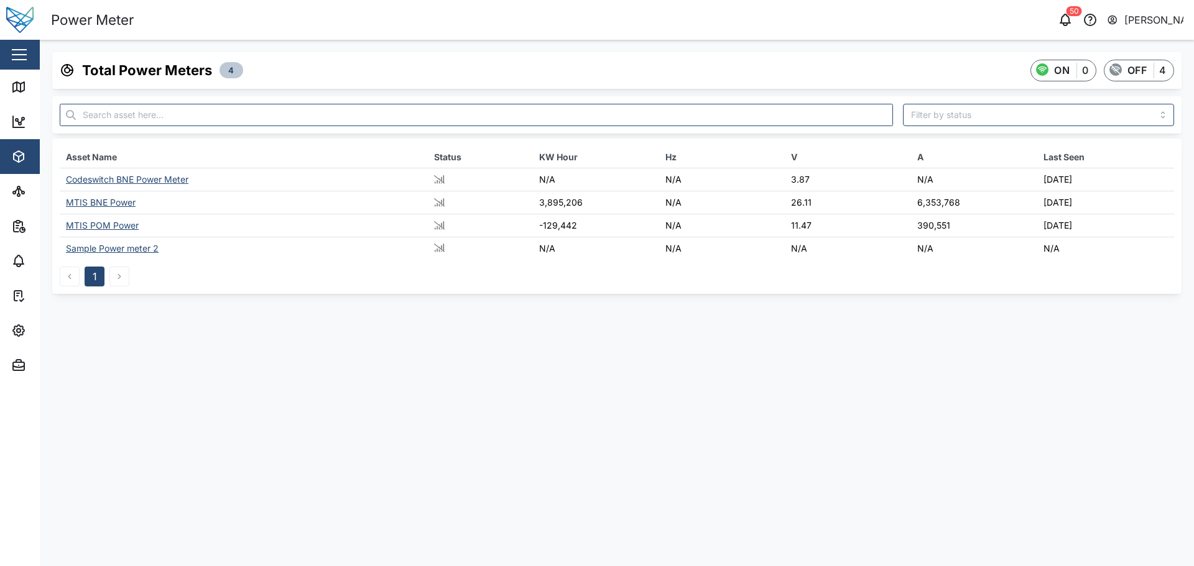
click at [96, 205] on div "MTIS BNE Power" at bounding box center [101, 202] width 70 height 11
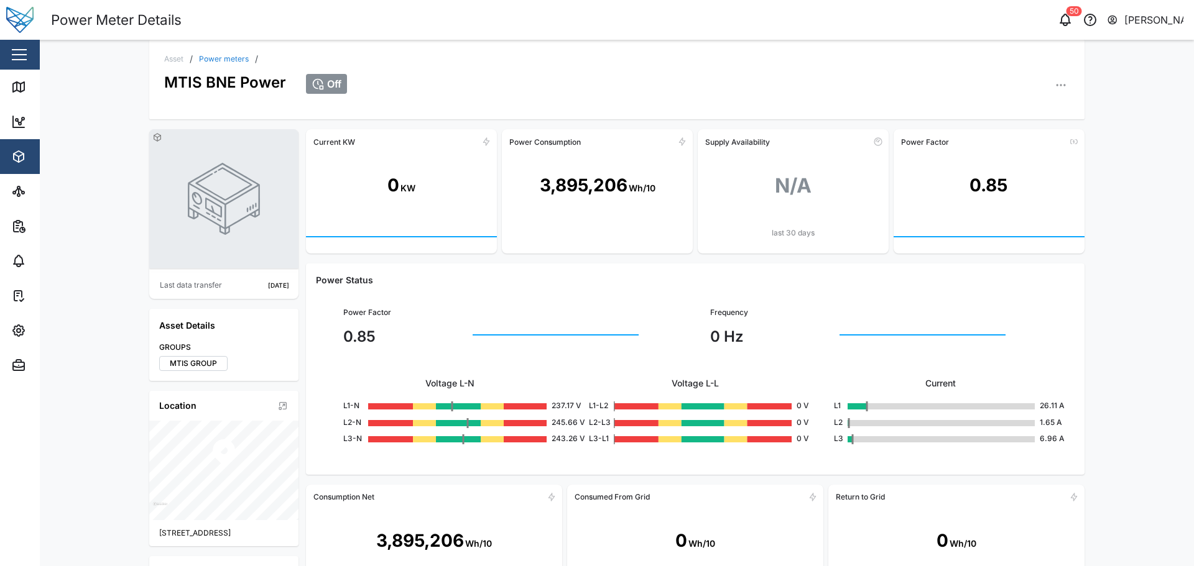
click at [1054, 79] on button "button" at bounding box center [1060, 84] width 17 height 17
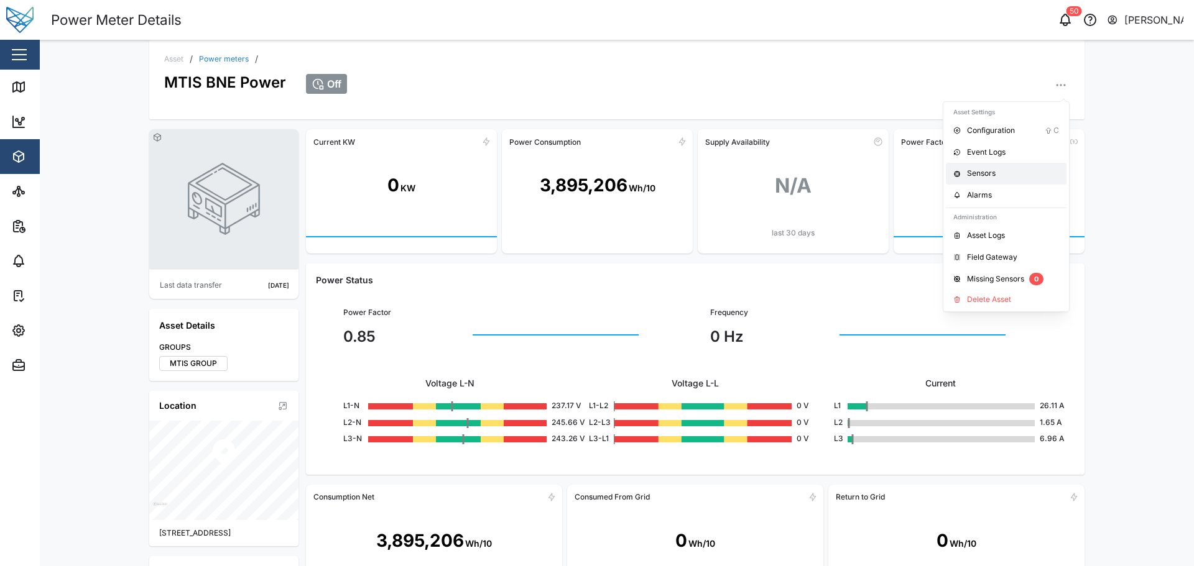
click at [977, 172] on div "Sensors" at bounding box center [1013, 174] width 92 height 12
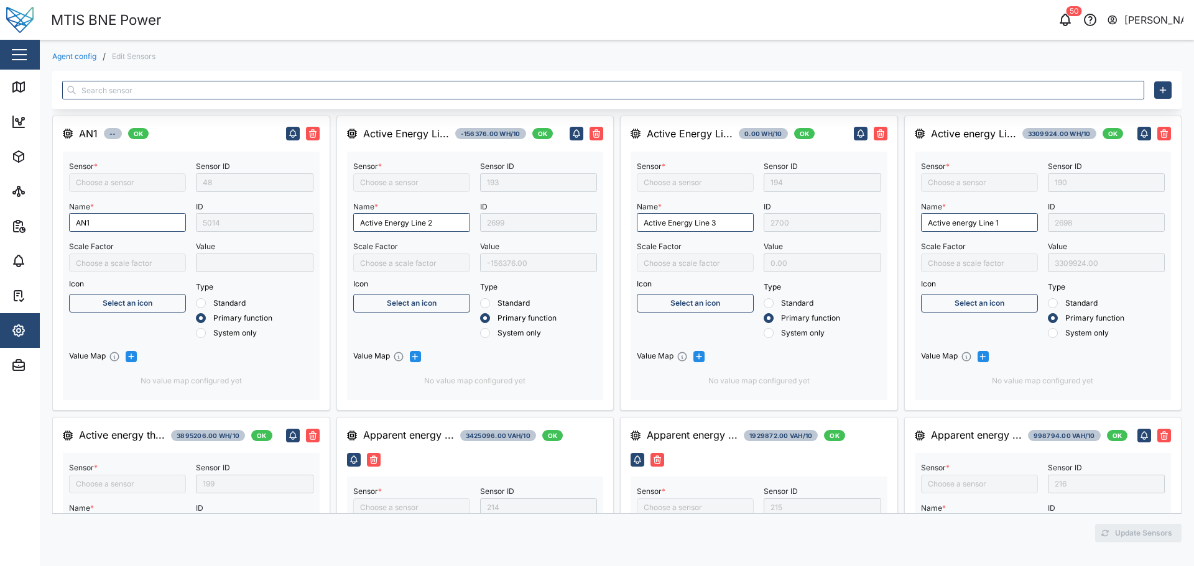
type input "Apparent energy line 1"
type input "Capacitive Reactive energy line 1"
type input "Apparent energy line 2"
type input "Apparent energy three phase"
type input "Active Energy Line 2"
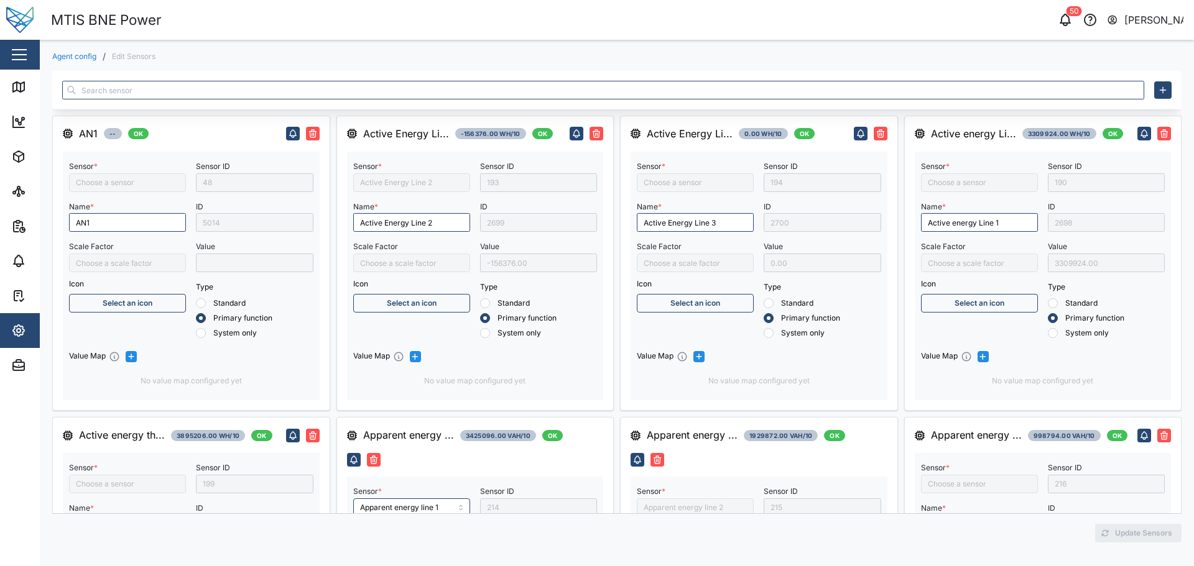
type input "Active energy three phase"
type input "AN1"
type input "Frequency"
type input "Capacitive Reactive energy three phase"
type input "Active Energy Line 3"
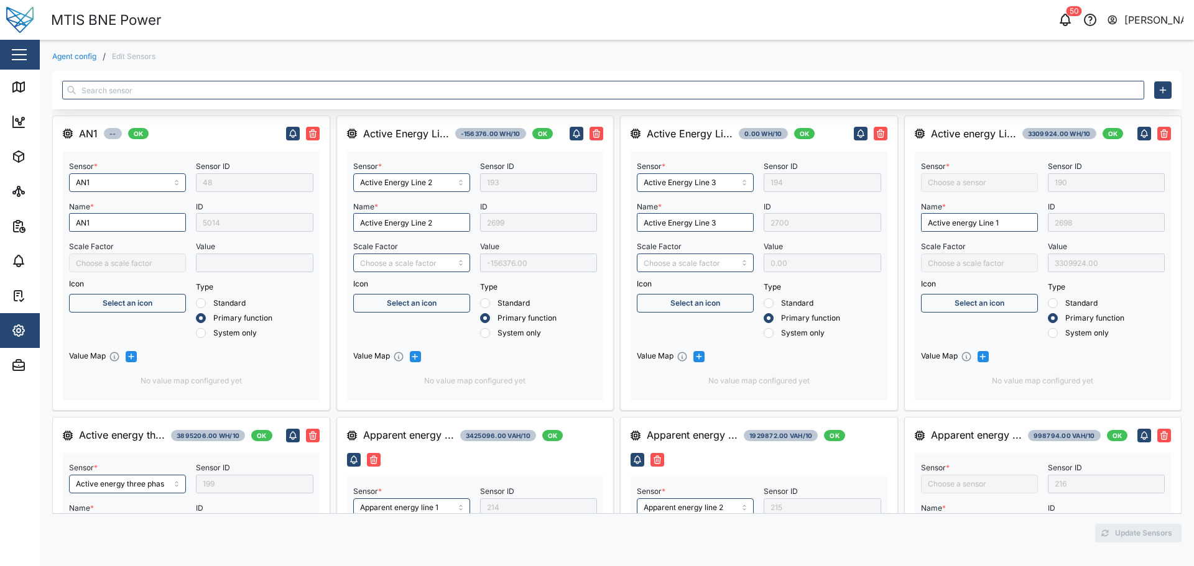
type input "Inductive Reactive energy line 1"
type input "Capacitive Reactive energy line 2"
type input "Capacitive Reactive energy line 3"
type input "Active energy Line 1"
type input "Apparent energy line 3"
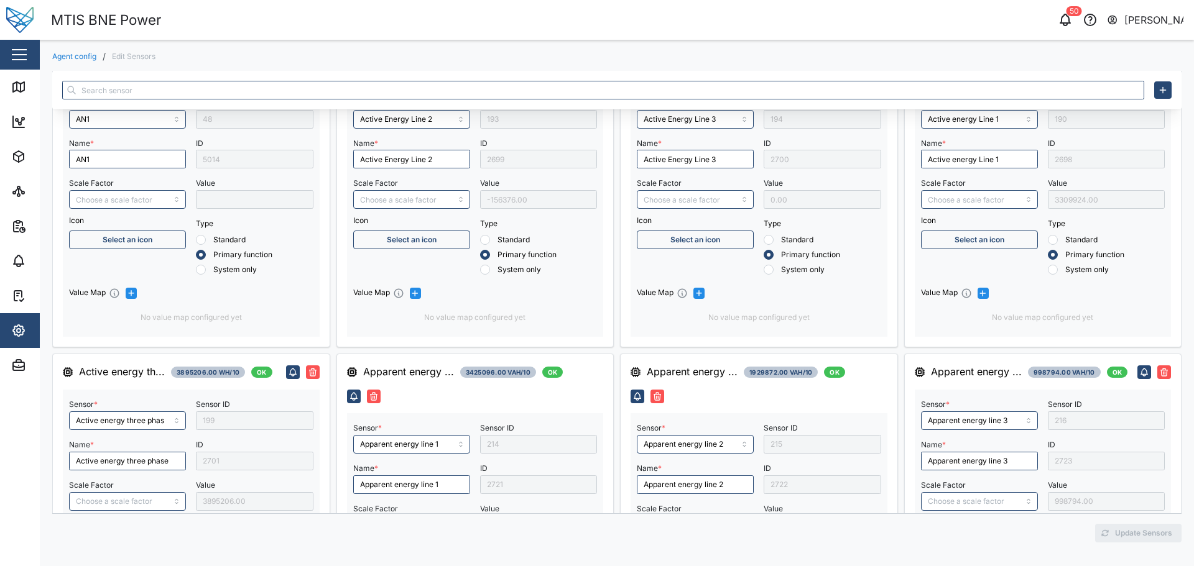
scroll to position [124, 0]
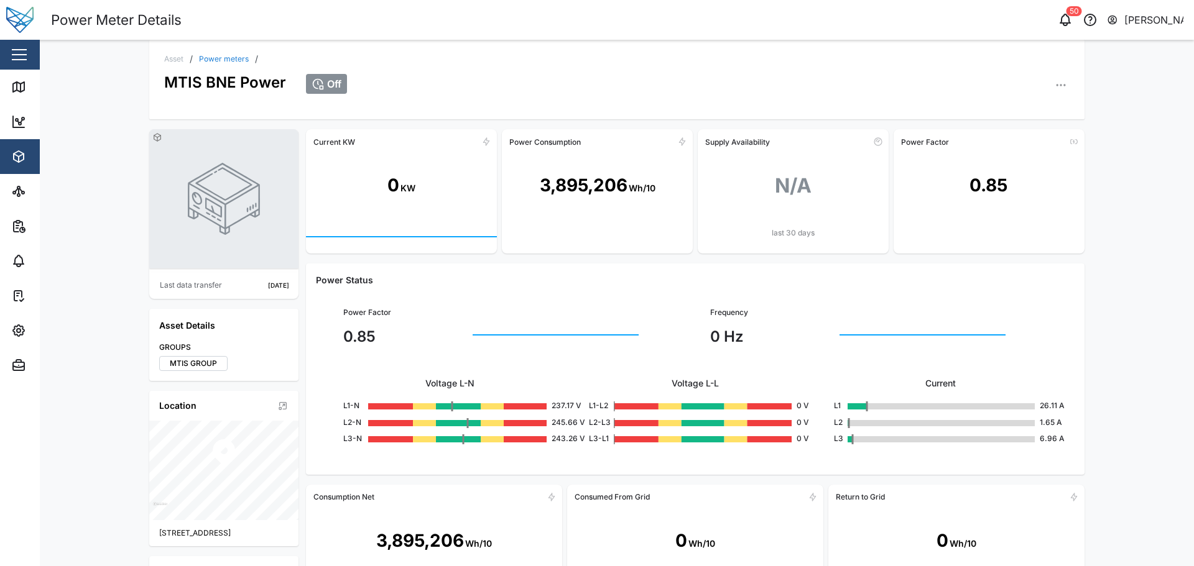
click at [1060, 91] on button "button" at bounding box center [1060, 84] width 17 height 17
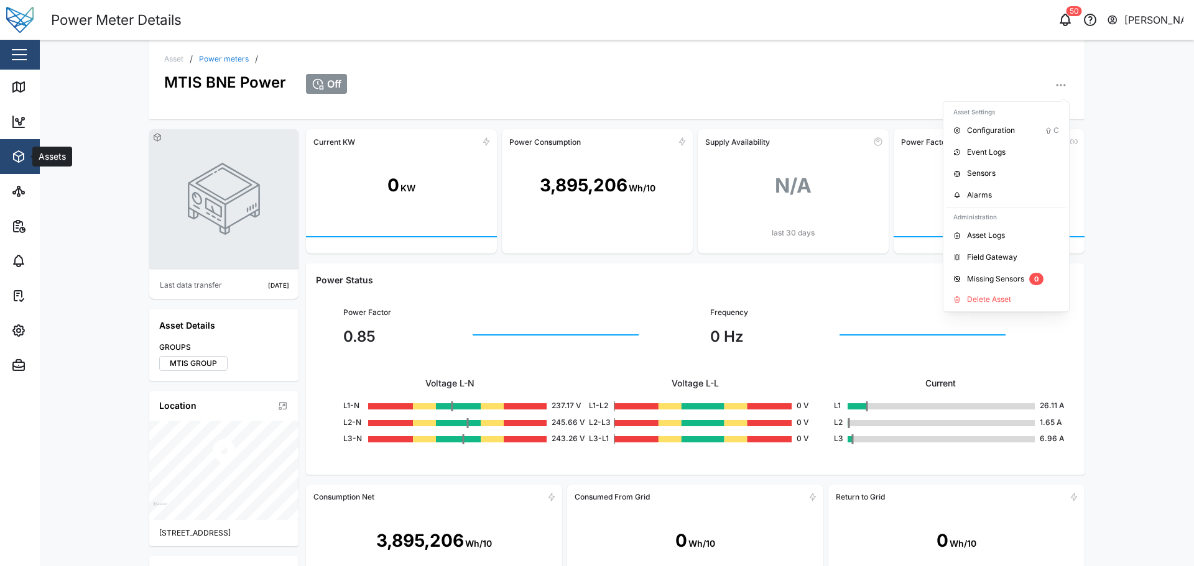
click at [21, 155] on icon "button" at bounding box center [18, 156] width 15 height 15
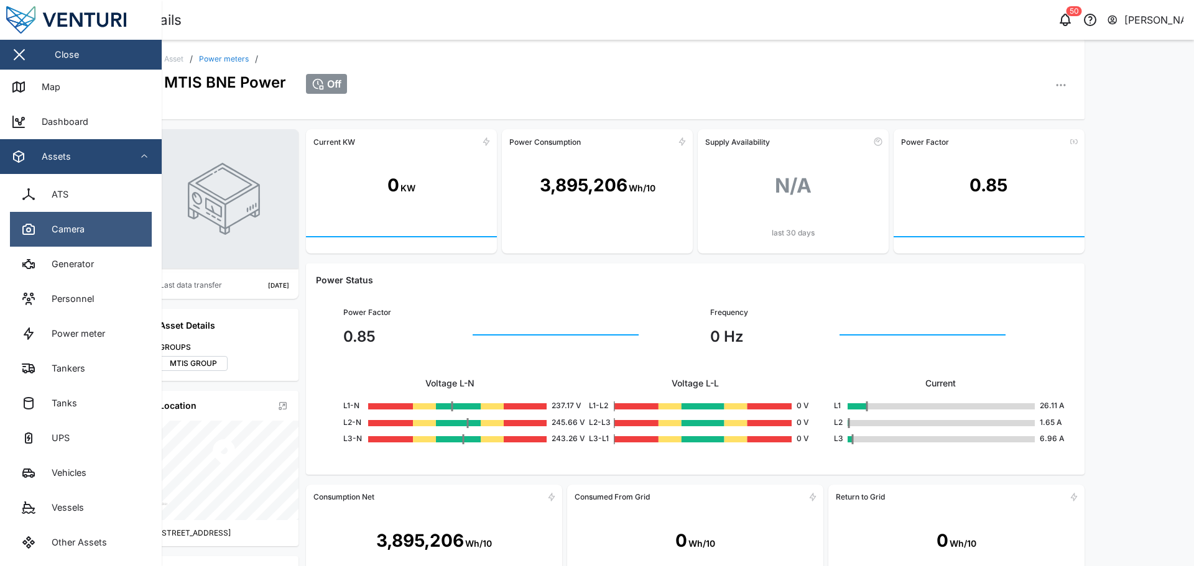
click at [76, 228] on div "Camera" at bounding box center [63, 230] width 42 height 14
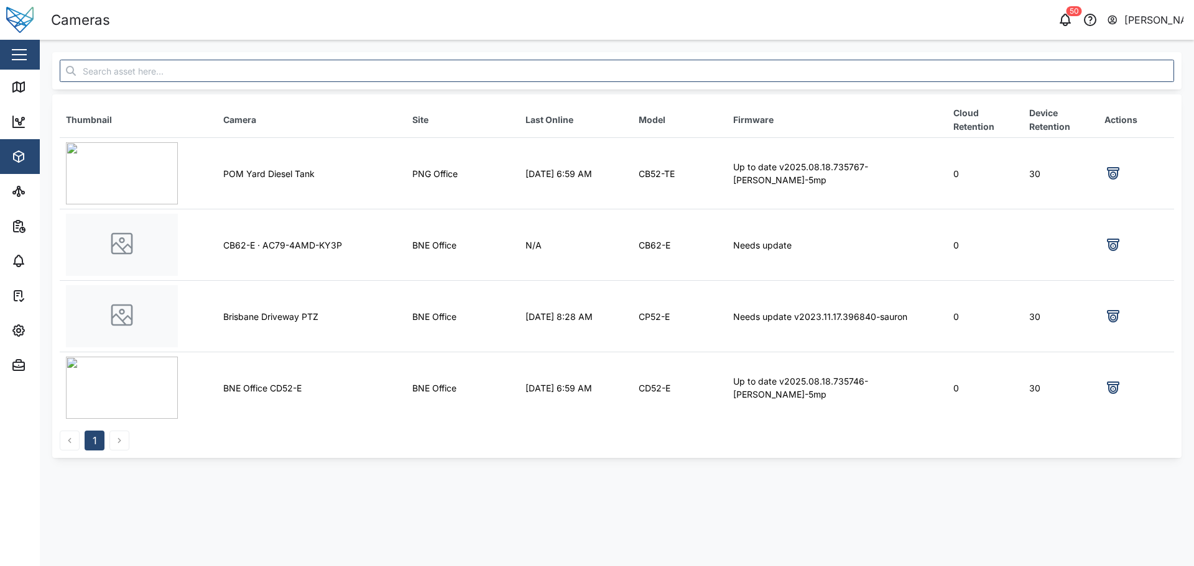
click at [277, 177] on div "POM Yard Diesel Tank" at bounding box center [311, 174] width 177 height 14
click at [1107, 172] on icon at bounding box center [1112, 173] width 15 height 15
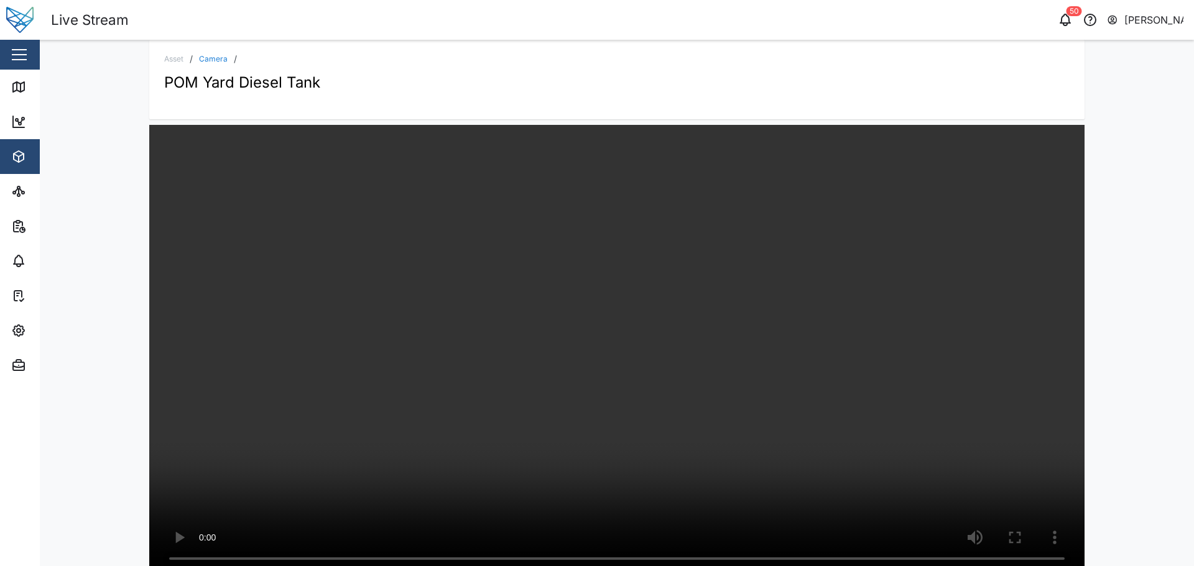
scroll to position [21, 0]
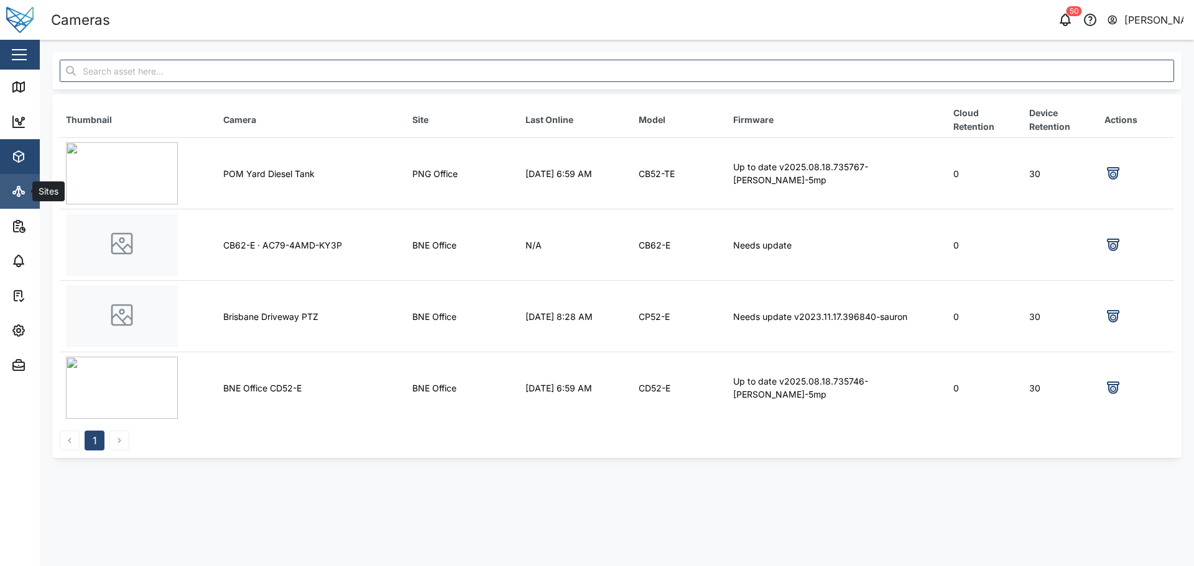
click at [21, 198] on icon at bounding box center [18, 191] width 15 height 15
